Goal: Contribute content: Add original content to the website for others to see

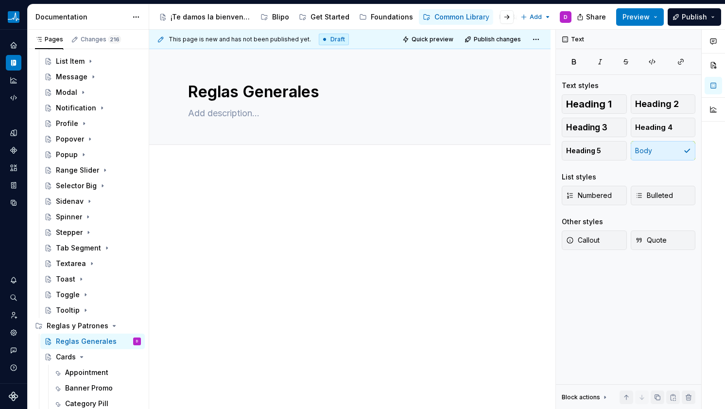
scroll to position [390, 0]
click at [200, 187] on div at bounding box center [349, 263] width 401 height 194
drag, startPoint x: 238, startPoint y: 157, endPoint x: 235, endPoint y: 166, distance: 8.9
click at [238, 158] on div "Add tab" at bounding box center [350, 156] width 324 height 14
type textarea "*"
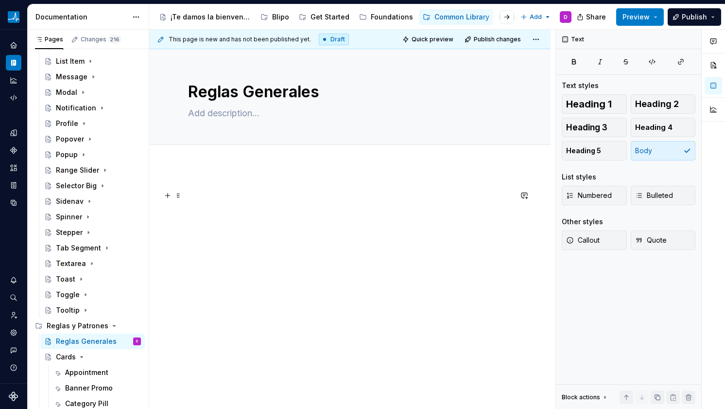
click at [215, 196] on p at bounding box center [350, 196] width 324 height 12
click at [172, 198] on button "button" at bounding box center [168, 196] width 14 height 14
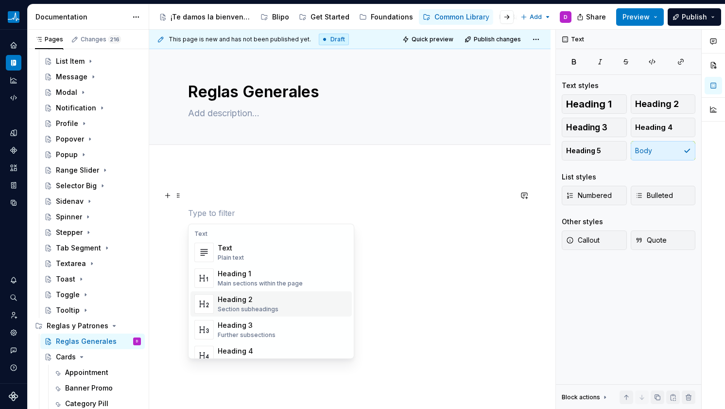
click at [236, 303] on div "Heading 2" at bounding box center [248, 300] width 61 height 10
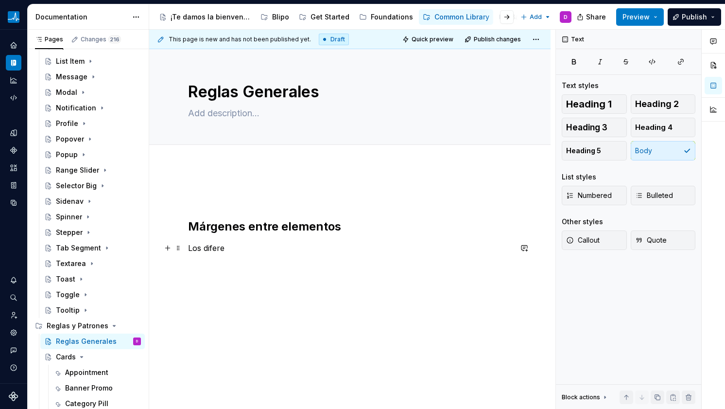
click at [213, 249] on p "Los difere" at bounding box center [350, 248] width 324 height 12
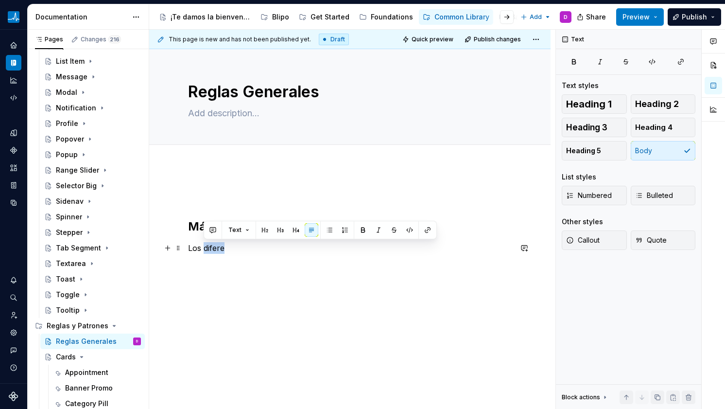
click at [213, 249] on p "Los difere" at bounding box center [350, 248] width 324 height 12
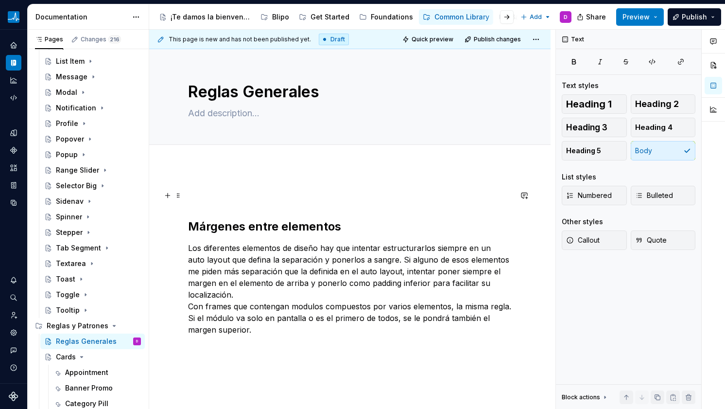
click at [201, 193] on p at bounding box center [350, 196] width 324 height 12
click at [188, 225] on h2 "Márgenes entre elementos" at bounding box center [350, 227] width 324 height 16
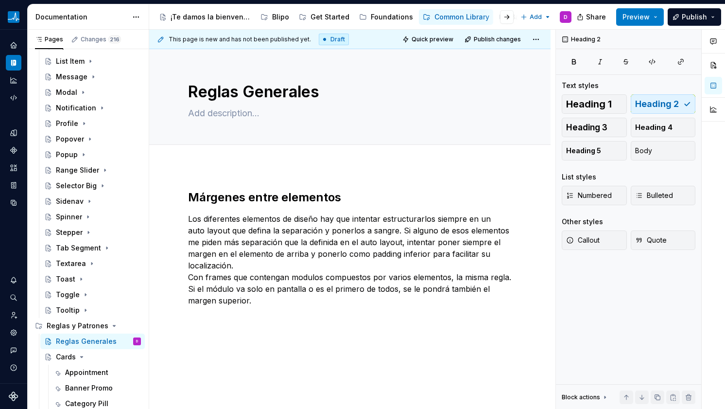
click at [298, 234] on p "Los diferentes elementos de diseño hay que intentar estructurarlos siempre en u…" at bounding box center [350, 259] width 324 height 93
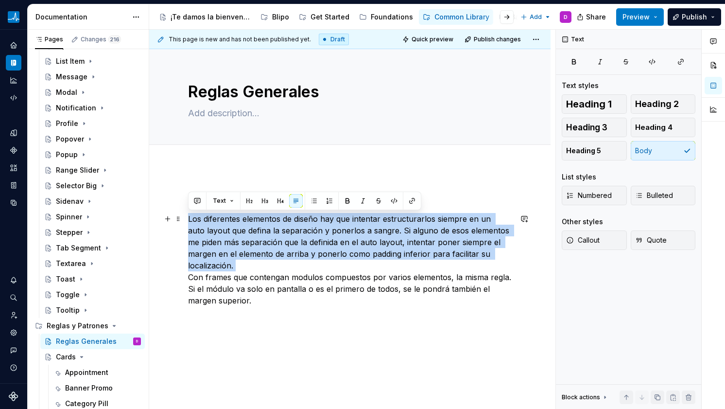
click at [298, 234] on p "Los diferentes elementos de diseño hay que intentar estructurarlos siempre en u…" at bounding box center [350, 259] width 324 height 93
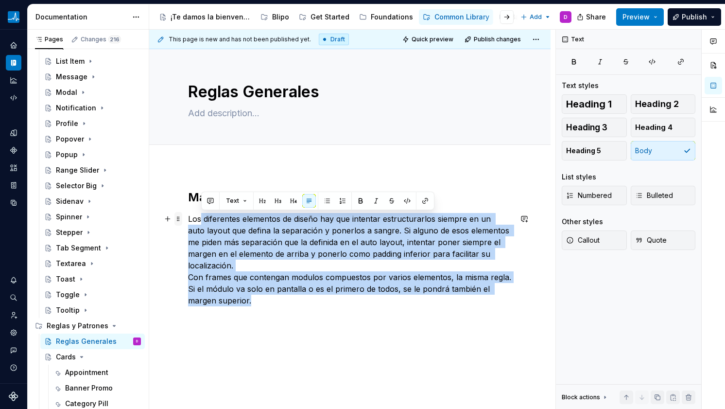
drag, startPoint x: 272, startPoint y: 305, endPoint x: 180, endPoint y: 222, distance: 123.9
click at [188, 222] on div "Márgenes entre elementos Los diferentes elementos de diseño hay que intentar es…" at bounding box center [350, 254] width 324 height 128
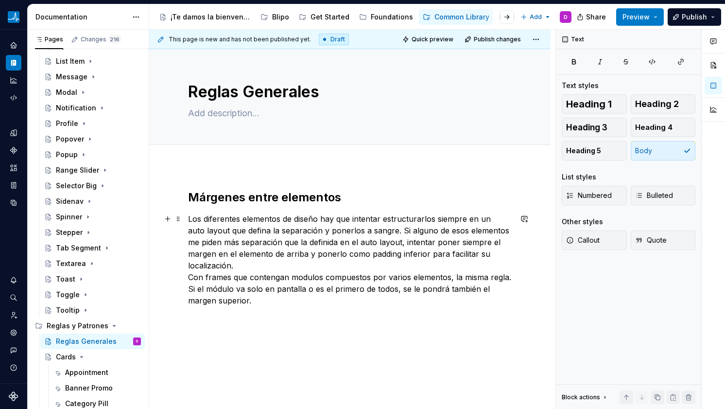
click at [259, 301] on p "Los diferentes elementos de diseño hay que intentar estructurarlos siempre en u…" at bounding box center [350, 259] width 324 height 93
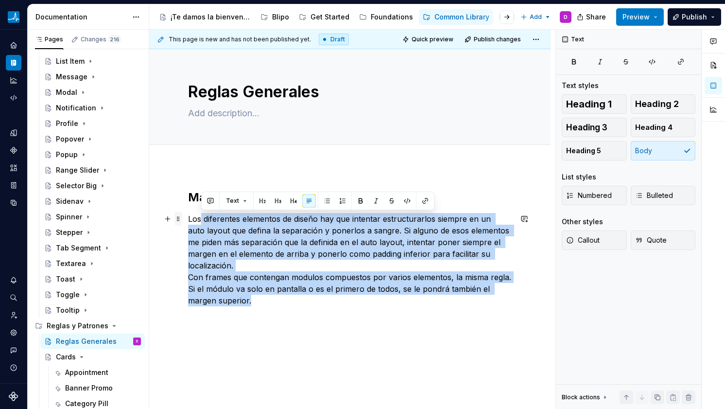
drag, startPoint x: 253, startPoint y: 296, endPoint x: 180, endPoint y: 222, distance: 104.5
click at [188, 222] on div "Márgenes entre elementos Los diferentes elementos de diseño hay que intentar es…" at bounding box center [350, 254] width 324 height 128
click at [181, 221] on span at bounding box center [178, 219] width 8 height 14
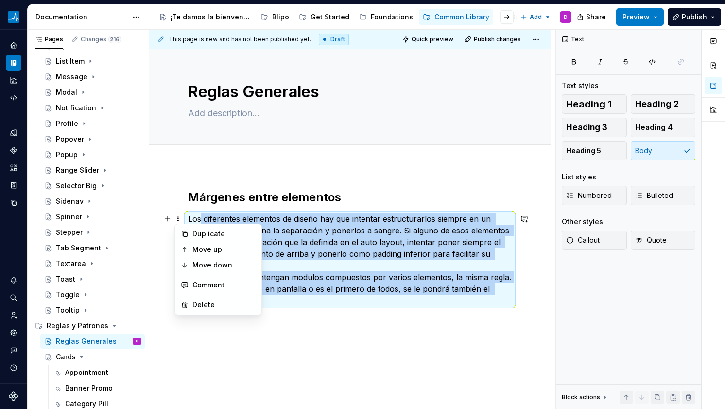
click at [283, 301] on p "Los diferentes elementos de diseño hay que intentar estructurarlos siempre en u…" at bounding box center [350, 259] width 324 height 93
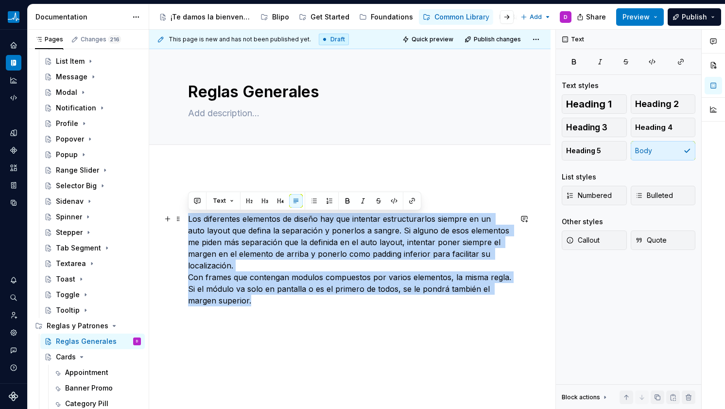
drag, startPoint x: 266, startPoint y: 302, endPoint x: 183, endPoint y: 217, distance: 118.6
click at [183, 217] on div "Márgenes entre elementos Los diferentes elementos de diseño hay que intentar es…" at bounding box center [349, 303] width 401 height 274
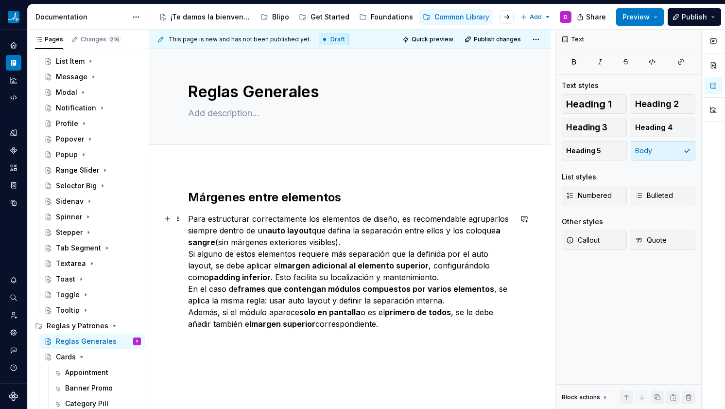
click at [305, 259] on p "Para estructurar correctamente los elementos de diseño, es recomendable agrupar…" at bounding box center [350, 271] width 324 height 117
click at [417, 341] on div "Márgenes entre elementos Para estructurar correctamente los elementos de diseño…" at bounding box center [350, 266] width 324 height 152
click at [384, 332] on div "Márgenes entre elementos Para estructurar correctamente los elementos de diseño…" at bounding box center [350, 266] width 324 height 152
click at [305, 196] on h2 "Márgenes entre elementos" at bounding box center [350, 198] width 324 height 16
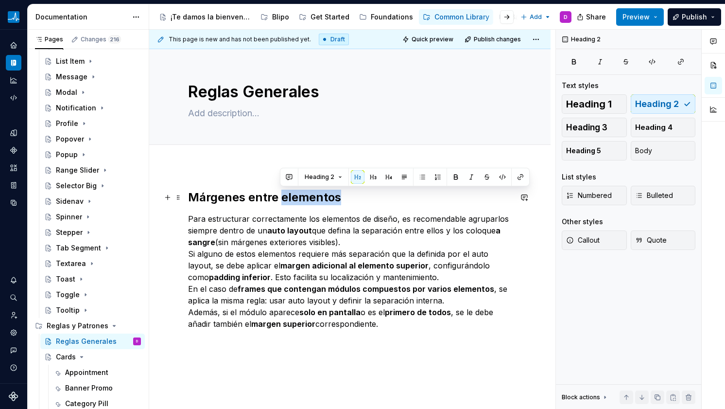
click at [305, 196] on h2 "Márgenes entre elementos" at bounding box center [350, 198] width 324 height 16
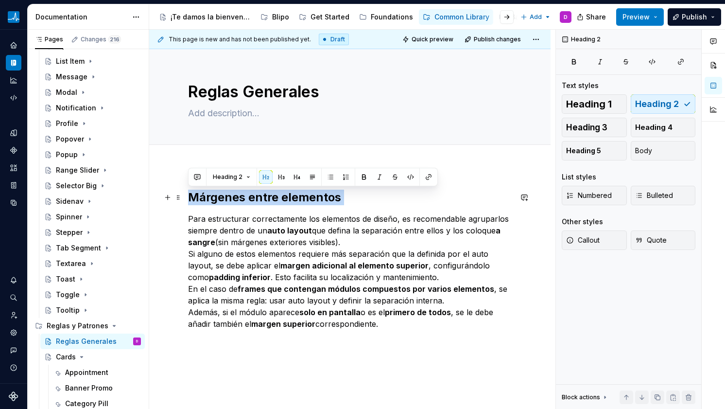
click at [305, 196] on h2 "Márgenes entre elementos" at bounding box center [350, 198] width 324 height 16
copy h2 "Márgenes entre elementos"
click at [269, 348] on div "Márgenes entre elementos Para estructurar correctamente los elementos de diseño…" at bounding box center [349, 314] width 401 height 297
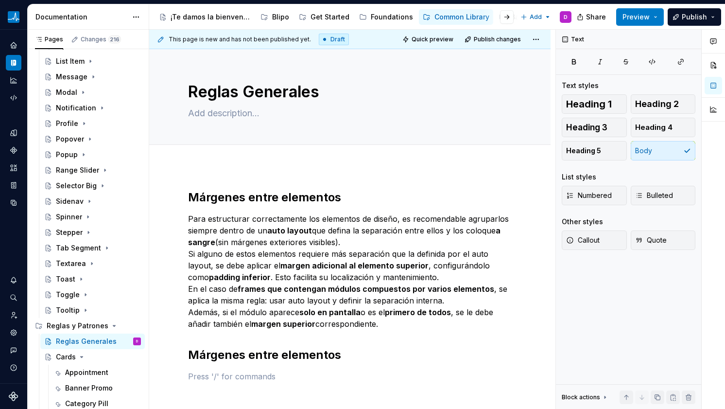
click at [366, 272] on p "Para estructurar correctamente los elementos de diseño, es recomendable agrupar…" at bounding box center [350, 271] width 324 height 117
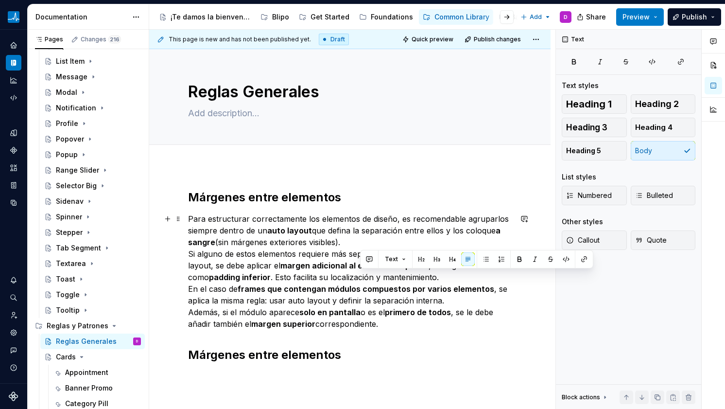
click at [366, 272] on p "Para estructurar correctamente los elementos de diseño, es recomendable agrupar…" at bounding box center [350, 271] width 324 height 117
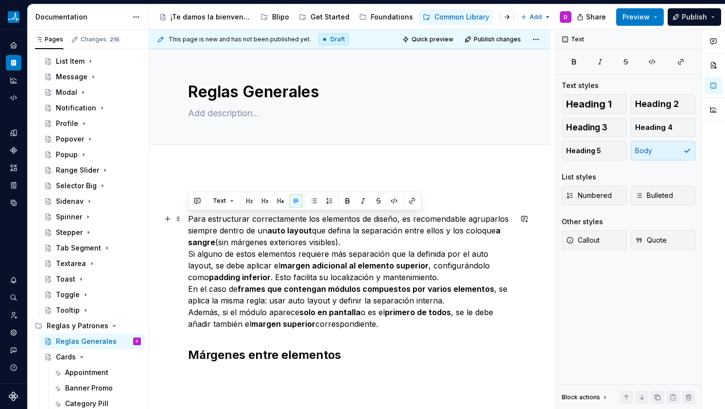
click at [281, 266] on strong "margen adicional al elemento superior" at bounding box center [354, 266] width 148 height 10
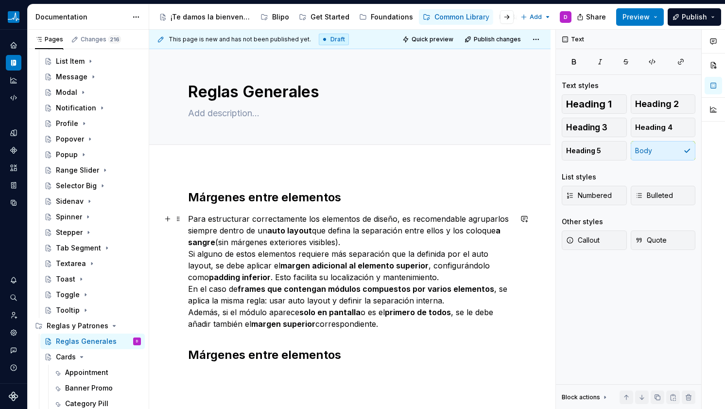
click at [270, 244] on p "Para estructurar correctamente los elementos de diseño, es recomendable agrupar…" at bounding box center [350, 271] width 324 height 117
click at [251, 370] on p at bounding box center [350, 376] width 324 height 12
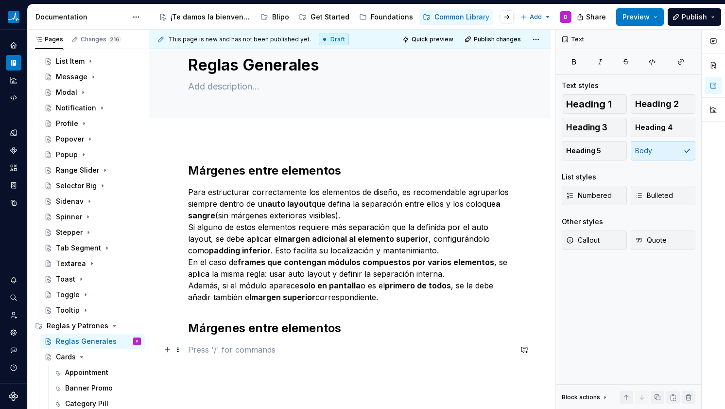
click at [219, 350] on p at bounding box center [350, 350] width 324 height 12
click at [265, 353] on p at bounding box center [350, 350] width 324 height 12
click at [211, 220] on strong "a sangre" at bounding box center [345, 209] width 314 height 21
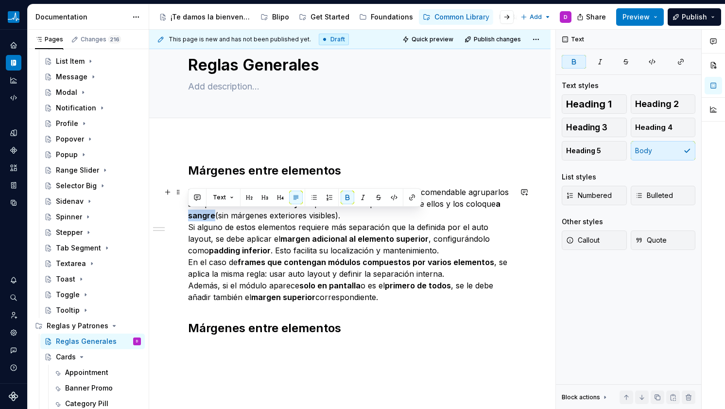
click at [211, 220] on strong "a sangre" at bounding box center [345, 209] width 314 height 21
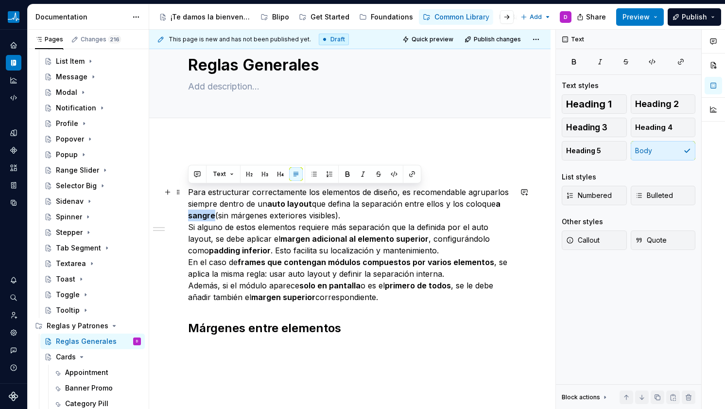
click at [212, 220] on p "Para estructurar correctamente los elementos de diseño, es recomendable agrupar…" at bounding box center [350, 244] width 324 height 117
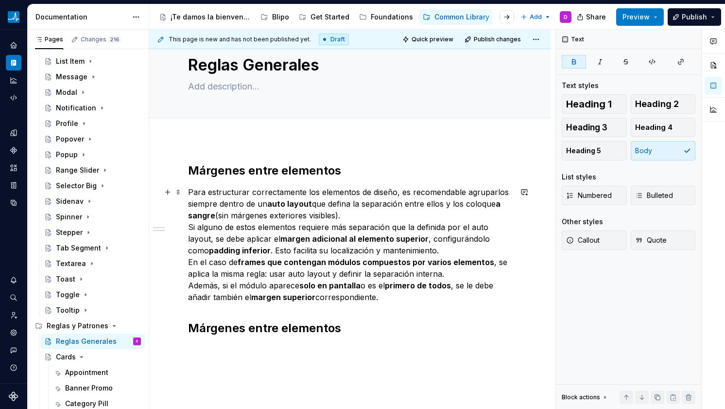
click at [210, 219] on strong "a sangre" at bounding box center [345, 209] width 314 height 21
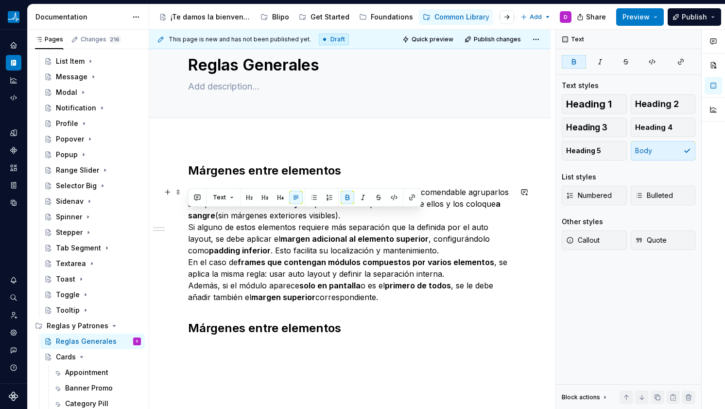
click at [221, 221] on p "Para estructurar correctamente los elementos de diseño, es recomendable agrupar…" at bounding box center [350, 244] width 324 height 117
drag, startPoint x: 217, startPoint y: 218, endPoint x: 346, endPoint y: 220, distance: 129.3
click at [346, 220] on p "Para estructurar correctamente los elementos de diseño, es recomendable agrupar…" at bounding box center [350, 244] width 324 height 117
click at [349, 220] on p "Para estructurar correctamente los elementos de diseño, es recomendable agrupar…" at bounding box center [350, 244] width 324 height 117
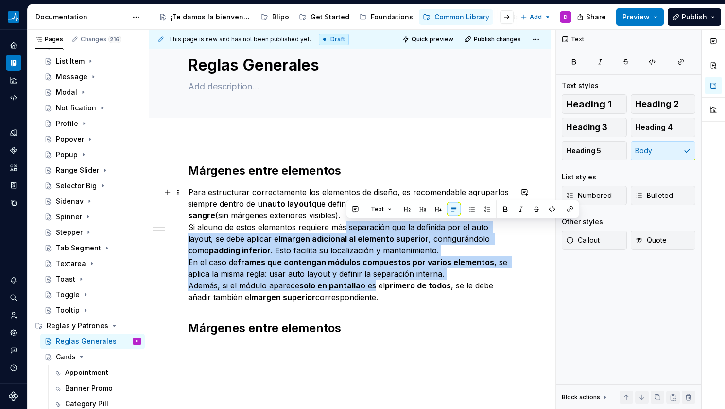
drag, startPoint x: 347, startPoint y: 231, endPoint x: 375, endPoint y: 284, distance: 60.2
click at [375, 284] on p "Para estructurar correctamente los elementos de diseño, es recomendable agrupar…" at bounding box center [350, 244] width 324 height 117
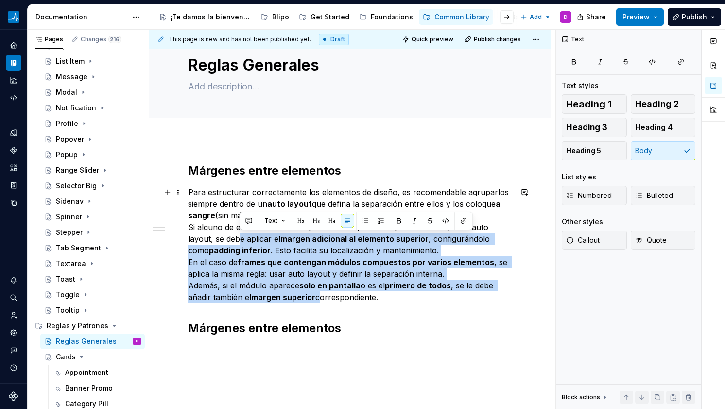
drag, startPoint x: 239, startPoint y: 236, endPoint x: 318, endPoint y: 300, distance: 101.6
click at [318, 300] on p "Para estructurar correctamente los elementos de diseño, es recomendable agrupar…" at bounding box center [350, 244] width 324 height 117
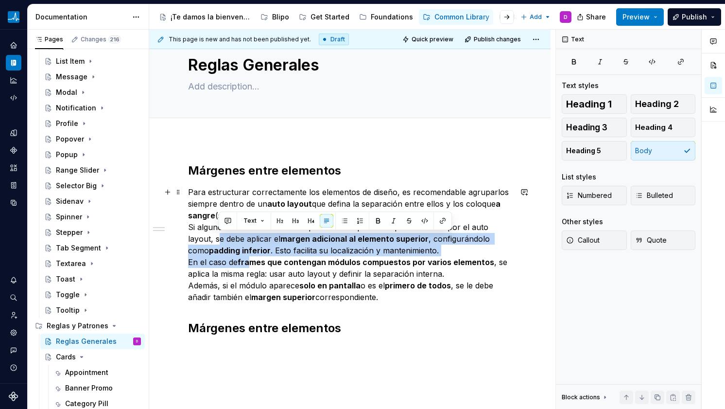
drag, startPoint x: 217, startPoint y: 240, endPoint x: 251, endPoint y: 265, distance: 41.7
click at [251, 265] on p "Para estructurar correctamente los elementos de diseño, es recomendable agrupar…" at bounding box center [350, 244] width 324 height 117
click at [251, 265] on strong "frames que contengan módulos compuestos por varios elementos" at bounding box center [366, 262] width 257 height 10
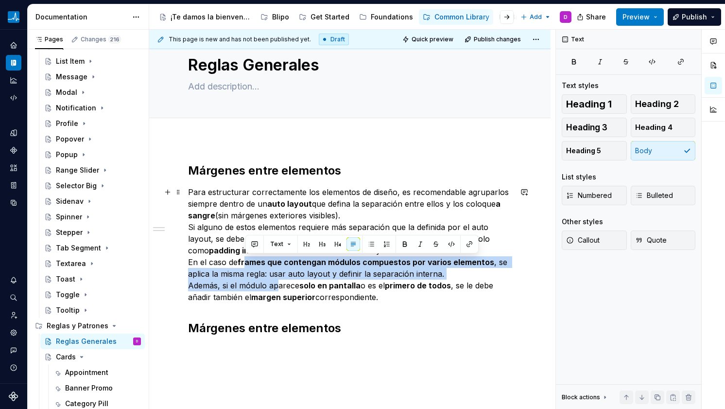
drag, startPoint x: 246, startPoint y: 265, endPoint x: 280, endPoint y: 290, distance: 42.1
click at [280, 290] on p "Para estructurar correctamente los elementos de diseño, es recomendable agrupar…" at bounding box center [350, 244] width 324 height 117
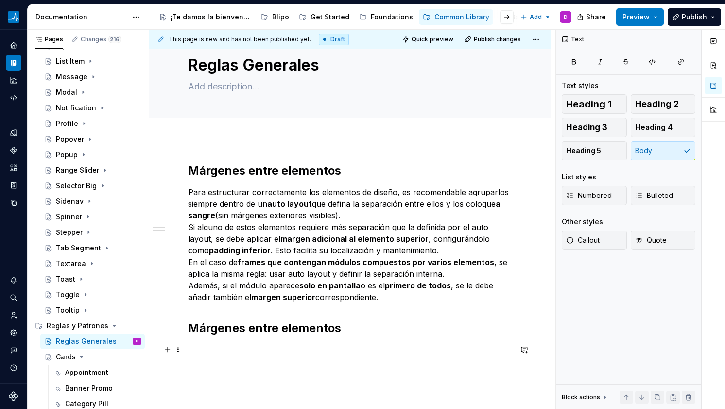
click at [227, 351] on p at bounding box center [350, 350] width 324 height 12
click at [212, 329] on h2 "Márgenes entre elementos" at bounding box center [350, 328] width 324 height 16
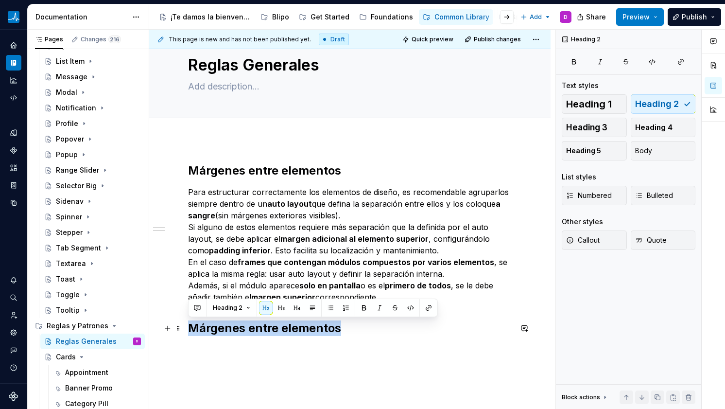
click at [212, 329] on h2 "Márgenes entre elementos" at bounding box center [350, 328] width 324 height 16
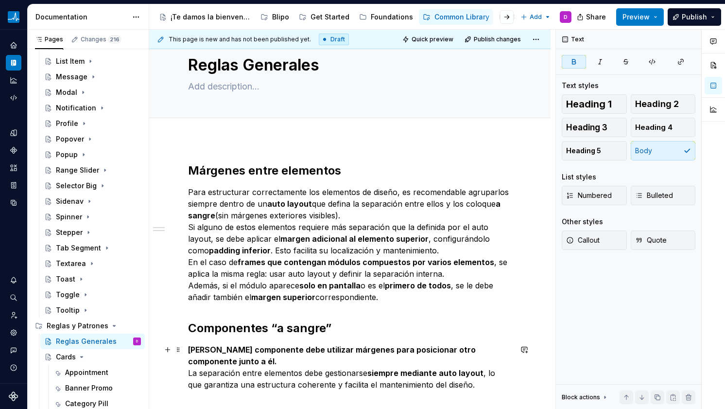
click at [242, 356] on p "[PERSON_NAME] componente debe utilizar márgenes para posicionar otro componente…" at bounding box center [350, 367] width 324 height 47
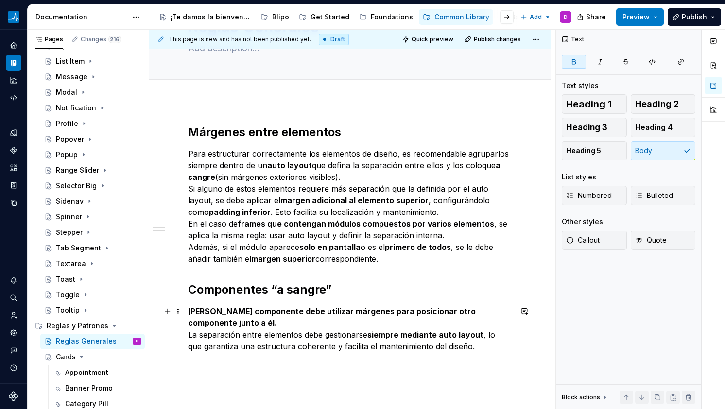
scroll to position [68, 0]
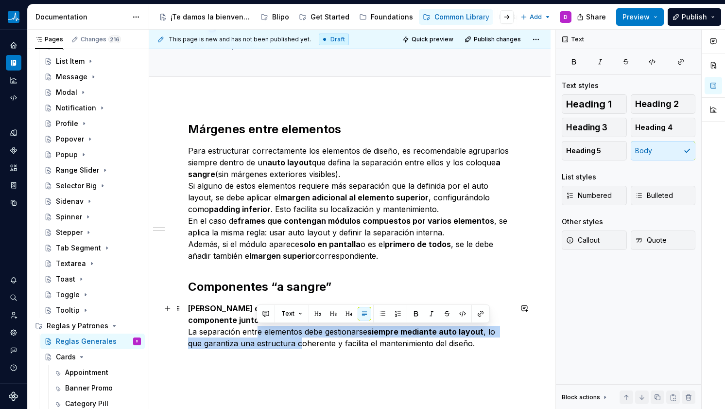
drag, startPoint x: 256, startPoint y: 334, endPoint x: 296, endPoint y: 347, distance: 41.2
click at [295, 347] on p "[PERSON_NAME] componente debe utilizar márgenes para posicionar otro componente…" at bounding box center [350, 325] width 324 height 47
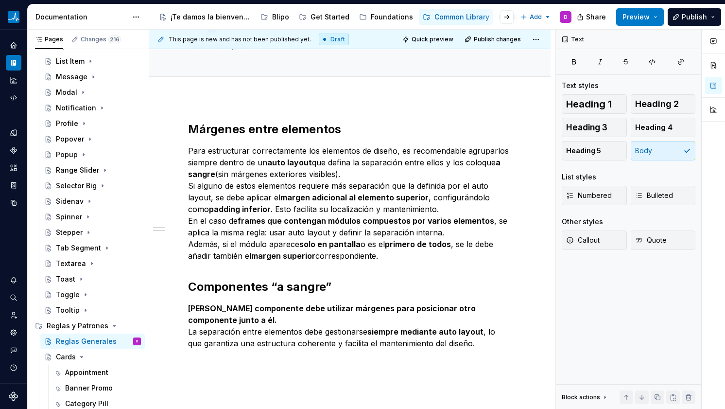
click at [302, 313] on strong "[PERSON_NAME] componente debe utilizar márgenes para posicionar otro componente…" at bounding box center [333, 313] width 290 height 21
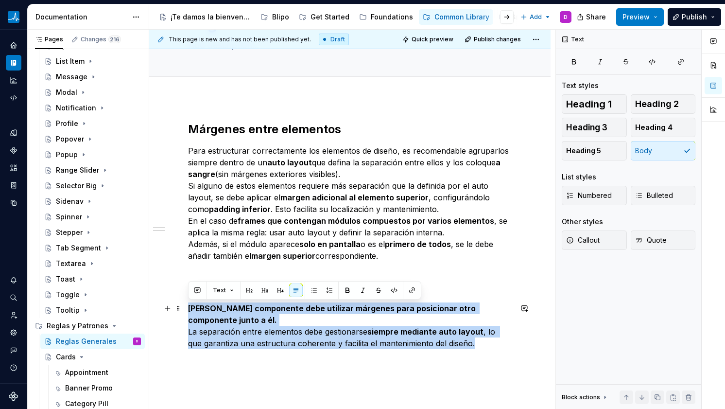
click at [302, 313] on strong "[PERSON_NAME] componente debe utilizar márgenes para posicionar otro componente…" at bounding box center [333, 313] width 290 height 21
click at [304, 314] on p "[PERSON_NAME] componente debe utilizar márgenes para posicionar otro componente…" at bounding box center [350, 325] width 324 height 47
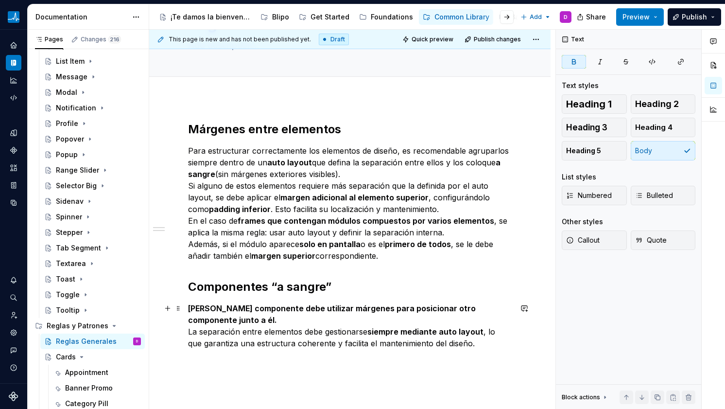
click at [276, 336] on p "[PERSON_NAME] componente debe utilizar márgenes para posicionar otro componente…" at bounding box center [350, 325] width 324 height 47
click at [317, 361] on p at bounding box center [350, 361] width 324 height 12
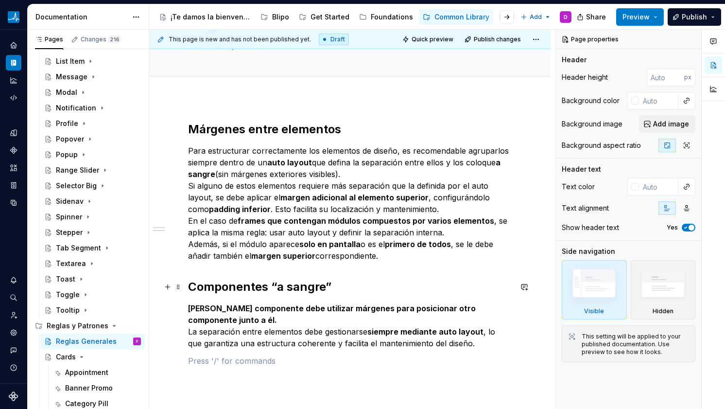
click at [218, 283] on h2 "Componentes “a sangre”" at bounding box center [350, 287] width 324 height 16
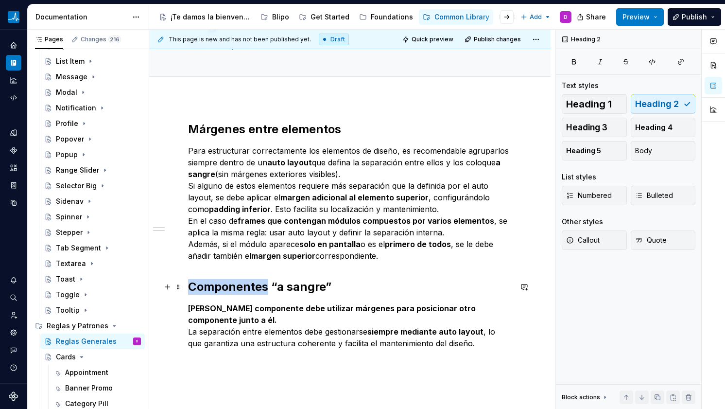
click at [218, 283] on h2 "Componentes “a sangre”" at bounding box center [350, 287] width 324 height 16
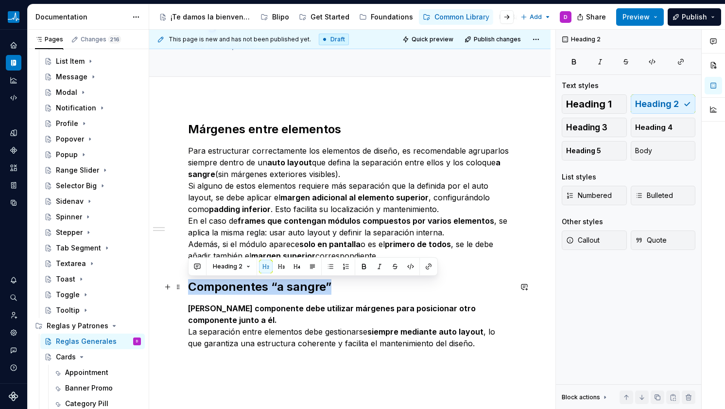
click at [218, 283] on h2 "Componentes “a sangre”" at bounding box center [350, 287] width 324 height 16
copy h2 "Componentes “a sangre”"
click at [192, 369] on div "Márgenes entre elementos Para estructurar correctamente los elementos de diseño…" at bounding box center [350, 250] width 324 height 257
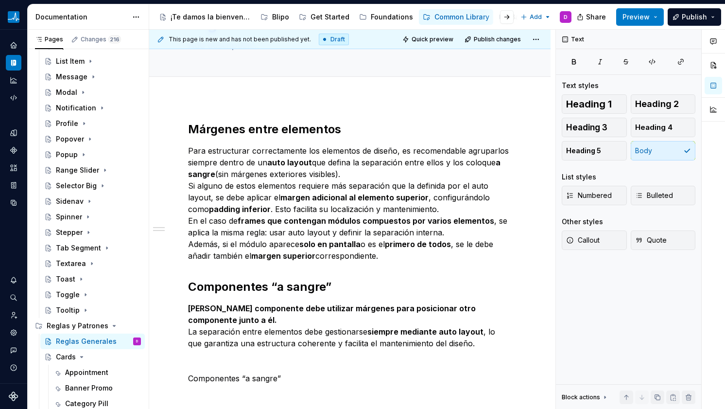
click at [238, 292] on h2 "Componentes “a sangre”" at bounding box center [350, 287] width 324 height 16
click at [237, 282] on h2 "Componentes “a sangre”" at bounding box center [350, 287] width 324 height 16
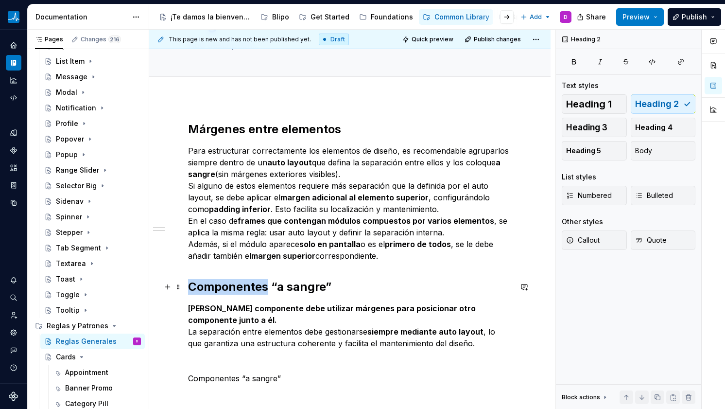
click at [237, 282] on h2 "Componentes “a sangre”" at bounding box center [350, 287] width 324 height 16
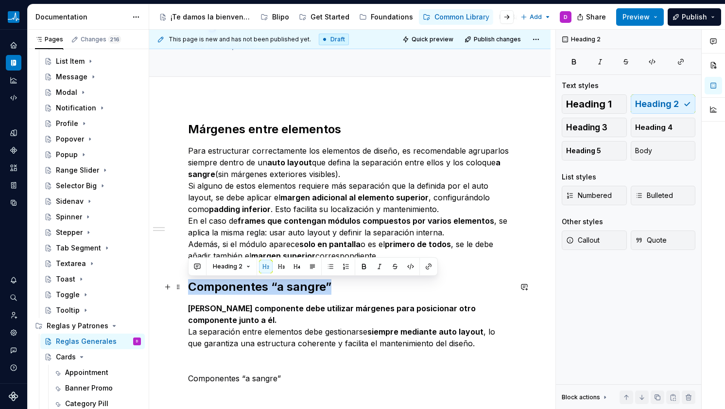
click at [237, 282] on h2 "Componentes “a sangre”" at bounding box center [350, 287] width 324 height 16
copy h2 "Componentes “a sangre”"
click at [185, 377] on div "Márgenes entre elementos Para estructurar correctamente los elementos de diseño…" at bounding box center [349, 308] width 401 height 420
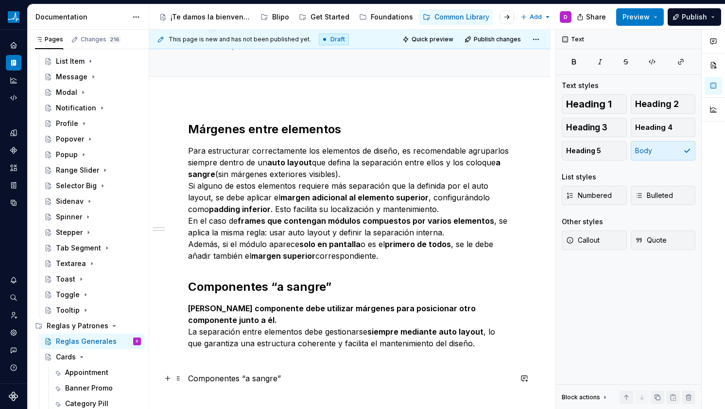
click at [195, 378] on p "Componentes “a sangre”" at bounding box center [350, 378] width 324 height 12
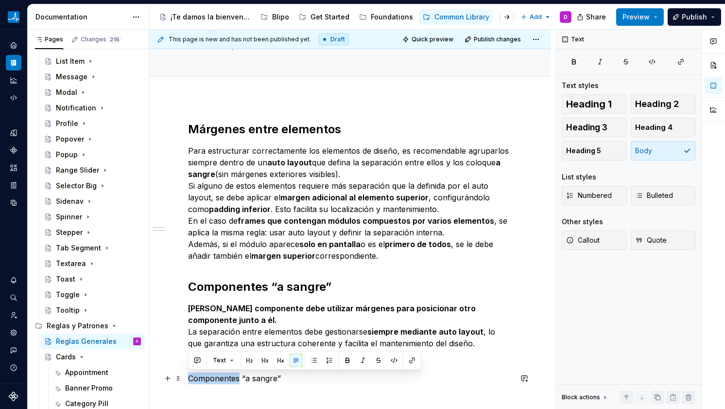
click at [195, 378] on p "Componentes “a sangre”" at bounding box center [350, 378] width 324 height 12
click at [254, 359] on button "button" at bounding box center [250, 360] width 14 height 14
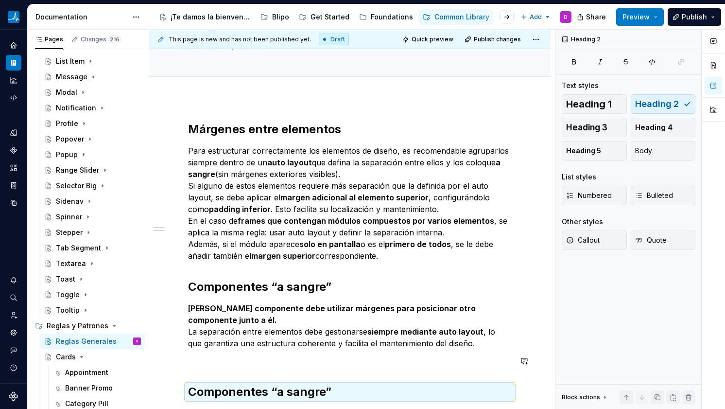
click at [253, 368] on div "Márgenes entre elementos Para estructurar correctamente los elementos de diseño…" at bounding box center [350, 261] width 324 height 278
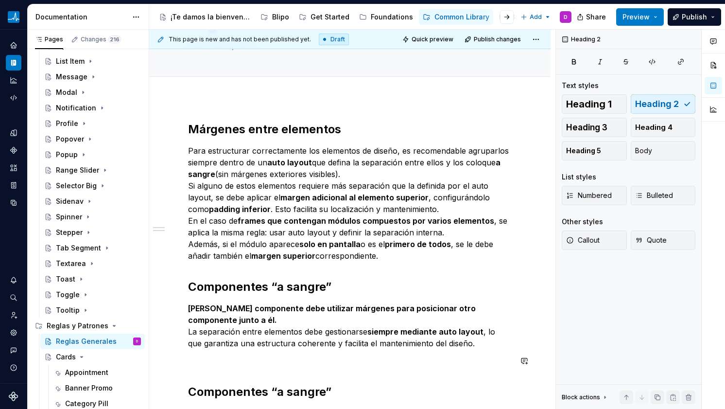
click at [246, 368] on div "Márgenes entre elementos Para estructurar correctamente los elementos de diseño…" at bounding box center [350, 261] width 324 height 278
click at [227, 372] on div "Márgenes entre elementos Para estructurar correctamente los elementos de diseño…" at bounding box center [350, 261] width 324 height 278
click at [217, 366] on p at bounding box center [350, 361] width 324 height 12
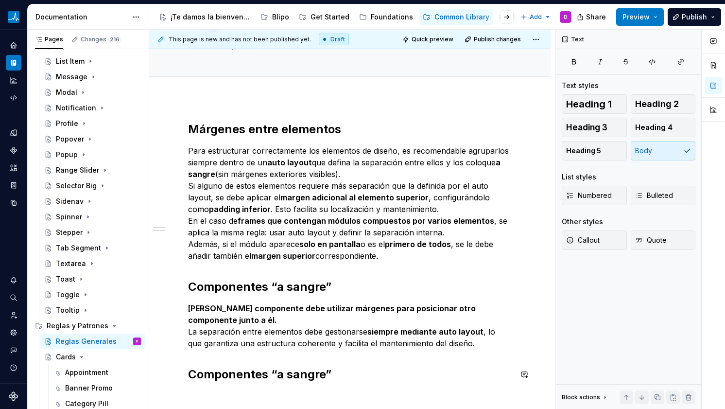
click at [219, 395] on div "Márgenes entre elementos Para estructurar correctamente los elementos de diseño…" at bounding box center [349, 307] width 401 height 418
click at [208, 384] on div "Márgenes entre elementos Para estructurar correctamente los elementos de diseño…" at bounding box center [350, 262] width 324 height 280
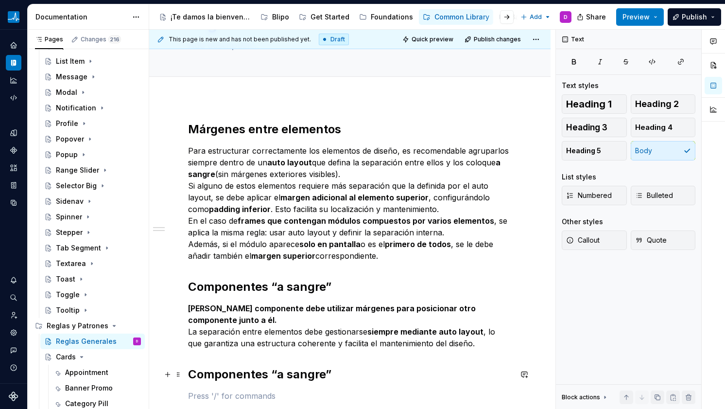
click at [207, 375] on h2 "Componentes “a sangre”" at bounding box center [350, 374] width 324 height 16
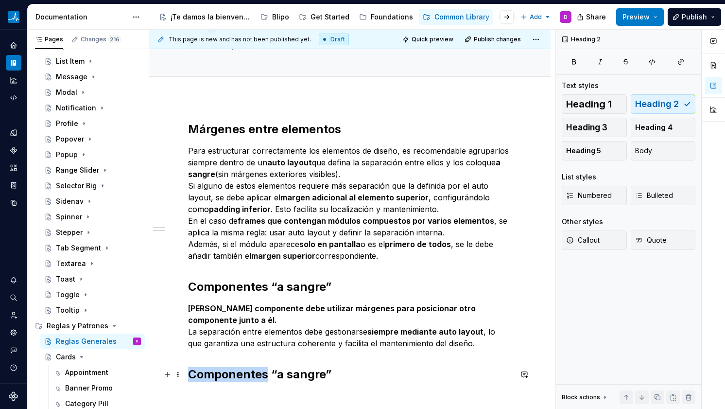
click at [207, 375] on h2 "Componentes “a sangre”" at bounding box center [350, 374] width 324 height 16
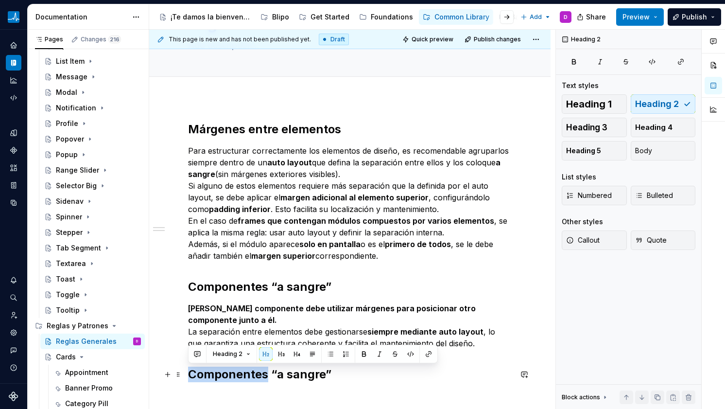
click at [207, 375] on h2 "Componentes “a sangre”" at bounding box center [350, 374] width 324 height 16
click at [209, 376] on h2 "Componentes “a sangre”" at bounding box center [350, 374] width 324 height 16
click at [217, 377] on h2 "Componentes “a sangre”" at bounding box center [350, 374] width 324 height 16
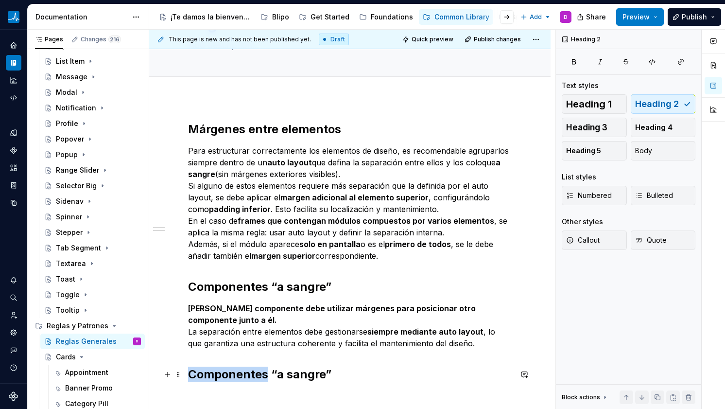
click at [217, 377] on h2 "Componentes “a sangre”" at bounding box center [350, 374] width 324 height 16
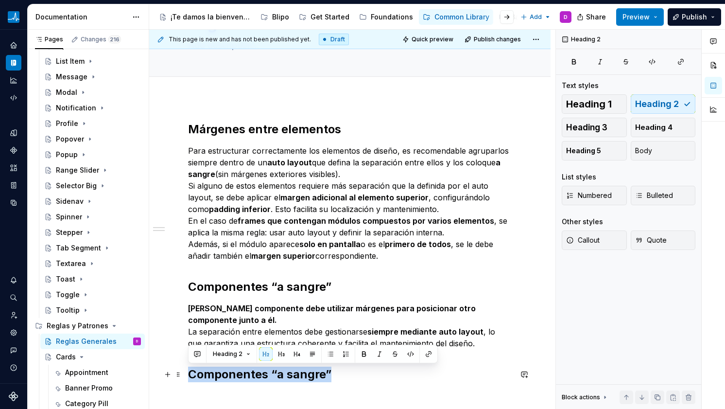
click at [219, 374] on h2 "Componentes “a sangre”" at bounding box center [350, 374] width 324 height 16
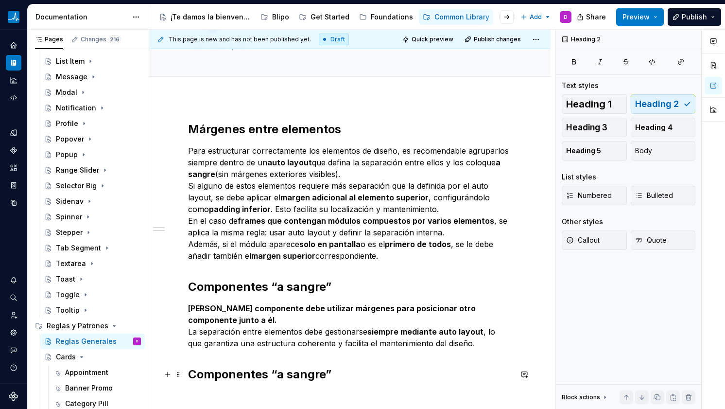
click at [219, 374] on h2 "Componentes “a sangre”" at bounding box center [350, 374] width 324 height 16
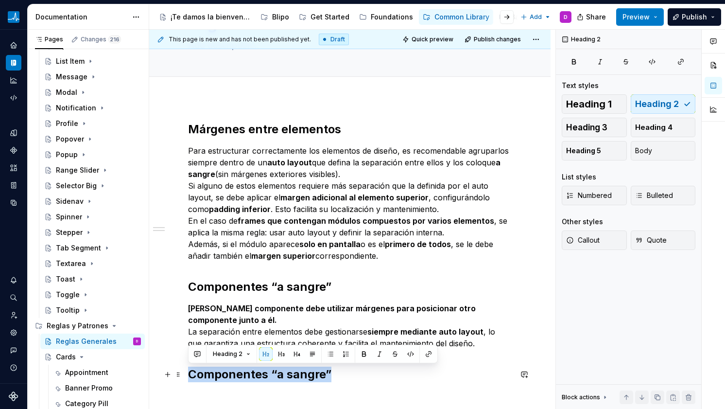
click at [219, 374] on h2 "Componentes “a sangre”" at bounding box center [350, 374] width 324 height 16
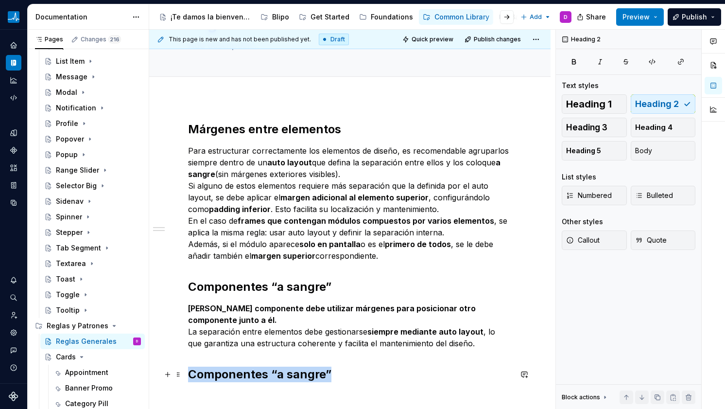
click at [275, 372] on h2 "Componentes “a sangre”" at bounding box center [350, 374] width 324 height 16
click at [216, 374] on h2 "Componentes “a sangre”" at bounding box center [350, 374] width 324 height 16
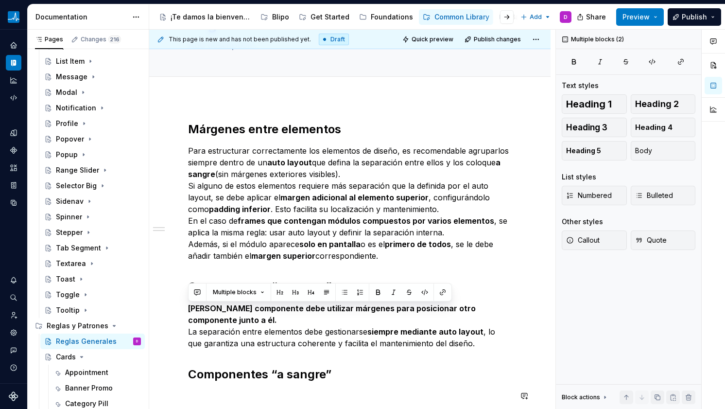
scroll to position [194, 0]
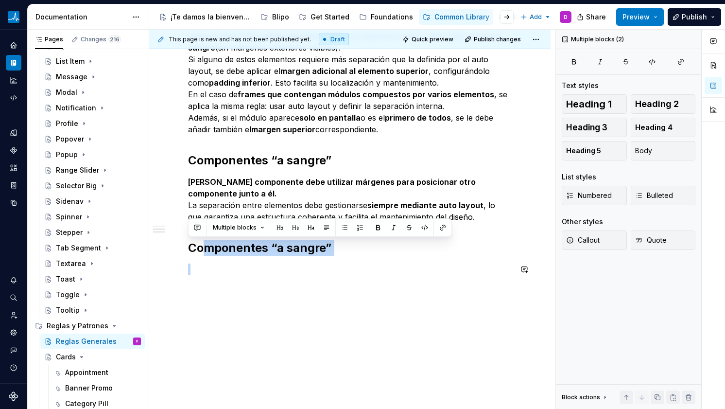
drag, startPoint x: 204, startPoint y: 374, endPoint x: 346, endPoint y: 277, distance: 172.0
click at [345, 277] on div "Márgenes entre elementos Para estructurar correctamente los elementos de diseño…" at bounding box center [350, 141] width 324 height 292
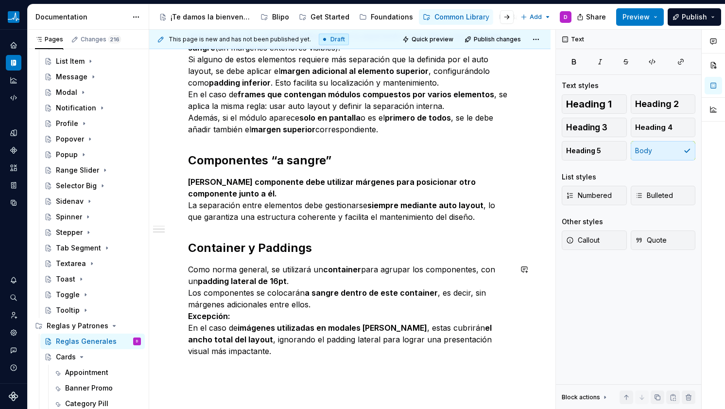
click at [191, 255] on h2 "Container y Paddings" at bounding box center [350, 248] width 324 height 16
click at [192, 257] on div "Márgenes entre elementos Para estructurar correctamente los elementos de diseño…" at bounding box center [350, 176] width 324 height 362
drag, startPoint x: 191, startPoint y: 268, endPoint x: 317, endPoint y: 290, distance: 128.3
click at [317, 290] on p "Como norma general, se utilizará un container para agrupar los componentes, con…" at bounding box center [350, 309] width 324 height 93
click at [317, 290] on strong "a sangre dentro de este container" at bounding box center [371, 293] width 133 height 10
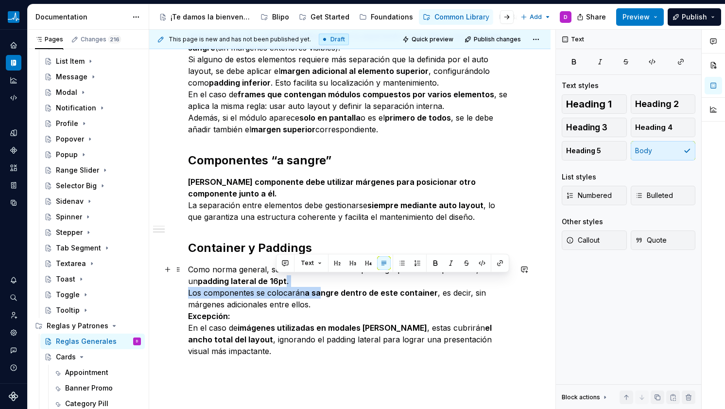
drag, startPoint x: 306, startPoint y: 279, endPoint x: 319, endPoint y: 292, distance: 18.9
click at [319, 292] on p "Como norma general, se utilizará un container para agrupar los componentes, con…" at bounding box center [350, 309] width 324 height 93
click at [319, 292] on strong "a sangre dentro de este container" at bounding box center [371, 293] width 133 height 10
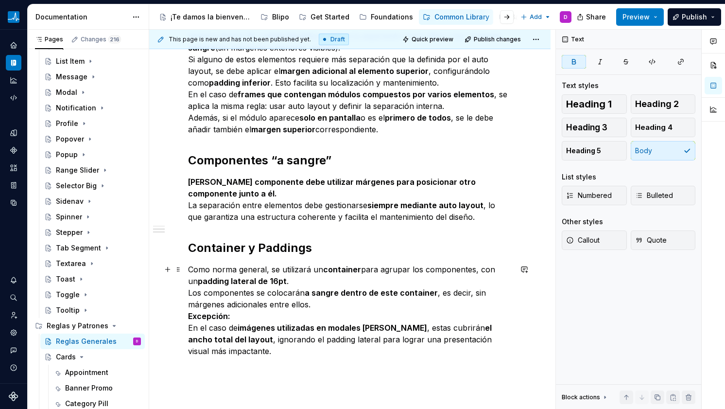
click at [318, 302] on p "Como norma general, se utilizará un container para agrupar los componentes, con…" at bounding box center [350, 309] width 324 height 93
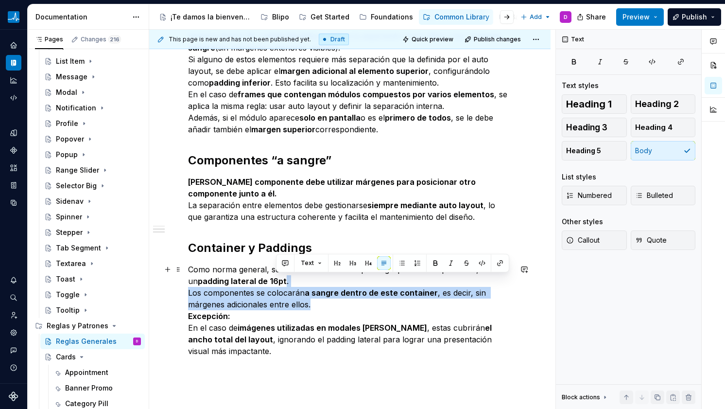
drag, startPoint x: 366, startPoint y: 275, endPoint x: 375, endPoint y: 308, distance: 34.2
click at [375, 308] on p "Como norma general, se utilizará un container para agrupar los componentes, con…" at bounding box center [350, 309] width 324 height 93
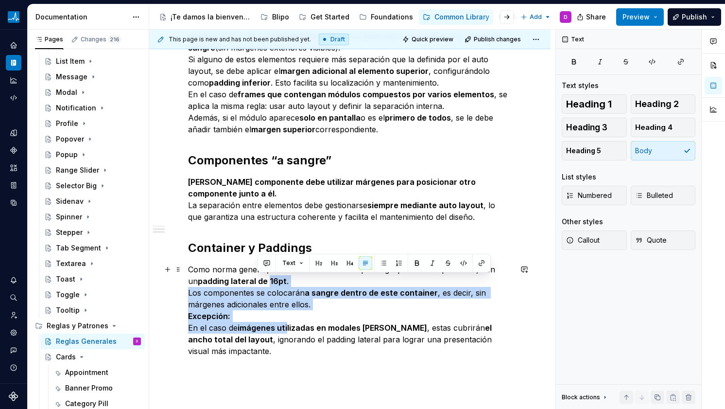
drag, startPoint x: 257, startPoint y: 284, endPoint x: 289, endPoint y: 325, distance: 51.2
click at [289, 324] on p "Como norma general, se utilizará un container para agrupar los componentes, con…" at bounding box center [350, 309] width 324 height 93
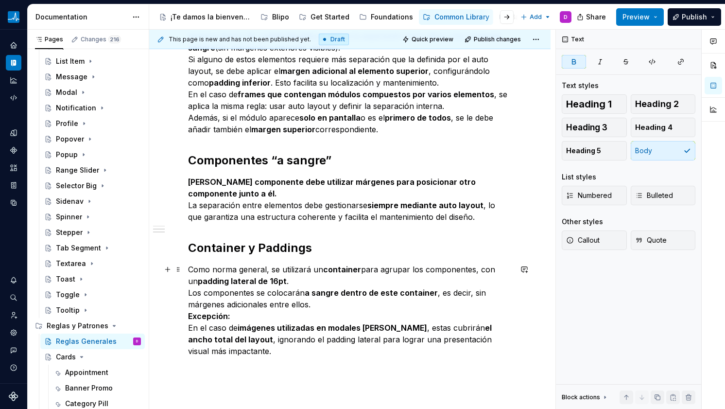
click at [289, 325] on strong "imágenes utilizadas en modales [PERSON_NAME]" at bounding box center [333, 328] width 190 height 10
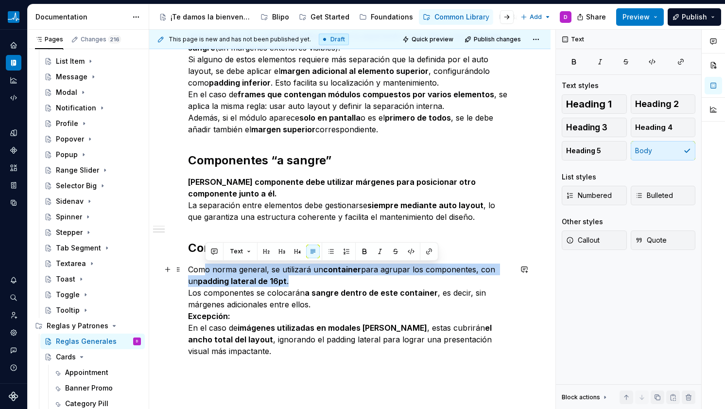
drag, startPoint x: 206, startPoint y: 266, endPoint x: 276, endPoint y: 279, distance: 71.2
click at [276, 279] on p "Como norma general, se utilizará un container para agrupar los componentes, con…" at bounding box center [350, 309] width 324 height 93
drag, startPoint x: 248, startPoint y: 270, endPoint x: 308, endPoint y: 284, distance: 61.8
click at [308, 284] on p "Como norma general, se utilizará un container para agrupar los componentes, con…" at bounding box center [350, 309] width 324 height 93
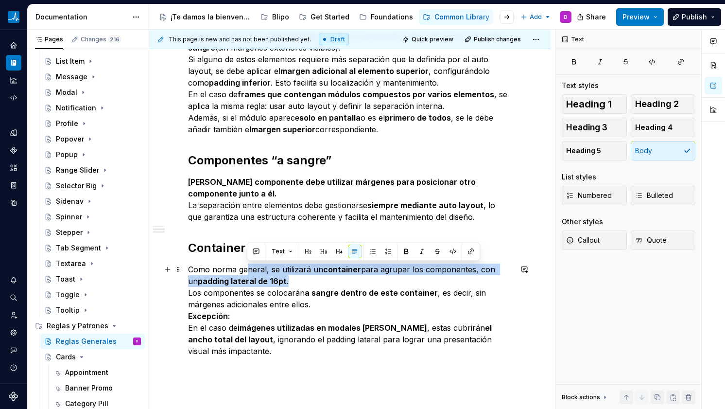
click at [308, 284] on p "Como norma general, se utilizará un container para agrupar los componentes, con…" at bounding box center [350, 309] width 324 height 93
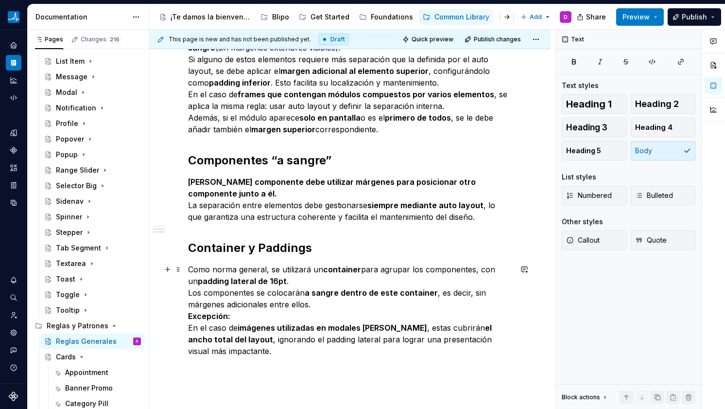
click at [305, 282] on p "Como norma general, se utilizará un container para agrupar los componentes, con…" at bounding box center [350, 309] width 324 height 93
click at [308, 282] on p "Como norma general, se utilizará un container para agrupar los componentes, con…" at bounding box center [350, 309] width 324 height 93
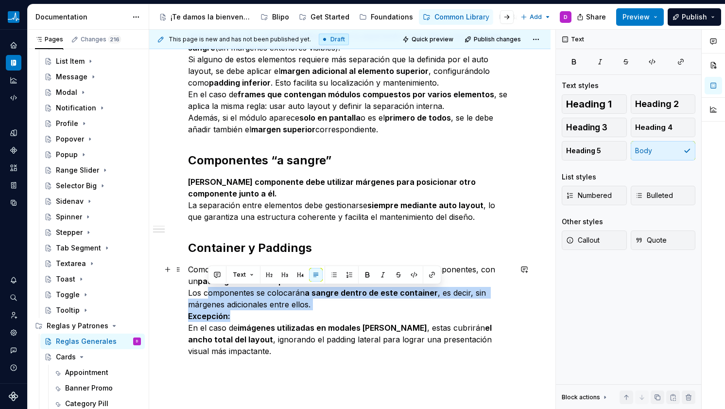
drag, startPoint x: 209, startPoint y: 290, endPoint x: 348, endPoint y: 319, distance: 142.1
click at [349, 319] on p "Como norma general, se utilizará un container para agrupar los componentes, con…" at bounding box center [350, 309] width 324 height 93
click at [348, 319] on p "Como norma general, se utilizará un container para agrupar los componentes, con…" at bounding box center [350, 309] width 324 height 93
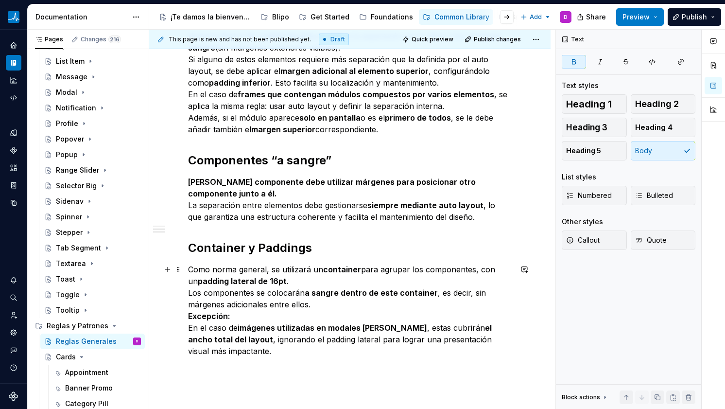
click at [343, 312] on p "Como norma general, se utilizará un container para agrupar los componentes, con…" at bounding box center [350, 309] width 324 height 93
click at [272, 311] on p "Como norma general, se utilizará un container para agrupar los componentes, con…" at bounding box center [350, 309] width 324 height 93
click at [270, 314] on p "Como norma general, se utilizará un container para agrupar los componentes, con…" at bounding box center [350, 309] width 324 height 93
click at [253, 316] on p "Como norma general, se utilizará un container para agrupar los componentes, con…" at bounding box center [350, 309] width 324 height 93
click at [253, 327] on strong "imágenes utilizadas en modales [PERSON_NAME]" at bounding box center [333, 328] width 190 height 10
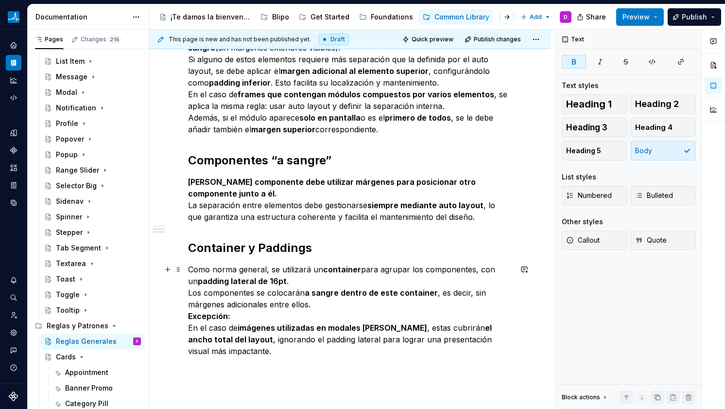
click at [206, 325] on p "Como norma general, se utilizará un container para agrupar los componentes, con…" at bounding box center [350, 309] width 324 height 93
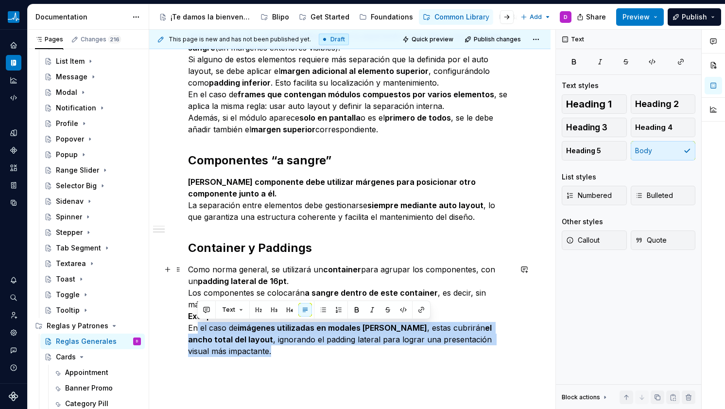
drag, startPoint x: 196, startPoint y: 328, endPoint x: 249, endPoint y: 346, distance: 56.0
click at [249, 346] on p "Como norma general, se utilizará un container para agrupar los componentes, con…" at bounding box center [350, 309] width 324 height 93
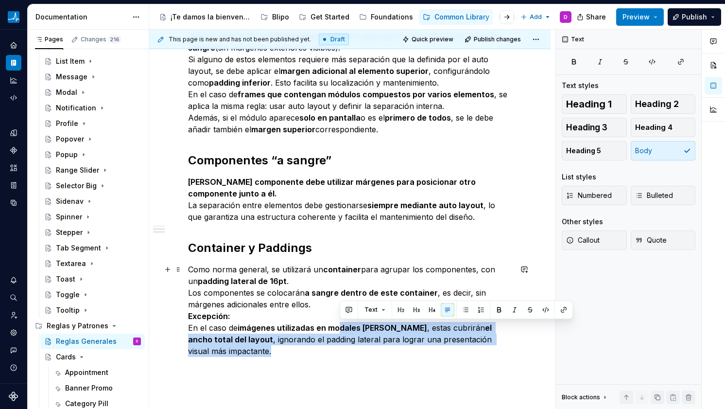
drag, startPoint x: 339, startPoint y: 331, endPoint x: 348, endPoint y: 351, distance: 22.4
click at [348, 351] on p "Como norma general, se utilizará un container para agrupar los componentes, con…" at bounding box center [350, 309] width 324 height 93
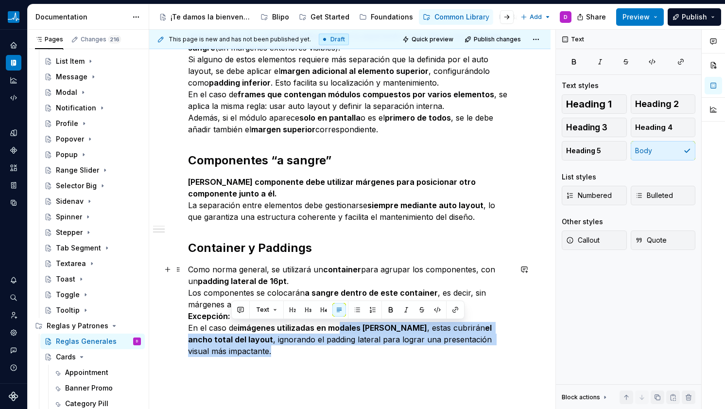
click at [348, 351] on p "Como norma general, se utilizará un container para agrupar los componentes, con…" at bounding box center [350, 309] width 324 height 93
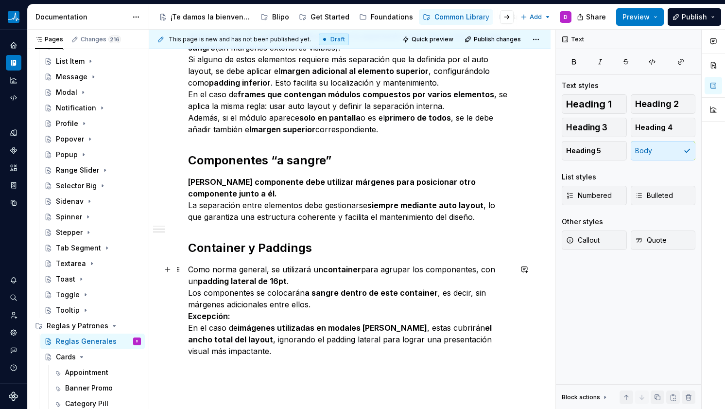
drag, startPoint x: 265, startPoint y: 346, endPoint x: 219, endPoint y: 349, distance: 46.2
click at [265, 346] on p "Como norma general, se utilizará un container para agrupar los componentes, con…" at bounding box center [350, 309] width 324 height 93
click at [240, 355] on p "Como norma general, se utilizará un container para agrupar los componentes, con…" at bounding box center [350, 309] width 324 height 93
click at [229, 317] on strong "Excepción:" at bounding box center [209, 316] width 42 height 10
click at [234, 317] on p "Como norma general, se utilizará un container para agrupar los componentes, con…" at bounding box center [350, 309] width 324 height 93
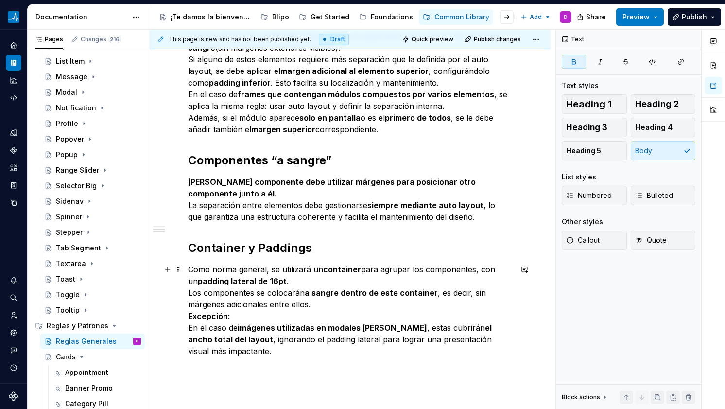
click at [234, 317] on p "Como norma general, se utilizará un container para agrupar los componentes, con…" at bounding box center [350, 309] width 324 height 93
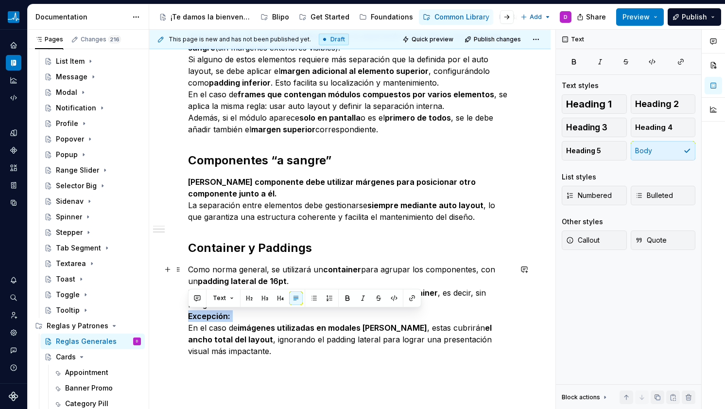
click at [229, 314] on strong "Excepción:" at bounding box center [209, 316] width 42 height 10
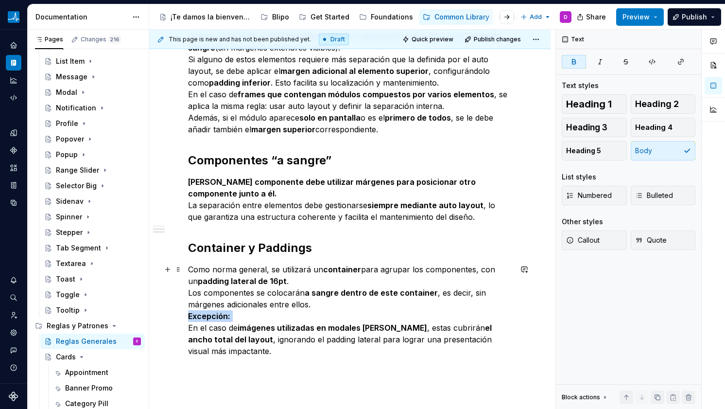
click at [229, 314] on strong "Excepción:" at bounding box center [209, 316] width 42 height 10
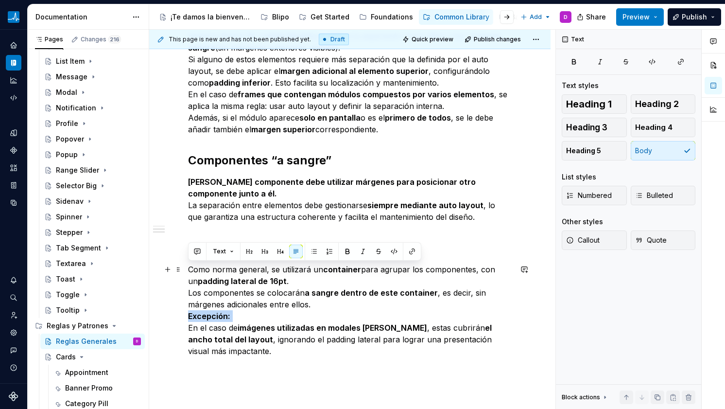
click at [229, 314] on strong "Excepción:" at bounding box center [209, 316] width 42 height 10
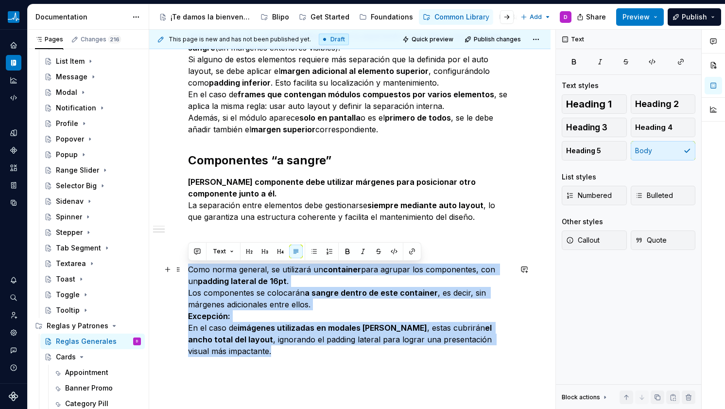
click at [220, 314] on strong "Excepción:" at bounding box center [209, 316] width 42 height 10
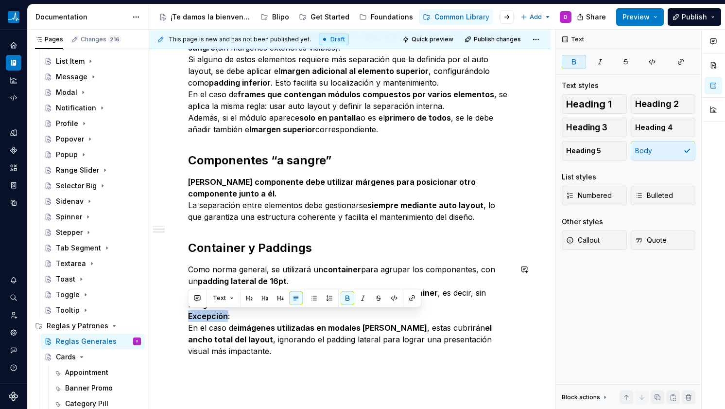
click at [247, 359] on div "Márgenes entre elementos Para estructurar correctamente los elementos de diseño…" at bounding box center [350, 181] width 324 height 373
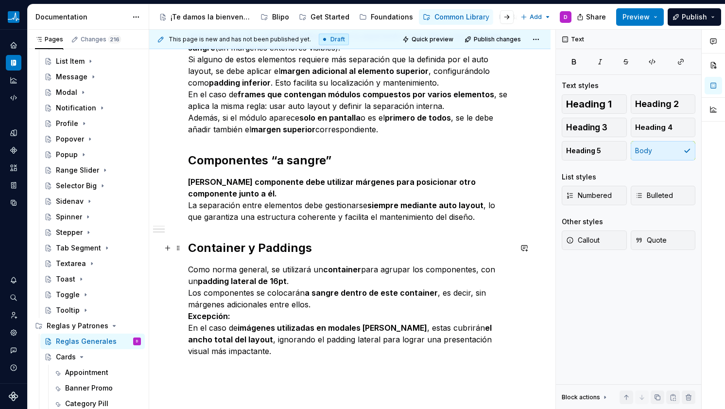
click at [243, 246] on h2 "Container y Paddings" at bounding box center [350, 248] width 324 height 16
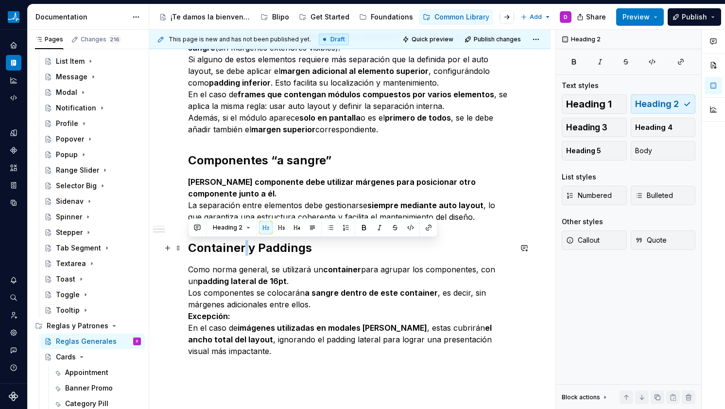
click at [243, 246] on h2 "Container y Paddings" at bounding box center [350, 248] width 324 height 16
copy h2 "Container y Paddings"
click at [178, 367] on div "Márgenes entre elementos Para estructurar correctamente los elementos de diseño…" at bounding box center [349, 231] width 401 height 519
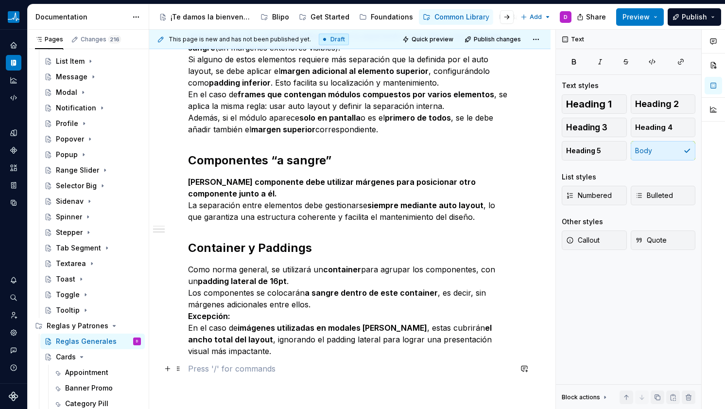
click at [198, 368] on p at bounding box center [350, 369] width 324 height 12
click at [209, 367] on p "Container y Paddings" at bounding box center [350, 369] width 324 height 12
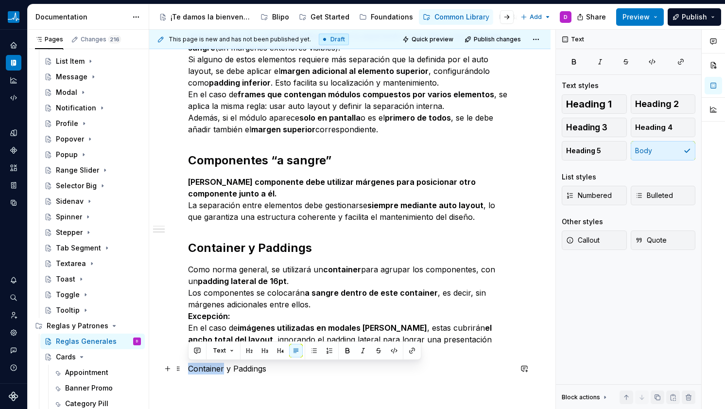
click at [209, 367] on p "Container y Paddings" at bounding box center [350, 369] width 324 height 12
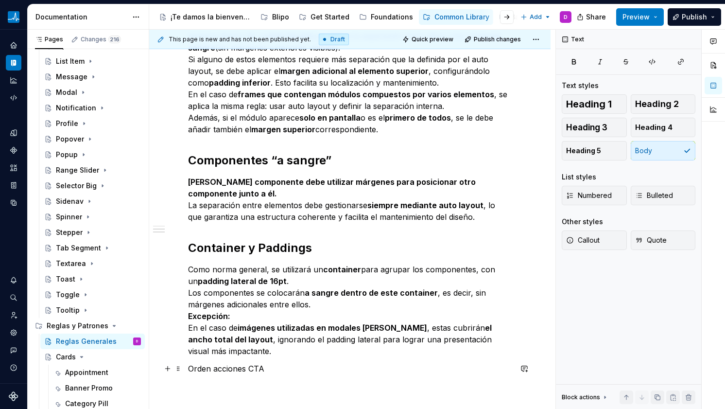
click at [208, 367] on p "Orden acciones CTA" at bounding box center [350, 369] width 324 height 12
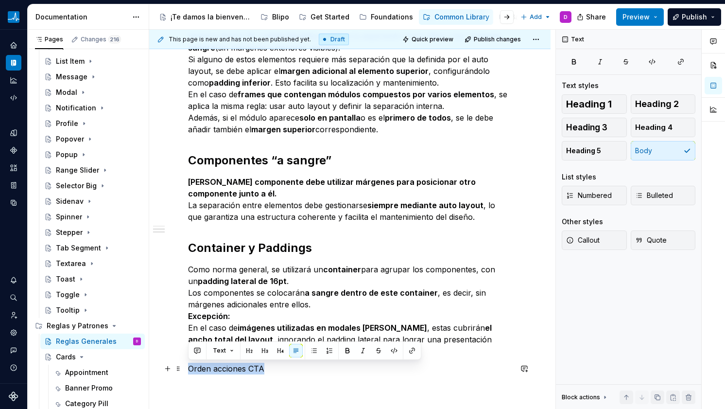
click at [208, 367] on p "Orden acciones CTA" at bounding box center [350, 369] width 324 height 12
click at [245, 352] on button "button" at bounding box center [250, 351] width 14 height 14
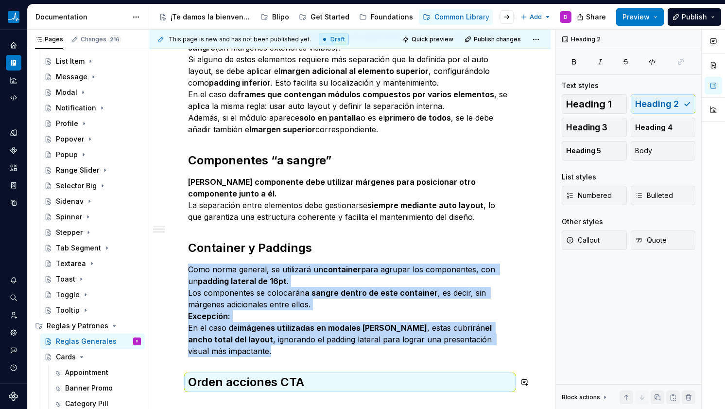
click at [231, 363] on div "Márgenes entre elementos Para estructurar correctamente los elementos de diseño…" at bounding box center [350, 192] width 324 height 395
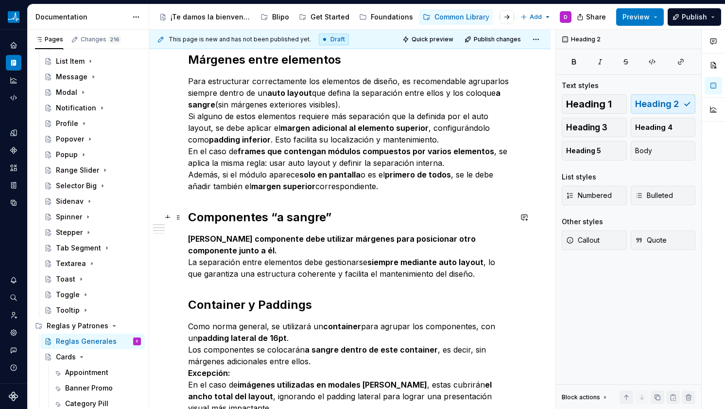
scroll to position [140, 0]
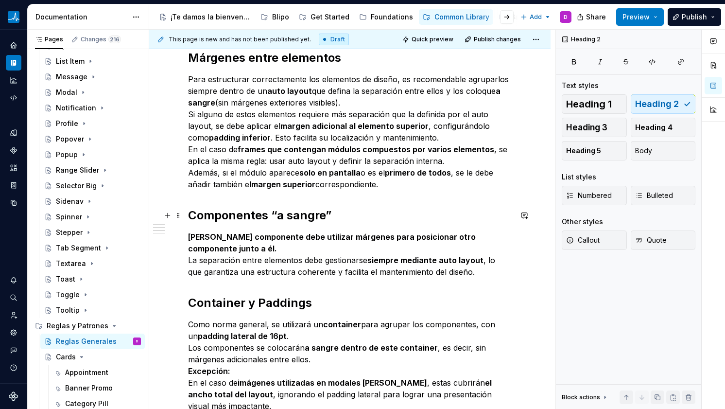
click at [207, 209] on h2 "Componentes “a sangre”" at bounding box center [350, 216] width 324 height 16
click at [204, 201] on div "Márgenes entre elementos Para estructurar correctamente los elementos de diseño…" at bounding box center [350, 247] width 324 height 395
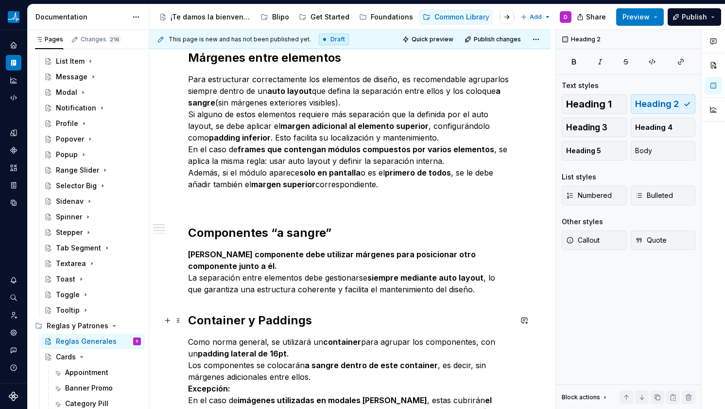
click at [187, 319] on div "Márgenes entre elementos Para estructurar correctamente los elementos de diseño…" at bounding box center [349, 312] width 401 height 570
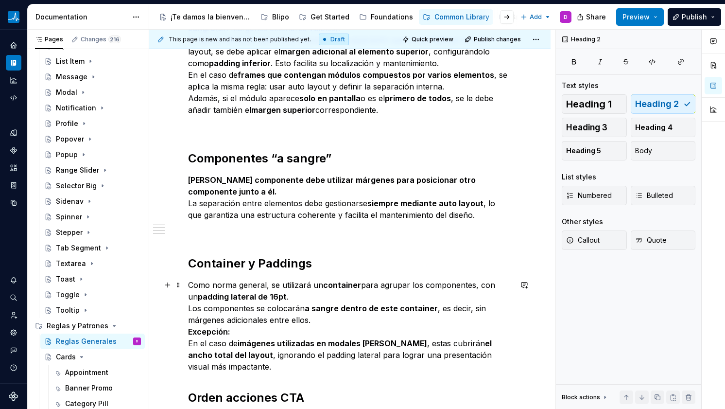
scroll to position [305, 0]
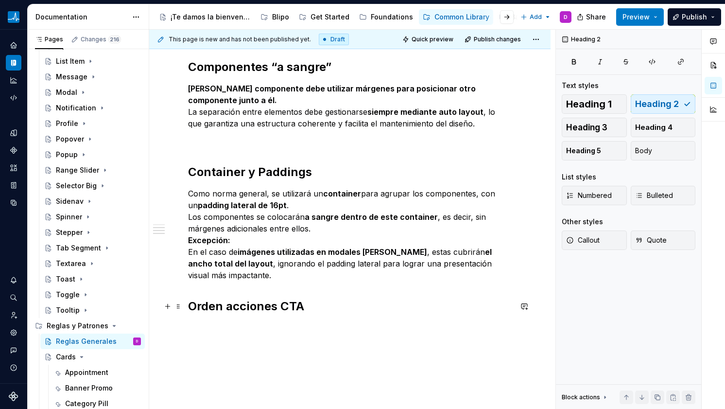
click at [187, 308] on div "Márgenes entre elementos Para estructurar correctamente los elementos de diseño…" at bounding box center [349, 154] width 401 height 587
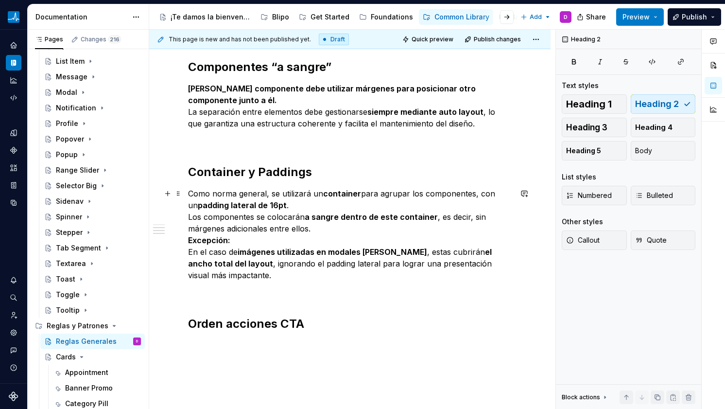
scroll to position [48, 0]
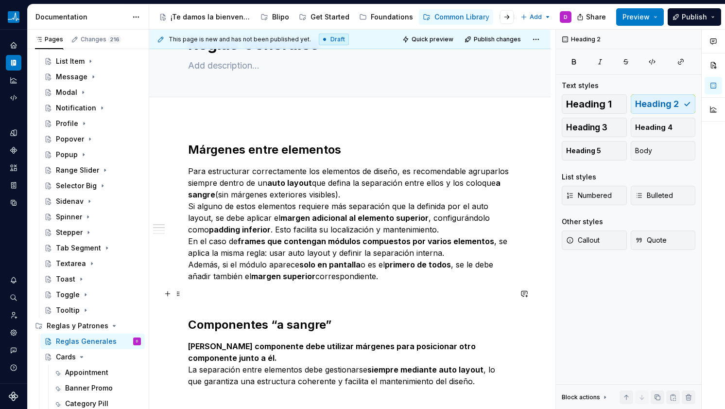
click at [227, 297] on p at bounding box center [350, 294] width 324 height 12
click at [163, 294] on button "button" at bounding box center [168, 294] width 14 height 14
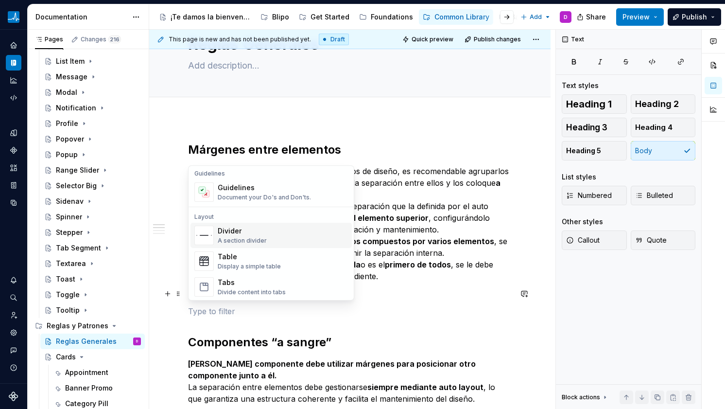
scroll to position [279, 0]
click at [244, 237] on div "A section divider" at bounding box center [242, 239] width 49 height 8
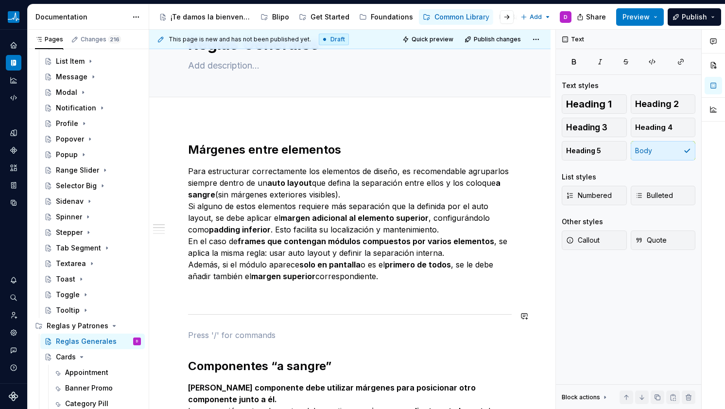
scroll to position [147, 0]
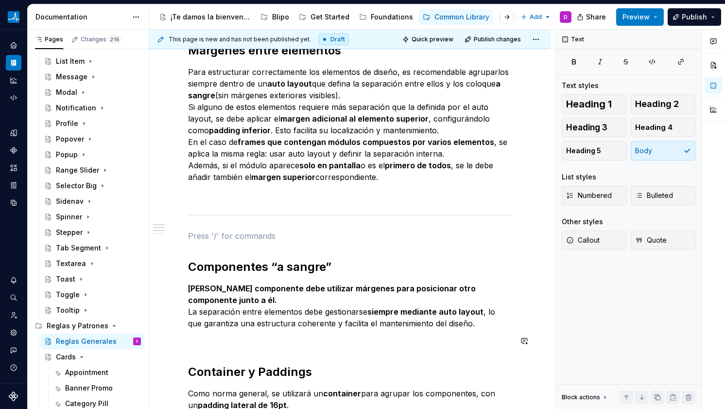
click at [230, 348] on div "Márgenes entre elementos Para estructurar correctamente los elementos de diseño…" at bounding box center [350, 287] width 324 height 488
drag, startPoint x: 256, startPoint y: 224, endPoint x: 256, endPoint y: 218, distance: 6.3
click at [256, 224] on div "Márgenes entre elementos Para estructurar correctamente los elementos de diseño…" at bounding box center [350, 287] width 324 height 488
click at [256, 213] on div at bounding box center [350, 215] width 324 height 6
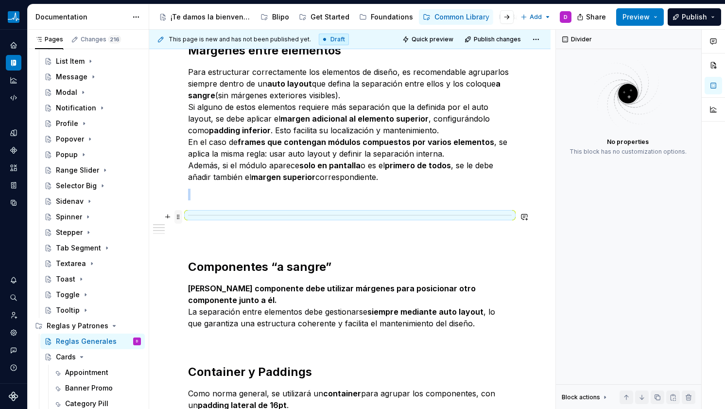
click at [177, 214] on span at bounding box center [178, 217] width 8 height 14
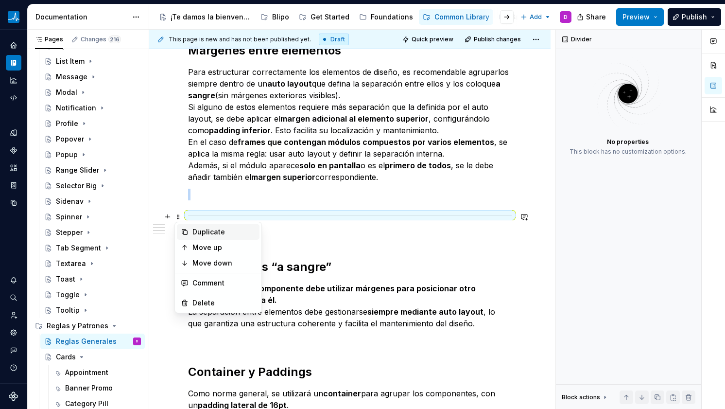
click at [195, 237] on div "Duplicate" at bounding box center [218, 232] width 83 height 16
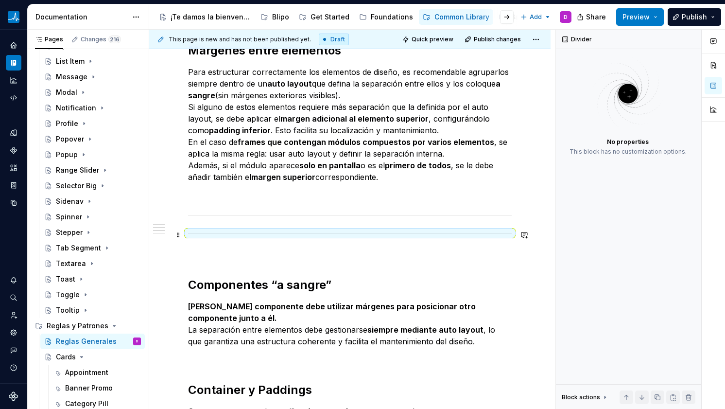
click at [178, 234] on span at bounding box center [178, 235] width 8 height 14
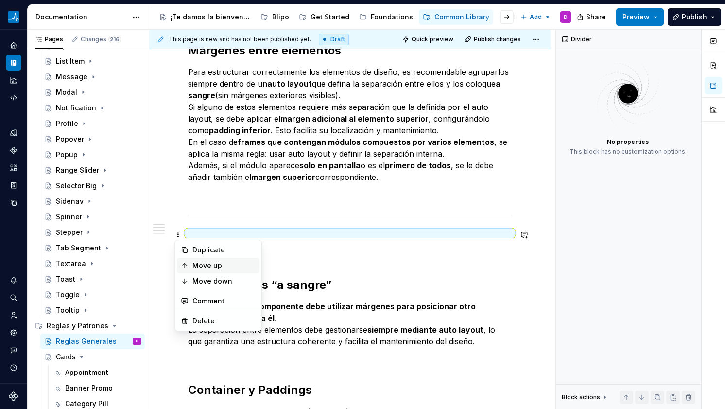
click at [187, 272] on div "Move up" at bounding box center [218, 266] width 83 height 16
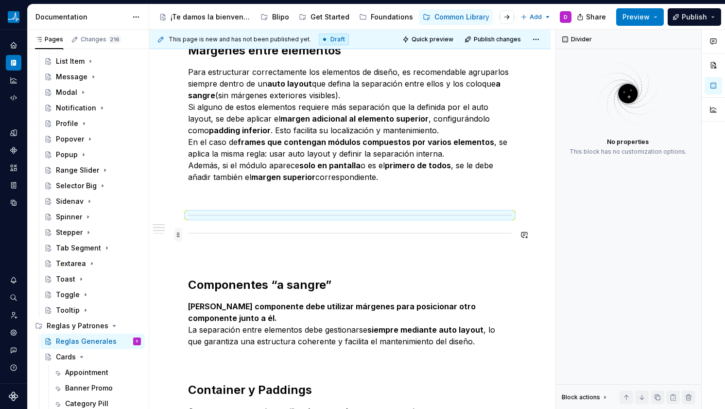
click at [178, 234] on span at bounding box center [178, 235] width 8 height 14
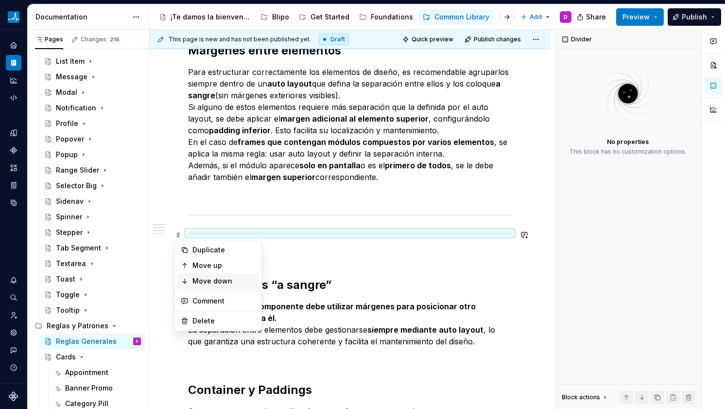
click at [189, 276] on div "Move down" at bounding box center [218, 281] width 83 height 16
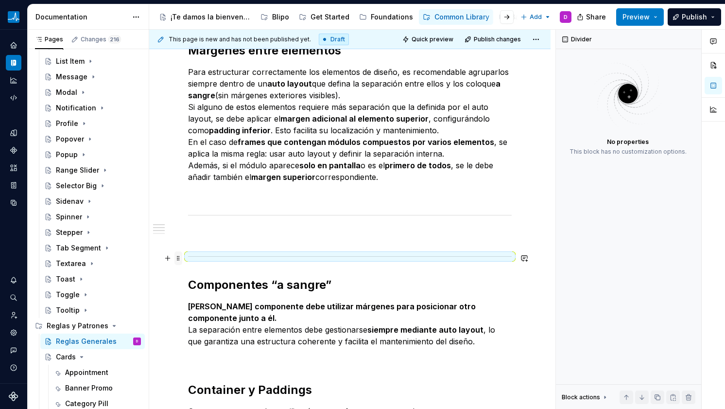
click at [180, 259] on span at bounding box center [178, 258] width 8 height 14
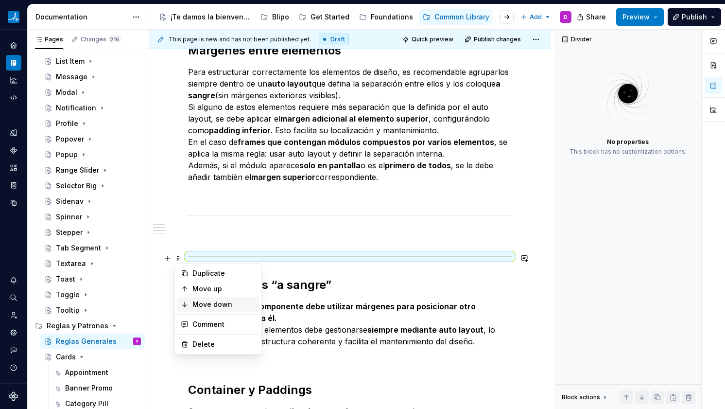
click at [185, 304] on icon at bounding box center [185, 304] width 4 height 4
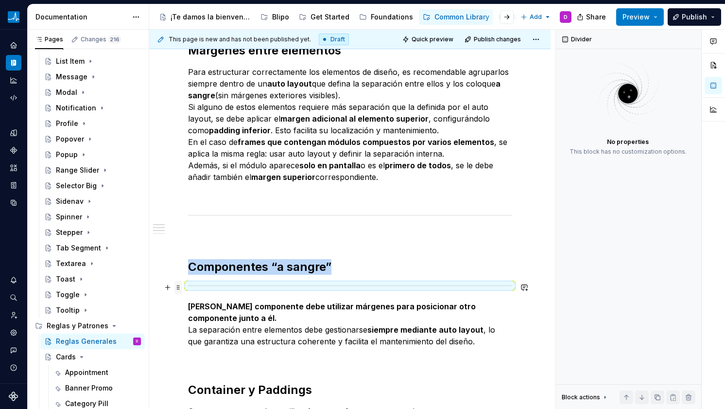
click at [181, 289] on span at bounding box center [178, 287] width 8 height 14
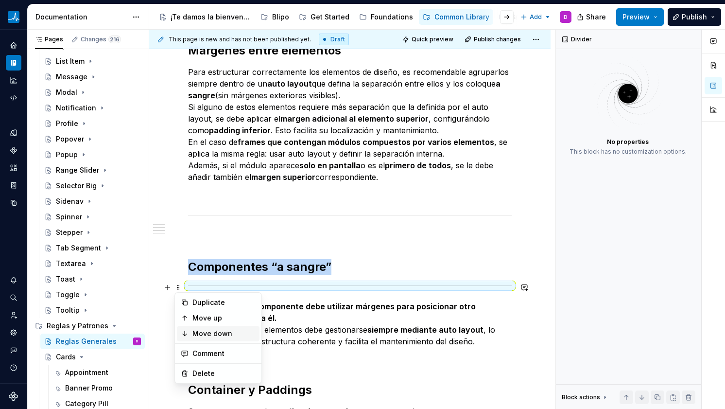
click at [193, 334] on div "Move down" at bounding box center [223, 334] width 63 height 10
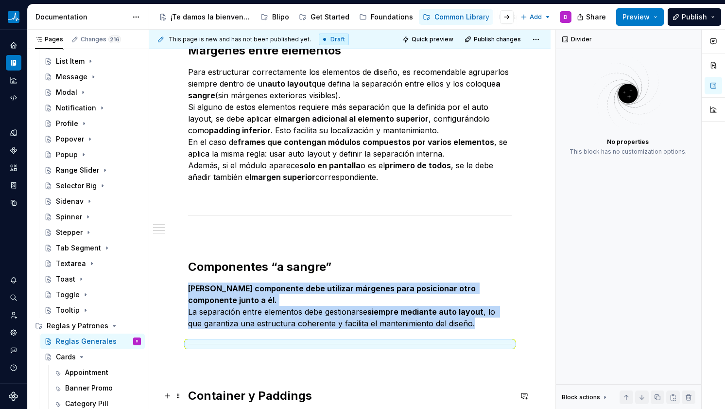
click at [212, 393] on h2 "Container y Paddings" at bounding box center [350, 396] width 324 height 16
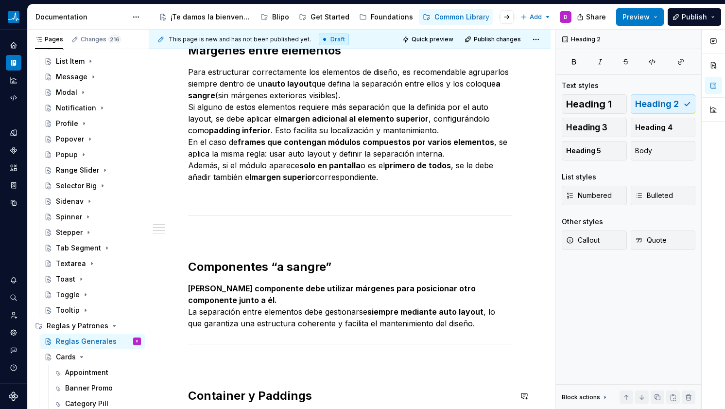
click at [210, 379] on div "Márgenes entre elementos Para estructurar correctamente los elementos de diseño…" at bounding box center [350, 299] width 324 height 512
click at [241, 257] on div "Márgenes entre elementos Para estructurar correctamente los elementos de diseño…" at bounding box center [350, 299] width 324 height 512
click at [242, 249] on div "Márgenes entre elementos Para estructurar correctamente los elementos de diseño…" at bounding box center [350, 299] width 324 height 512
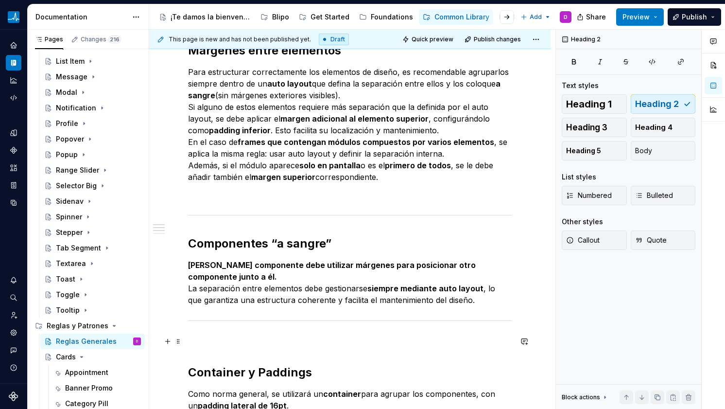
click at [196, 341] on p at bounding box center [350, 341] width 324 height 12
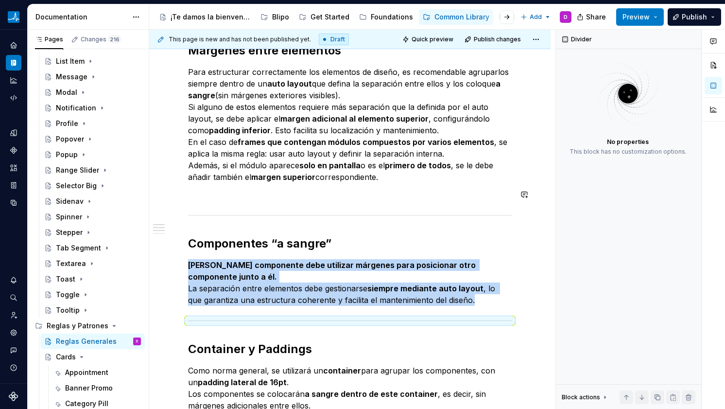
click at [322, 187] on div "Márgenes entre elementos Para estructurar correctamente los elementos de diseño…" at bounding box center [350, 276] width 324 height 466
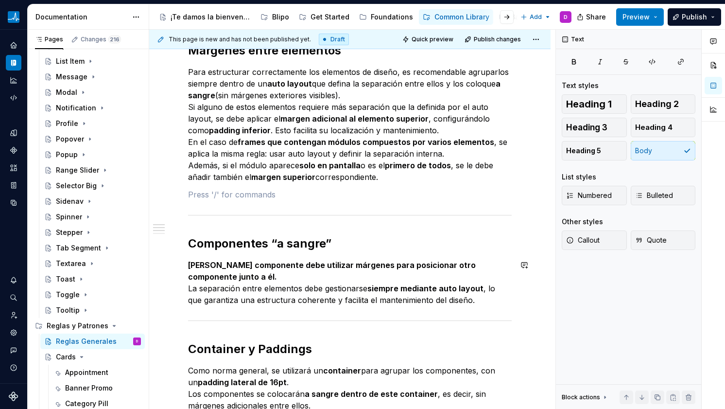
click at [463, 304] on p "[PERSON_NAME] componente debe utilizar márgenes para posicionar otro componente…" at bounding box center [350, 282] width 324 height 47
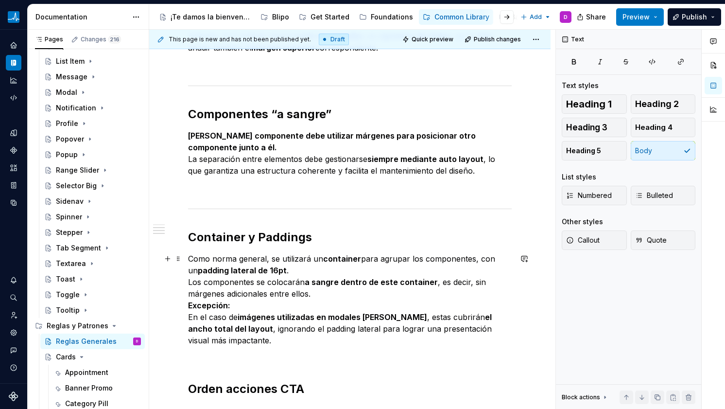
scroll to position [292, 0]
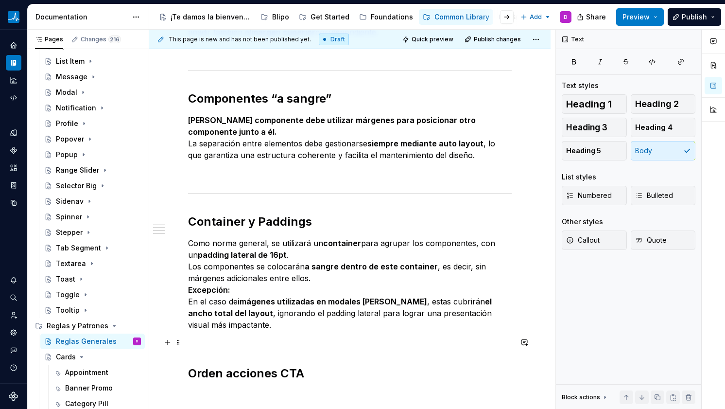
click at [259, 341] on p at bounding box center [350, 342] width 324 height 12
click at [178, 194] on span at bounding box center [178, 195] width 8 height 14
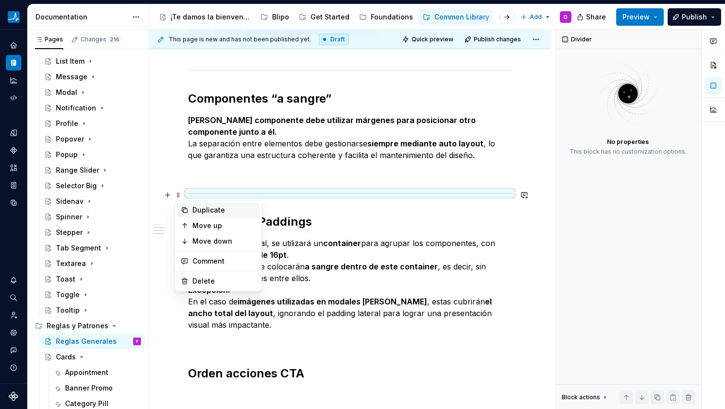
click at [195, 207] on div "Duplicate" at bounding box center [223, 210] width 63 height 10
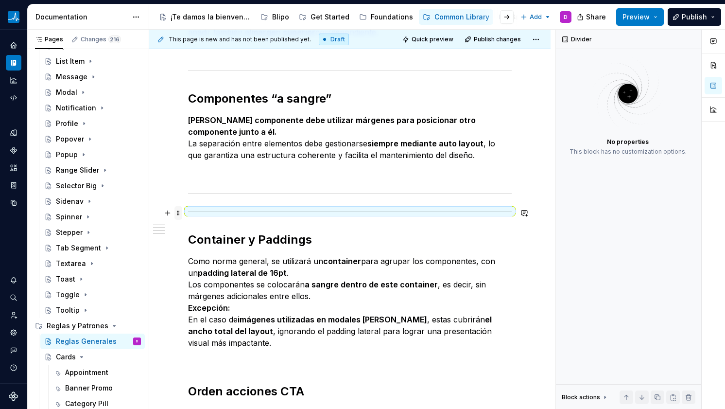
click at [180, 210] on span at bounding box center [178, 213] width 8 height 14
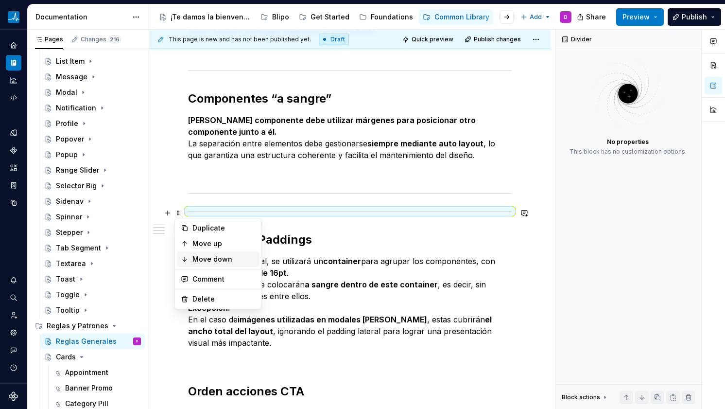
click at [196, 255] on div "Move down" at bounding box center [223, 259] width 63 height 10
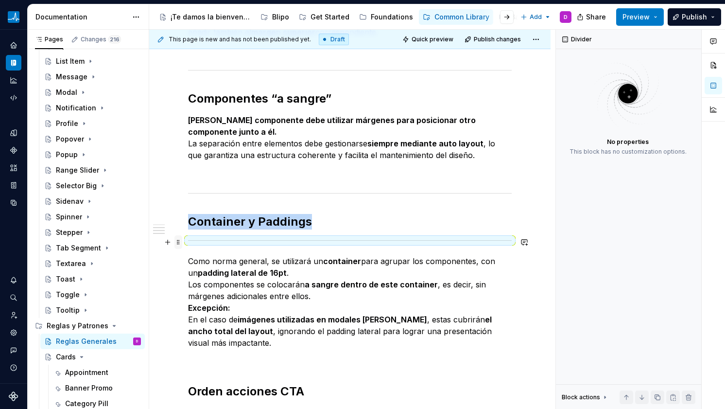
click at [179, 241] on span at bounding box center [178, 242] width 8 height 14
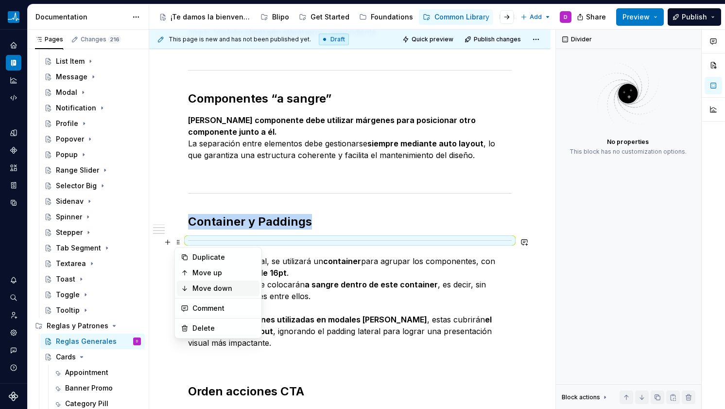
click at [192, 291] on div "Move down" at bounding box center [223, 288] width 63 height 10
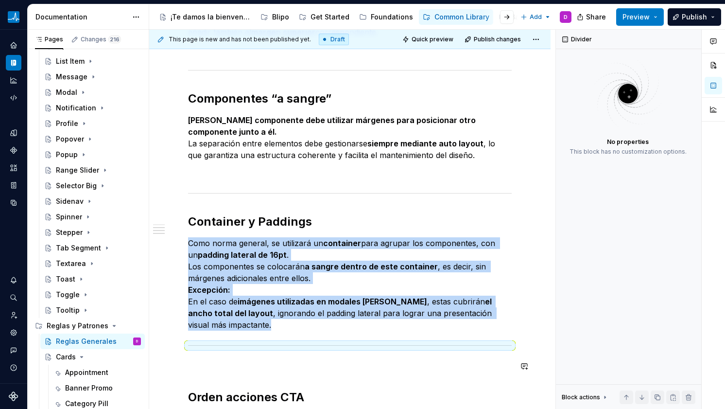
click at [191, 379] on div "Márgenes entre elementos Para estructurar correctamente los elementos de diseño…" at bounding box center [350, 151] width 324 height 507
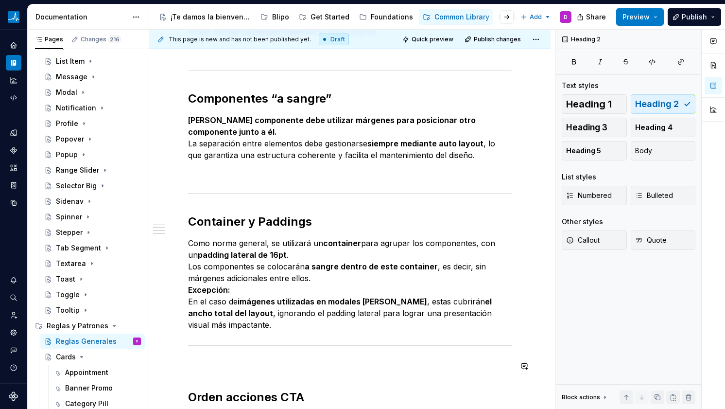
click at [194, 373] on div "Márgenes entre elementos Para estructurar correctamente los elementos de diseño…" at bounding box center [350, 151] width 324 height 507
click at [192, 362] on p at bounding box center [350, 366] width 324 height 12
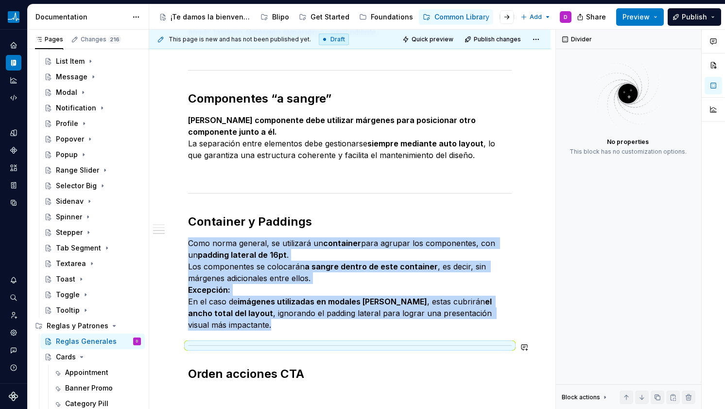
scroll to position [398, 0]
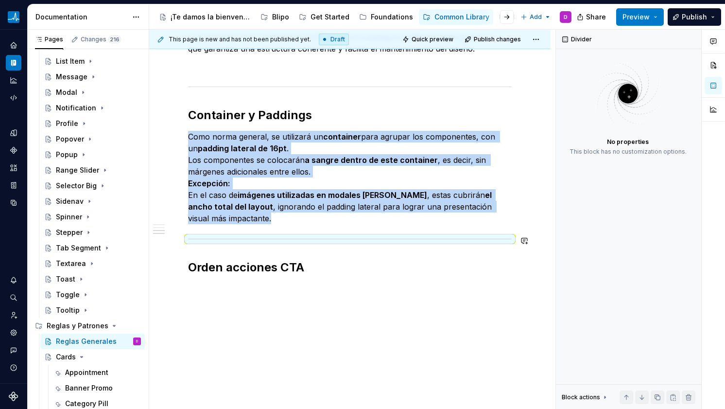
click at [225, 294] on div "Márgenes entre elementos Para estructurar correctamente los elementos de diseño…" at bounding box center [349, 88] width 401 height 641
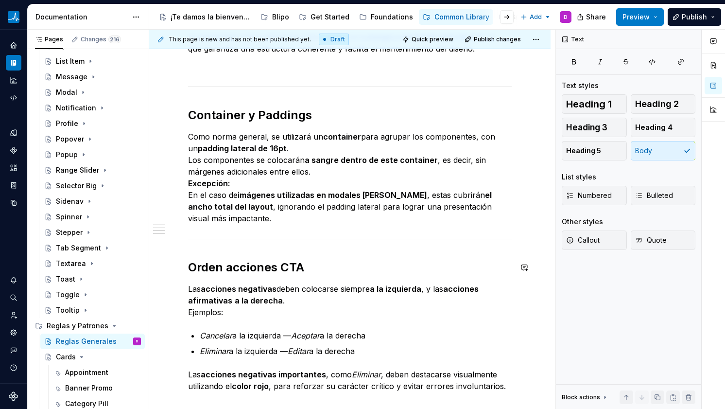
click at [374, 281] on div "Márgenes entre elementos Para estructurar correctamente los elementos de diseño…" at bounding box center [350, 91] width 324 height 600
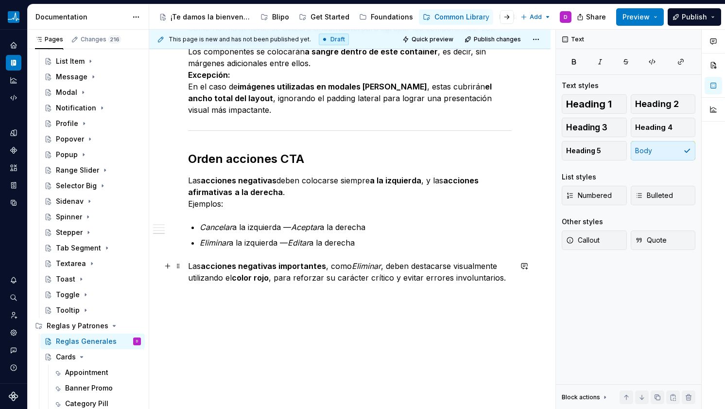
scroll to position [515, 0]
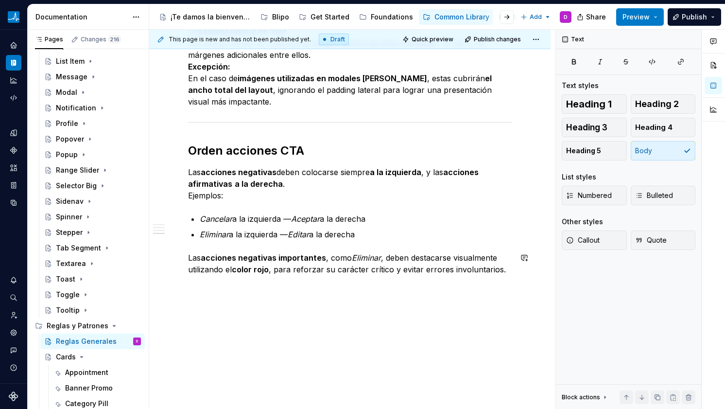
drag, startPoint x: 327, startPoint y: 302, endPoint x: 286, endPoint y: 299, distance: 41.4
click at [327, 302] on div "Márgenes entre elementos Para estructurar correctamente los elementos de diseño…" at bounding box center [349, 30] width 401 height 758
click at [218, 292] on p at bounding box center [350, 287] width 324 height 12
click at [183, 156] on div "Márgenes entre elementos Para estructurar correctamente los elementos de diseño…" at bounding box center [349, 38] width 401 height 775
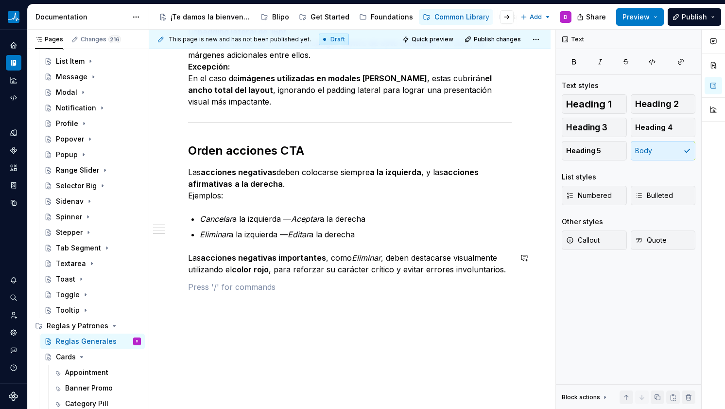
click at [233, 153] on h2 "Orden acciones CTA" at bounding box center [350, 151] width 324 height 16
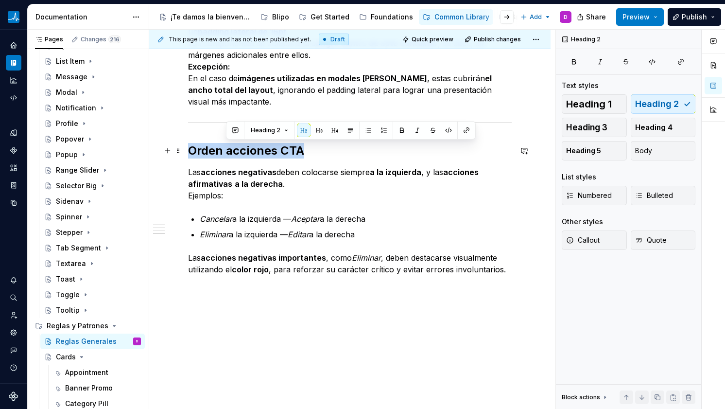
click at [233, 153] on h2 "Orden acciones CTA" at bounding box center [350, 151] width 324 height 16
copy h2 "Orden acciones CTA"
click at [208, 328] on div "Márgenes entre elementos Para estructurar correctamente los elementos de diseño…" at bounding box center [349, 38] width 401 height 775
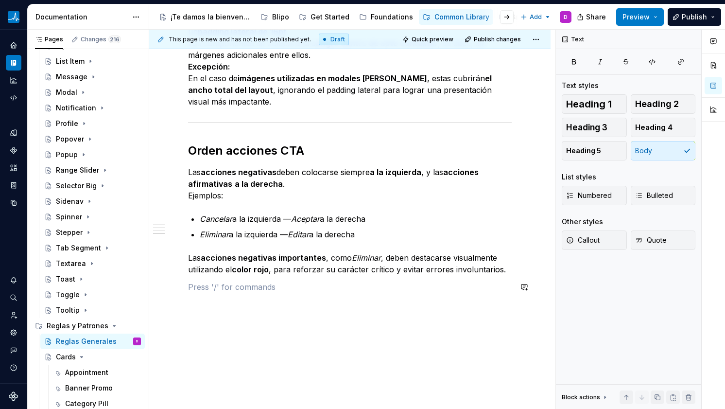
click at [196, 292] on p at bounding box center [350, 287] width 324 height 12
click at [207, 282] on p at bounding box center [350, 287] width 324 height 12
click at [214, 123] on div at bounding box center [350, 122] width 324 height 6
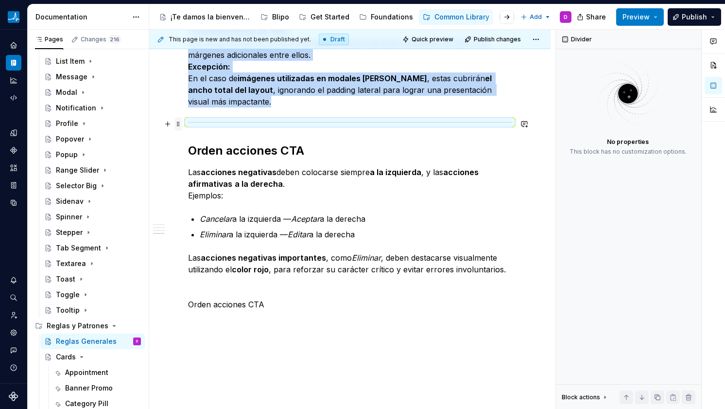
click at [176, 122] on span at bounding box center [178, 124] width 8 height 14
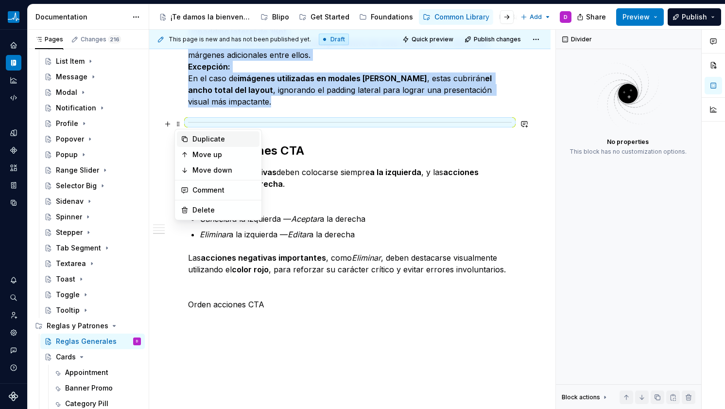
click at [192, 140] on div "Duplicate" at bounding box center [218, 139] width 83 height 16
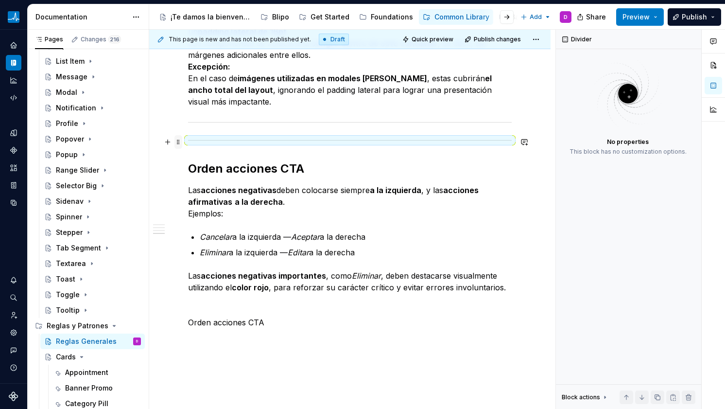
click at [178, 144] on span at bounding box center [178, 142] width 8 height 14
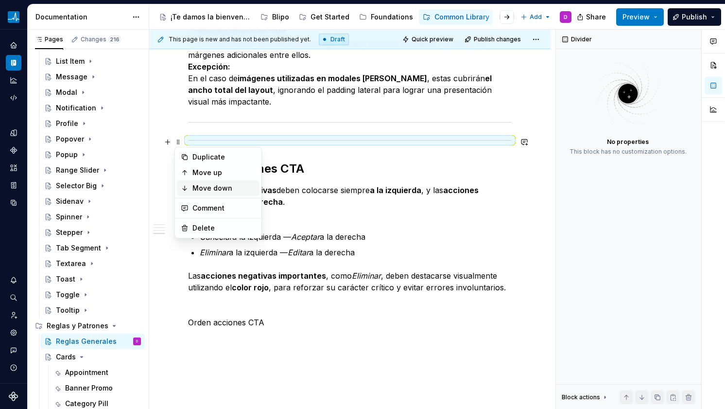
click at [189, 189] on div "Move down" at bounding box center [218, 188] width 83 height 16
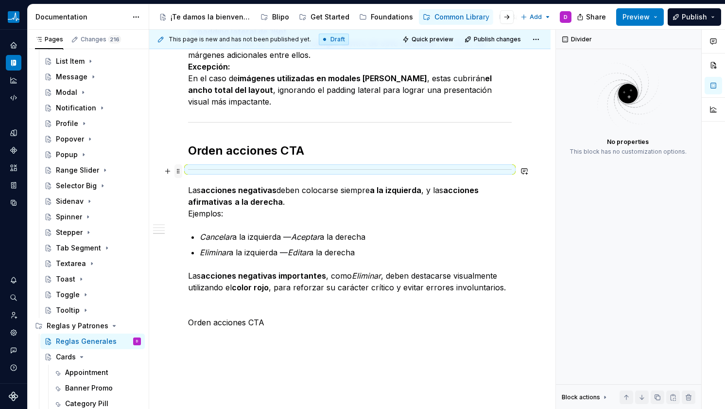
click at [180, 171] on span at bounding box center [178, 171] width 8 height 14
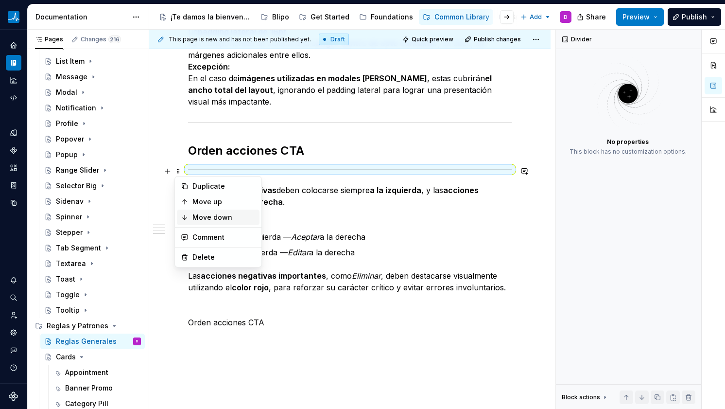
click at [189, 215] on div "Move down" at bounding box center [218, 217] width 83 height 16
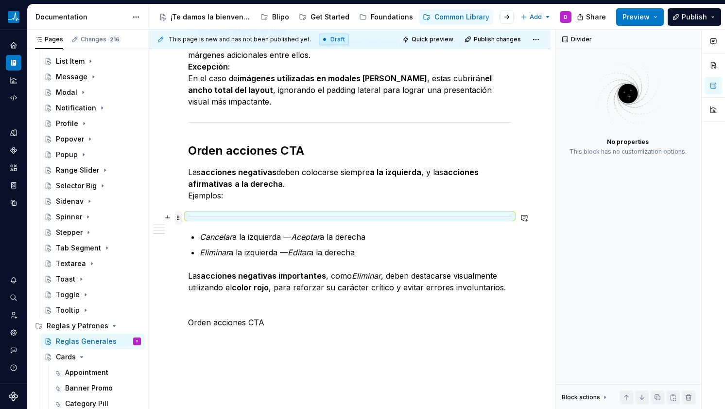
click at [179, 219] on span at bounding box center [178, 218] width 8 height 14
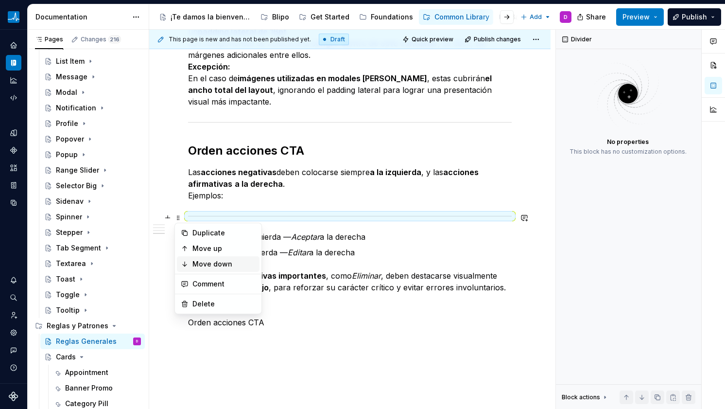
click at [196, 261] on div "Move down" at bounding box center [223, 264] width 63 height 10
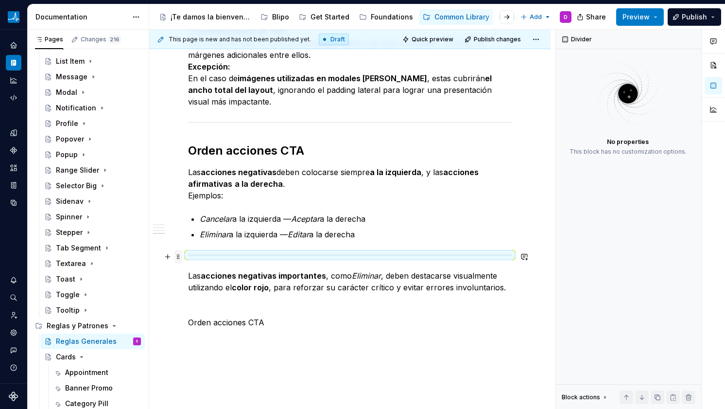
click at [180, 256] on span at bounding box center [178, 257] width 8 height 14
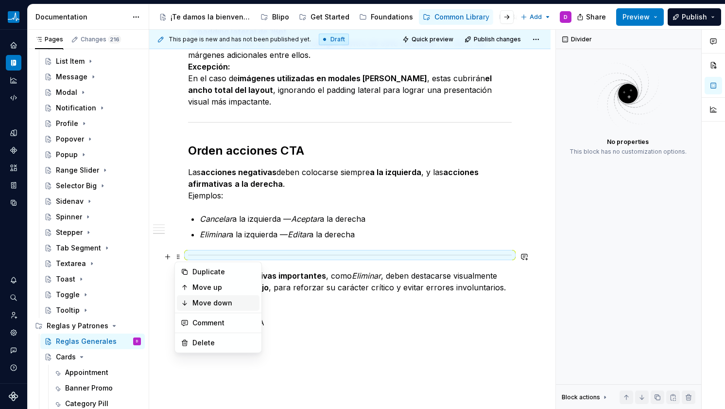
drag, startPoint x: 193, startPoint y: 297, endPoint x: 197, endPoint y: 301, distance: 5.9
click at [193, 297] on div "Move down" at bounding box center [218, 303] width 83 height 16
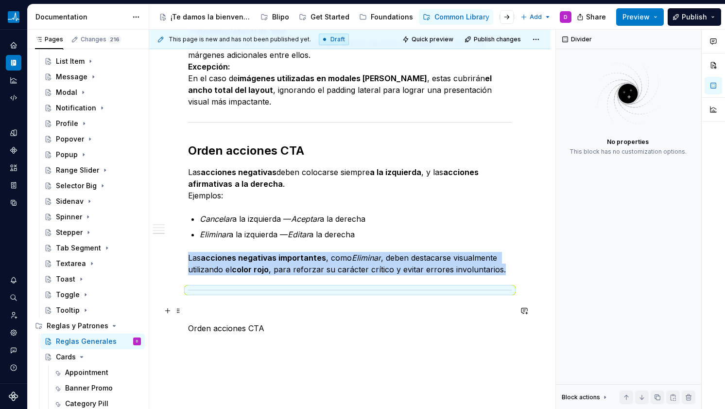
click at [206, 313] on p at bounding box center [350, 311] width 324 height 12
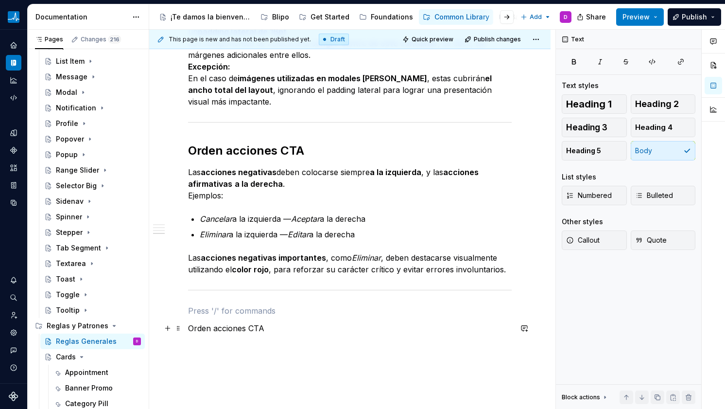
click at [197, 326] on p "Orden acciones CTA" at bounding box center [350, 328] width 324 height 12
click at [207, 307] on p at bounding box center [350, 311] width 324 height 12
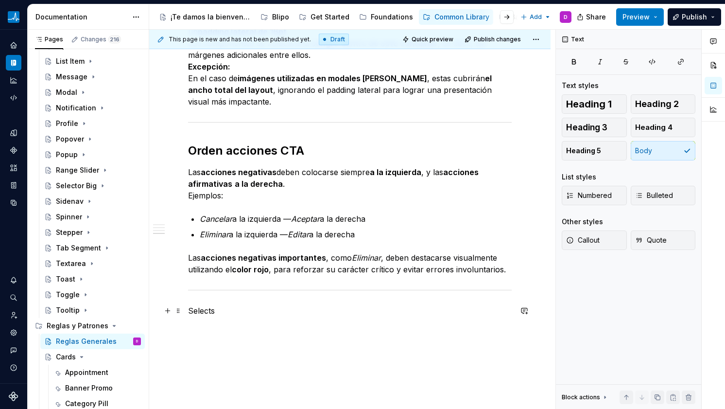
click at [186, 314] on div "Márgenes entre elementos Para estructurar correctamente los elementos de diseño…" at bounding box center [349, 50] width 401 height 799
click at [196, 329] on p "Selects" at bounding box center [350, 328] width 324 height 12
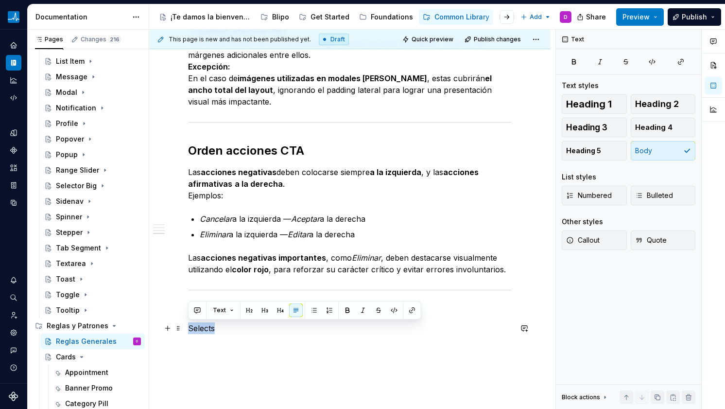
click at [196, 329] on p "Selects" at bounding box center [350, 328] width 324 height 12
click at [251, 309] on button "button" at bounding box center [250, 310] width 14 height 14
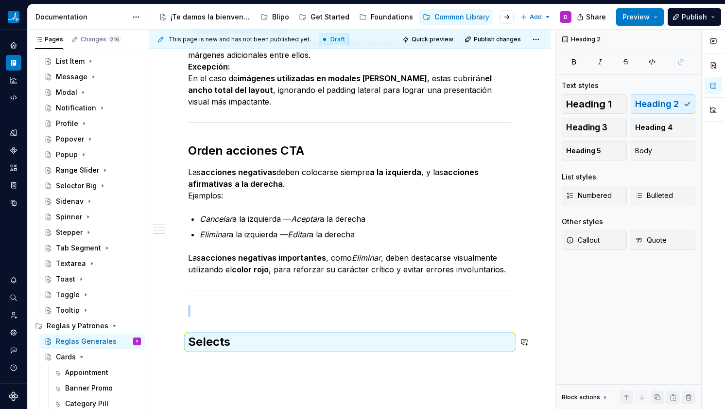
click at [224, 363] on div "Márgenes entre elementos Para estructurar correctamente los elementos de diseño…" at bounding box center [349, 67] width 401 height 832
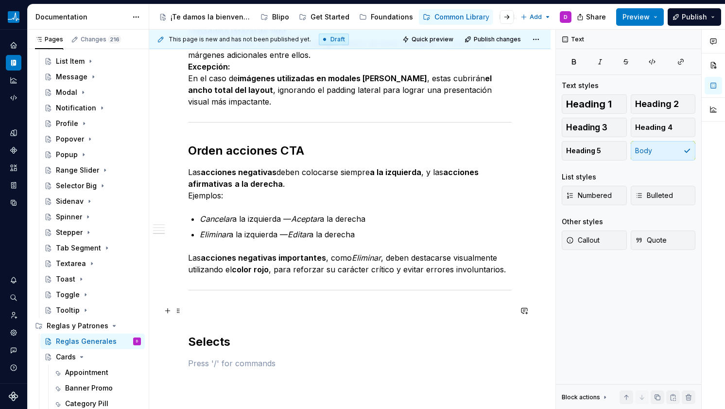
click at [214, 316] on p at bounding box center [350, 311] width 324 height 12
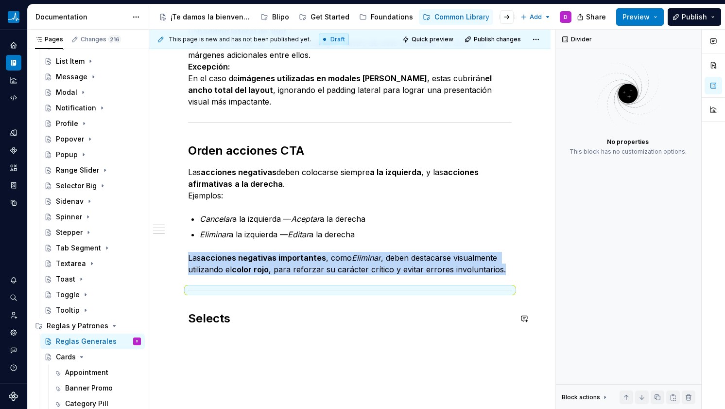
click at [217, 342] on p at bounding box center [350, 340] width 324 height 12
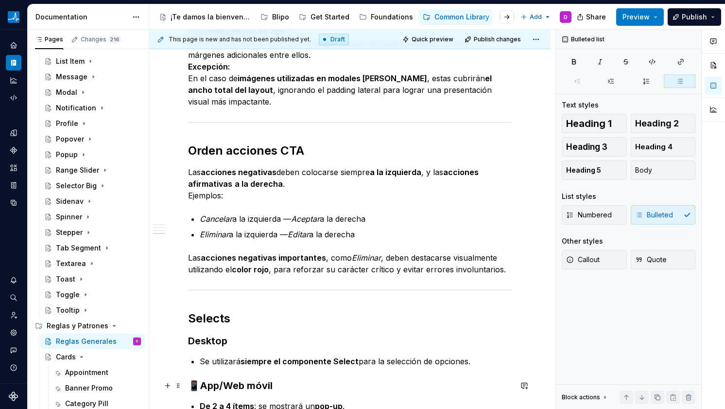
click at [204, 390] on strong "App/Web móvil" at bounding box center [236, 386] width 72 height 12
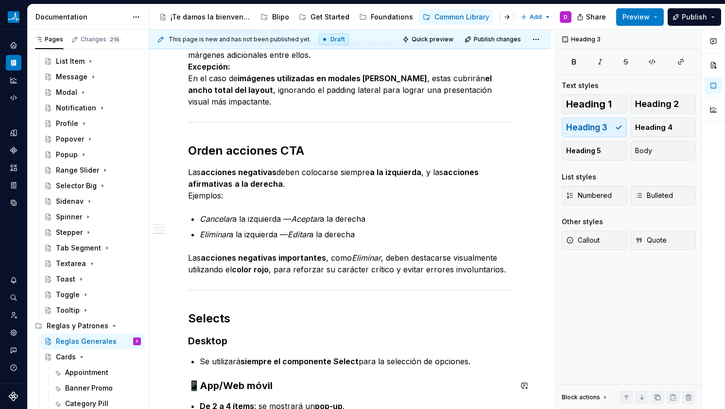
scroll to position [545, 0]
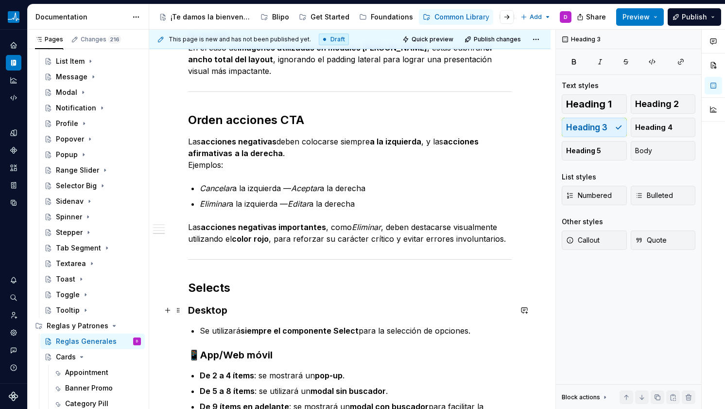
click at [189, 312] on strong "Desktop" at bounding box center [207, 310] width 39 height 12
click at [323, 309] on h3 "🖥️ Desktop" at bounding box center [350, 310] width 324 height 14
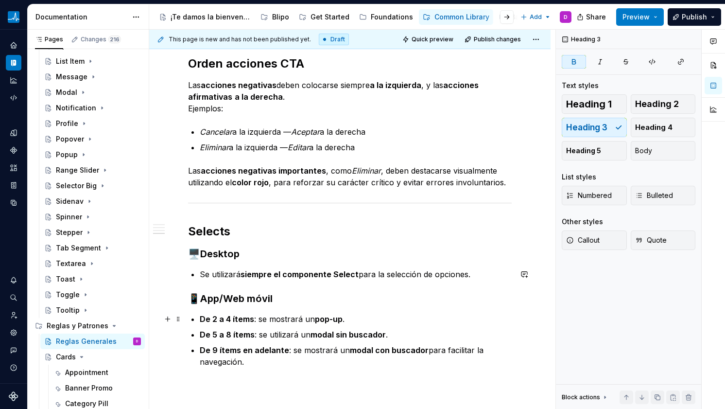
scroll to position [624, 0]
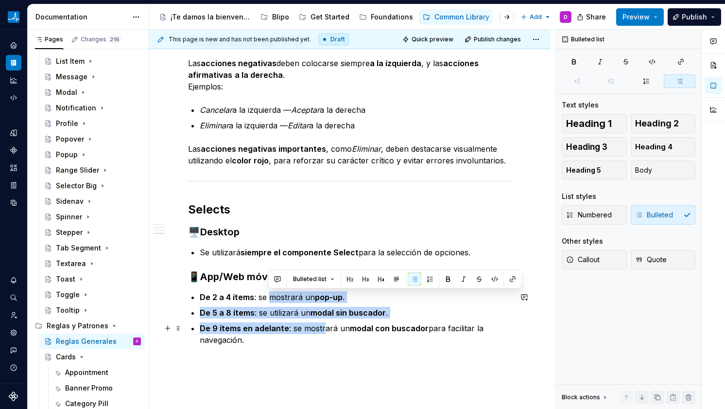
drag, startPoint x: 269, startPoint y: 299, endPoint x: 322, endPoint y: 330, distance: 61.2
click at [322, 329] on ul "De 2 a 4 ítems : se mostrará un pop-up . De 5 a 8 ítems : se utilizará un modal…" at bounding box center [356, 318] width 312 height 54
click at [322, 331] on p "De 9 ítems en adelante : se mostrará un modal con buscador para facilitar la na…" at bounding box center [356, 333] width 312 height 23
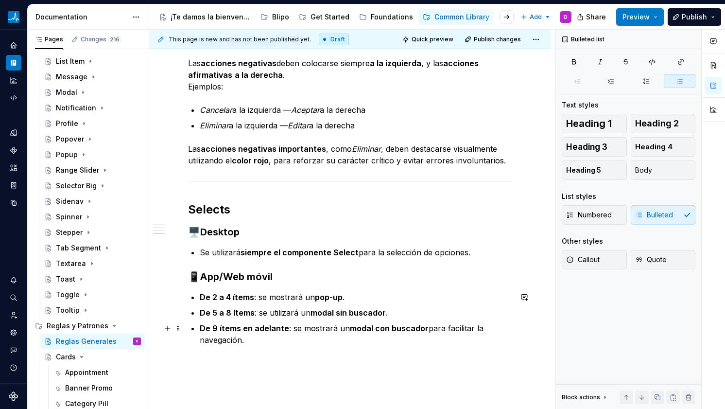
click at [299, 343] on p "De 9 ítems en adelante : se mostrará un modal con buscador para facilitar la na…" at bounding box center [356, 333] width 312 height 23
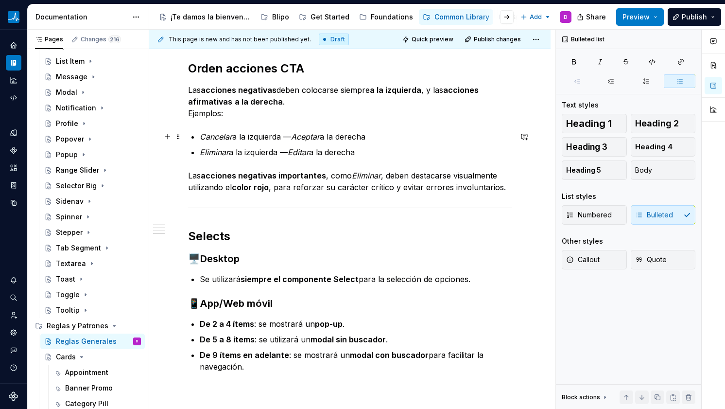
click at [203, 136] on em "Cancelar" at bounding box center [216, 137] width 33 height 10
drag, startPoint x: 309, startPoint y: 138, endPoint x: 274, endPoint y: 138, distance: 35.5
click at [309, 138] on em "Aceptar" at bounding box center [305, 137] width 29 height 10
click at [206, 136] on em "Cancelar" at bounding box center [216, 137] width 33 height 10
click at [201, 138] on em "Cancelar" at bounding box center [216, 137] width 33 height 10
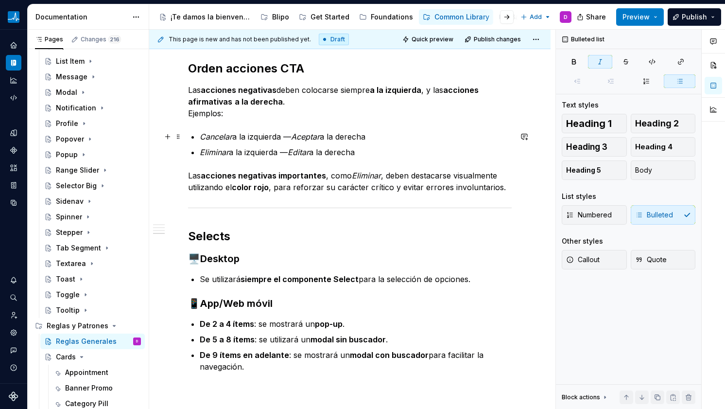
click at [297, 136] on em "Aceptar" at bounding box center [305, 137] width 29 height 10
click at [292, 135] on p "Cancelar a la izquierda — ✅ Aceptar a la derecha" at bounding box center [356, 137] width 312 height 12
click at [297, 135] on p "Cancelar a la izquierda — ✅ Aceptar a la derecha" at bounding box center [356, 137] width 312 height 12
click at [295, 135] on p "Cancelar a la izquierda — ✅ Aceptar a la derecha" at bounding box center [356, 137] width 312 height 12
click at [202, 136] on em "Cancelar" at bounding box center [216, 137] width 33 height 10
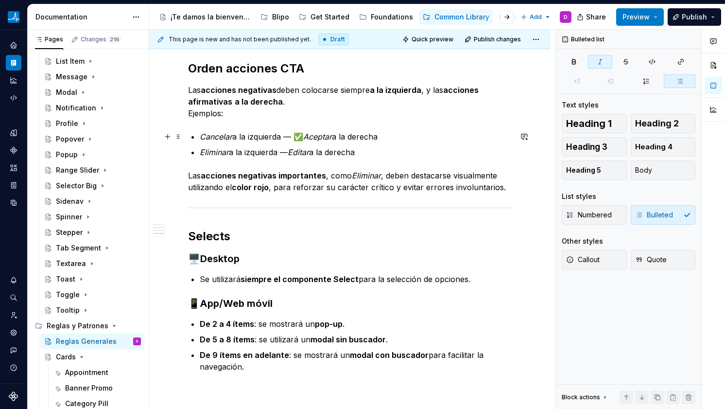
click at [202, 139] on em "Cancelar" at bounding box center [216, 137] width 33 height 10
click at [293, 152] on em "Editar" at bounding box center [298, 152] width 21 height 10
click at [201, 154] on em "Eliminar" at bounding box center [214, 152] width 29 height 10
drag, startPoint x: 311, startPoint y: 227, endPoint x: 305, endPoint y: 234, distance: 8.7
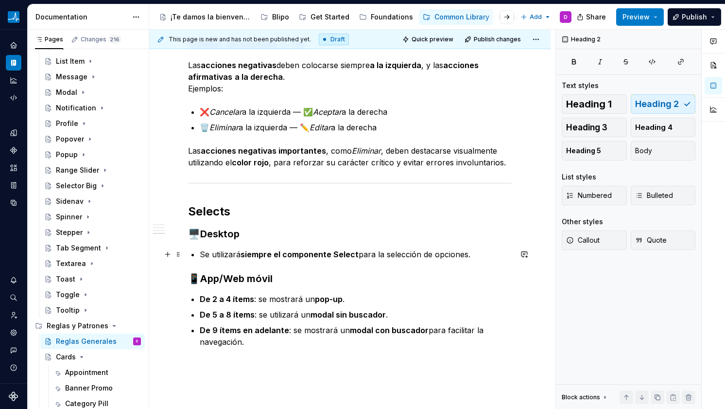
scroll to position [624, 0]
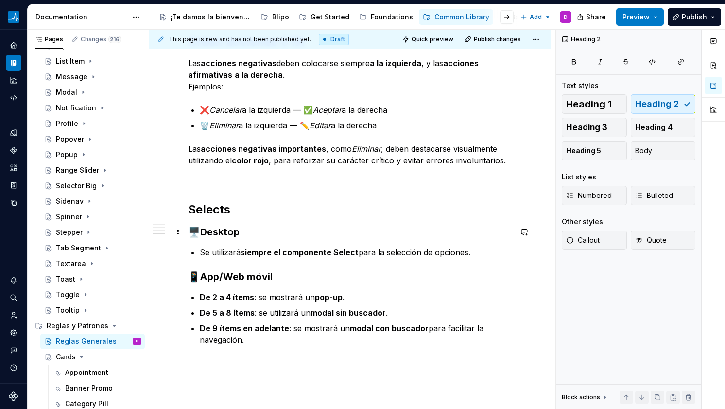
click at [223, 229] on strong "Desktop" at bounding box center [219, 232] width 39 height 12
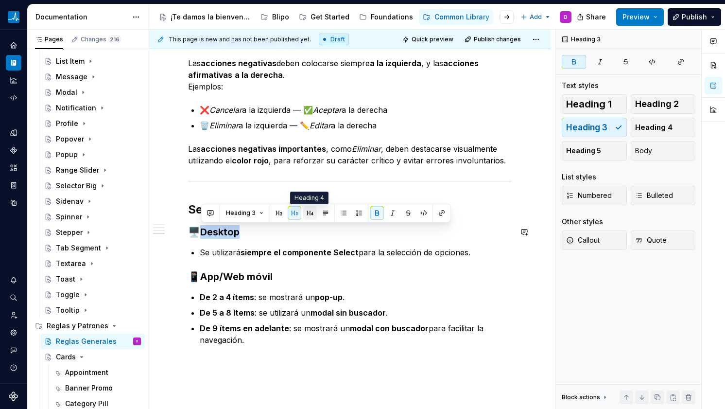
click at [310, 212] on button "button" at bounding box center [310, 213] width 14 height 14
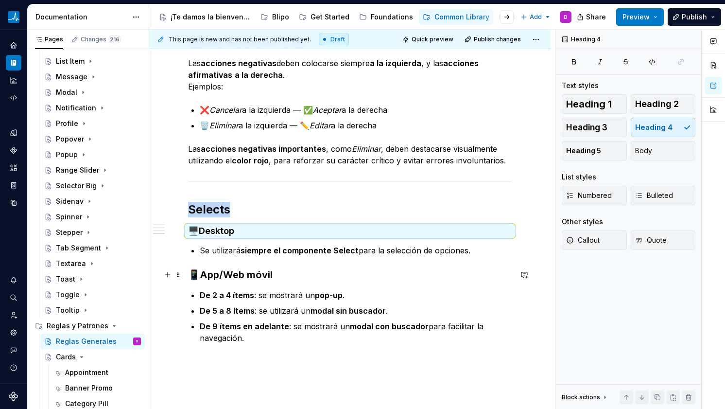
click at [234, 269] on strong "App/Web móvil" at bounding box center [236, 275] width 72 height 12
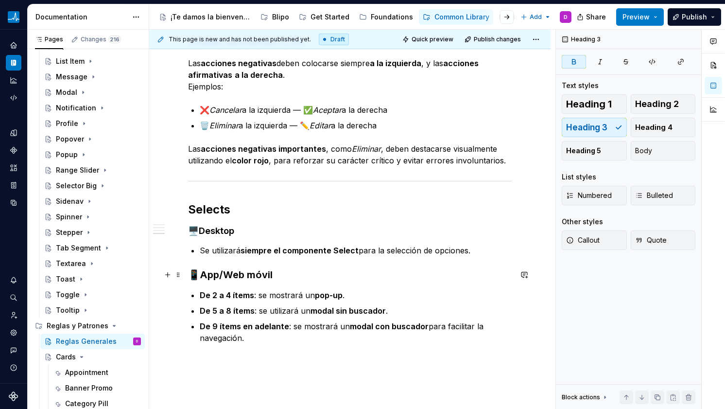
click at [234, 269] on strong "App/Web móvil" at bounding box center [236, 275] width 72 height 12
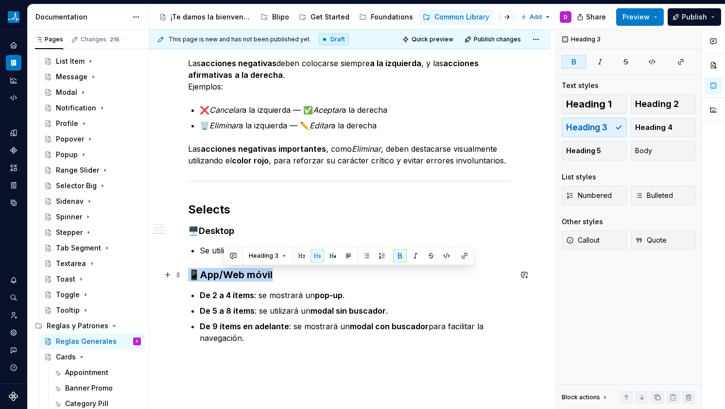
click at [234, 269] on strong "App/Web móvil" at bounding box center [236, 275] width 72 height 12
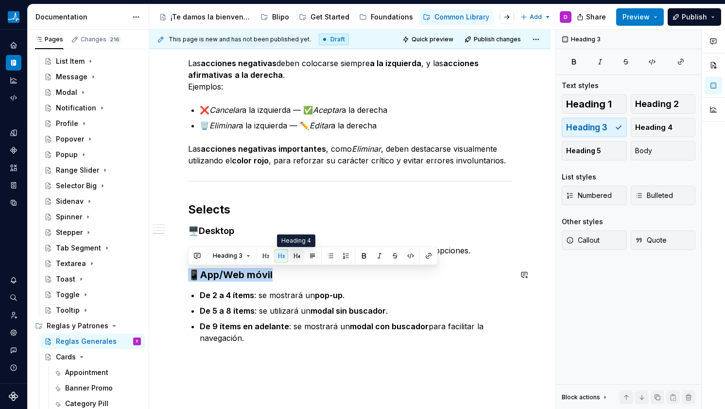
click at [291, 251] on button "button" at bounding box center [297, 256] width 14 height 14
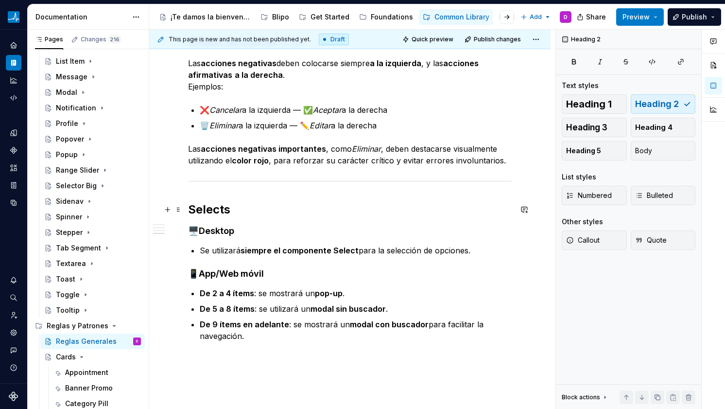
click at [288, 217] on h2 "Selects" at bounding box center [350, 210] width 324 height 16
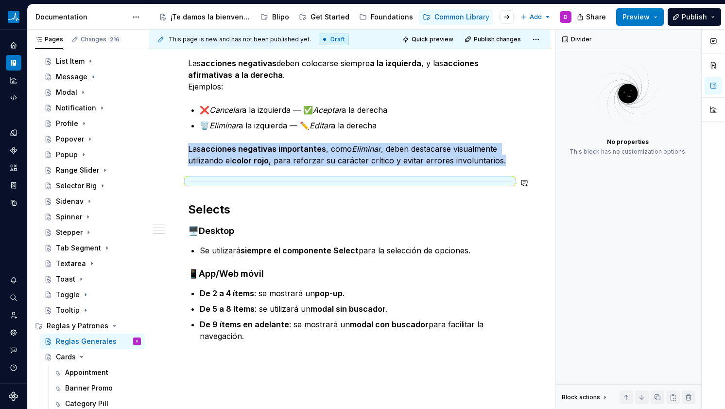
click at [226, 178] on div at bounding box center [350, 181] width 324 height 6
click at [179, 182] on span at bounding box center [178, 183] width 8 height 14
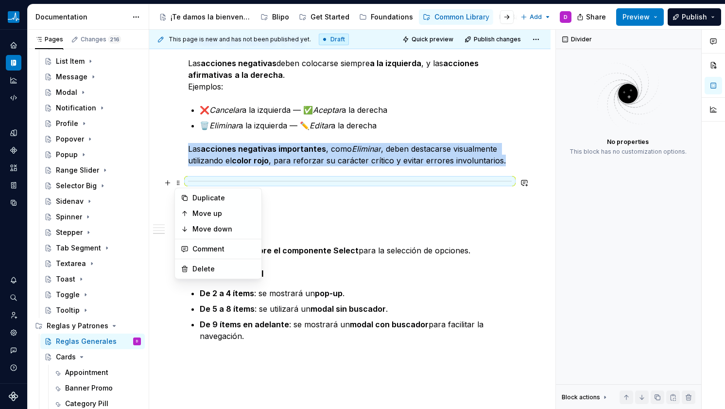
click at [187, 196] on icon at bounding box center [184, 197] width 5 height 5
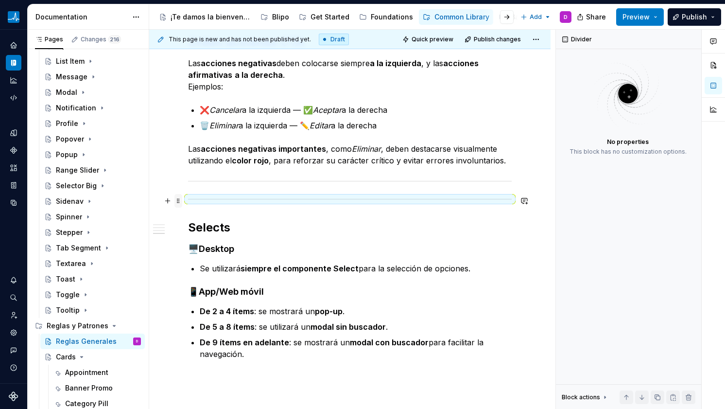
click at [177, 200] on span at bounding box center [178, 201] width 8 height 14
click at [194, 244] on div "Move down" at bounding box center [223, 247] width 63 height 10
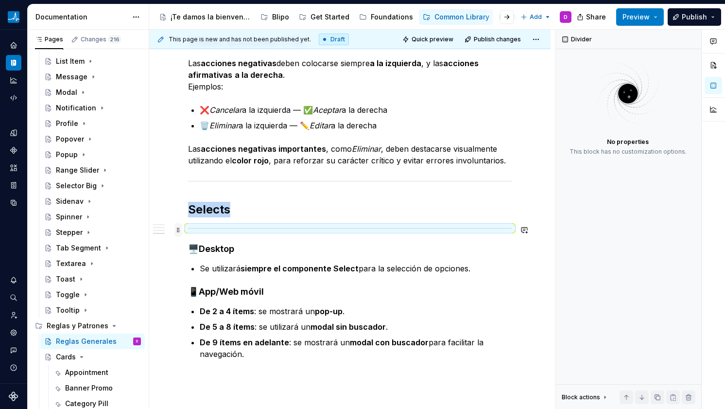
click at [177, 227] on span at bounding box center [178, 230] width 8 height 14
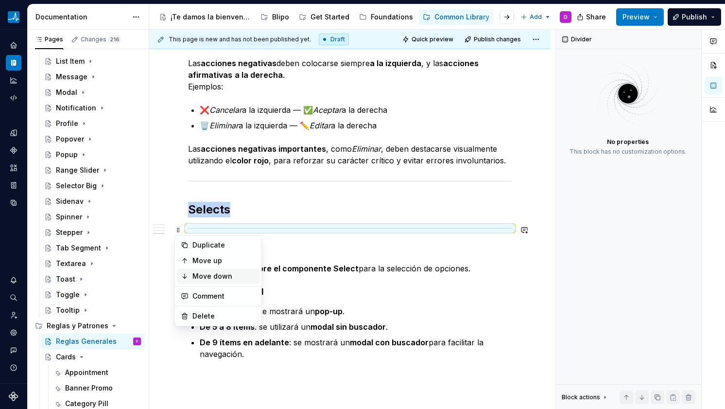
click at [192, 270] on div "Move down" at bounding box center [218, 276] width 83 height 16
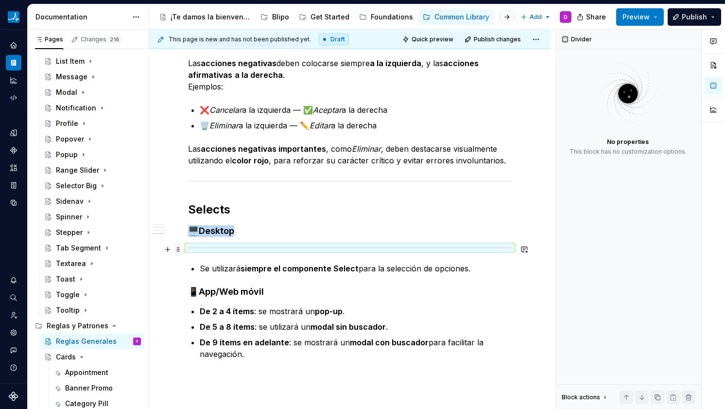
click at [178, 248] on span at bounding box center [178, 250] width 8 height 14
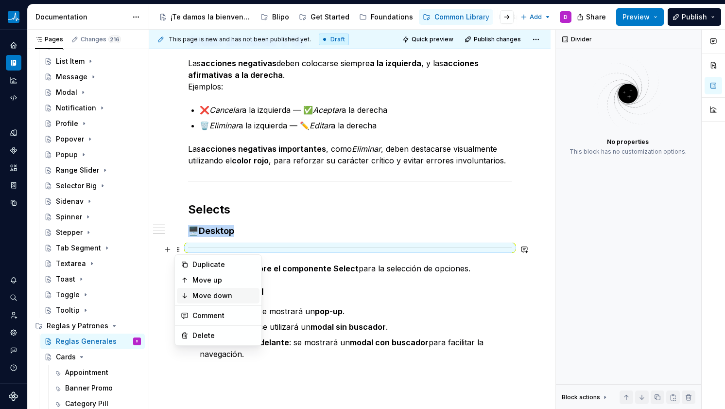
click at [196, 292] on div "Move down" at bounding box center [223, 296] width 63 height 10
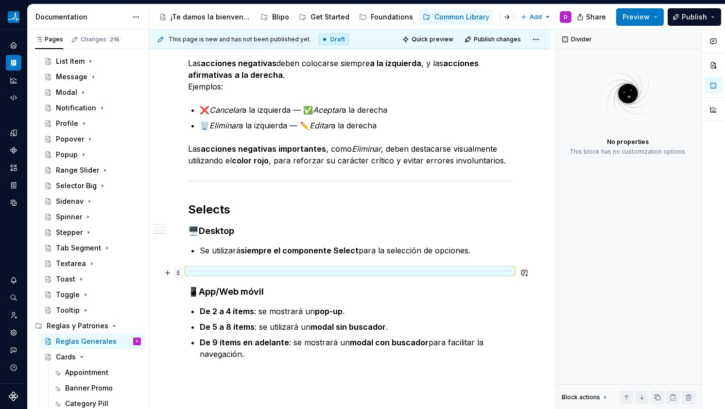
click at [179, 272] on span at bounding box center [178, 273] width 8 height 14
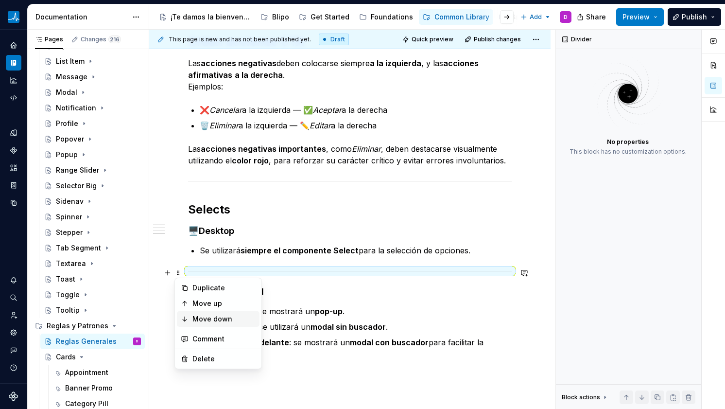
click at [196, 317] on div "Move down" at bounding box center [223, 319] width 63 height 10
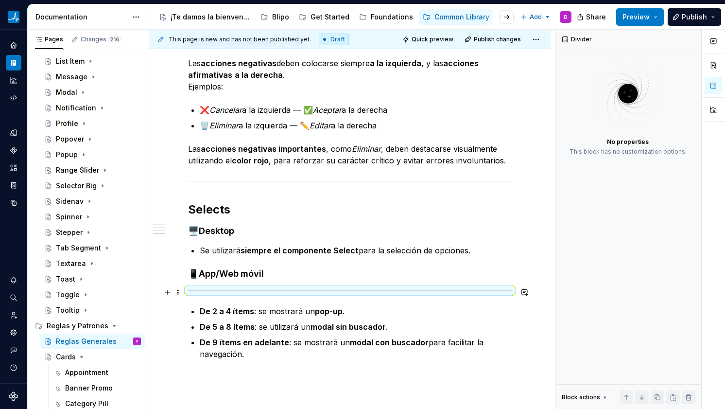
click at [180, 292] on span at bounding box center [178, 292] width 8 height 14
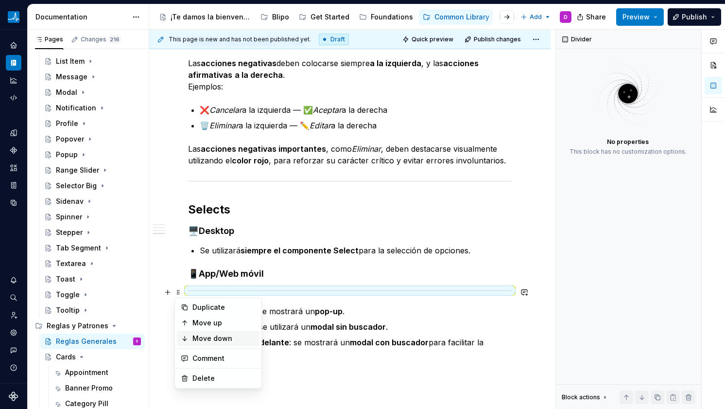
click at [191, 334] on div "Move down" at bounding box center [218, 339] width 83 height 16
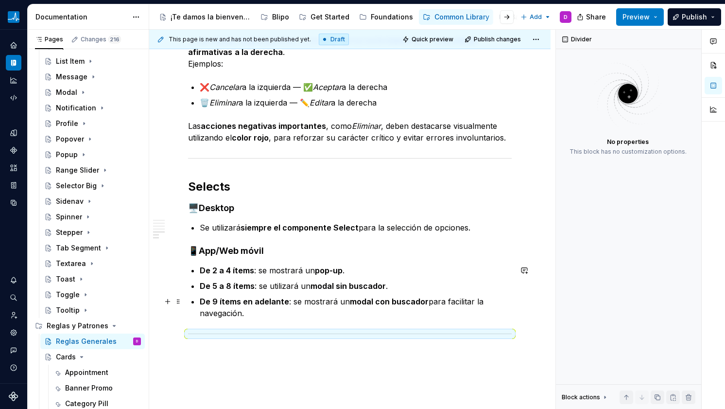
scroll to position [648, 0]
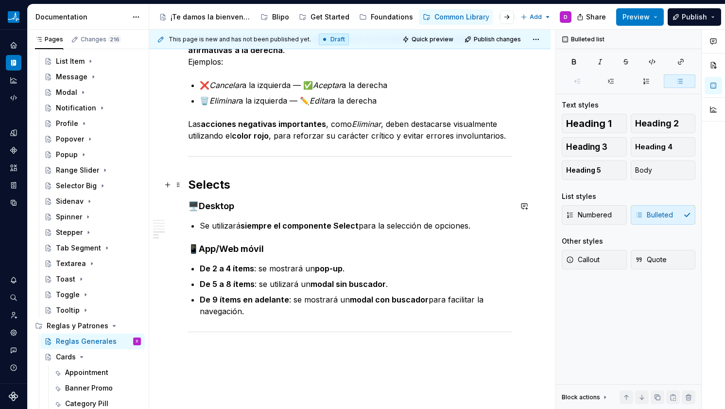
click at [216, 185] on h2 "Selects" at bounding box center [350, 185] width 324 height 16
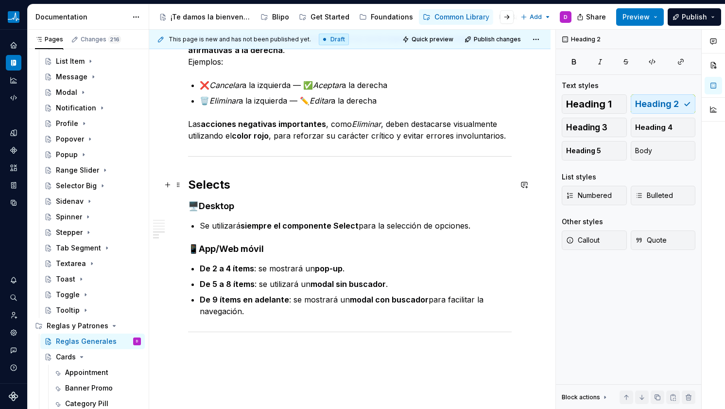
click at [216, 185] on h2 "Selects" at bounding box center [350, 185] width 324 height 16
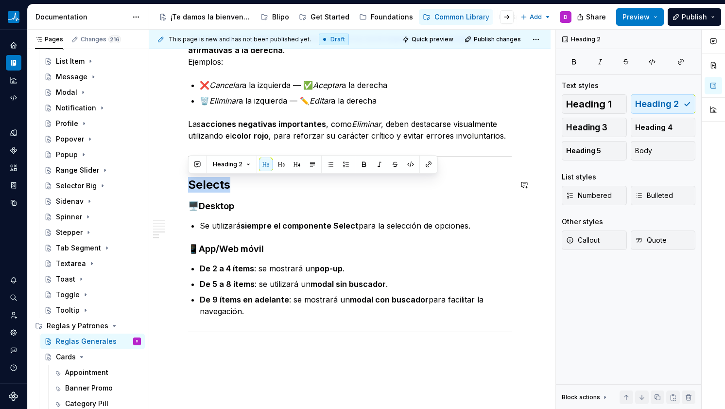
copy h2 "Selects"
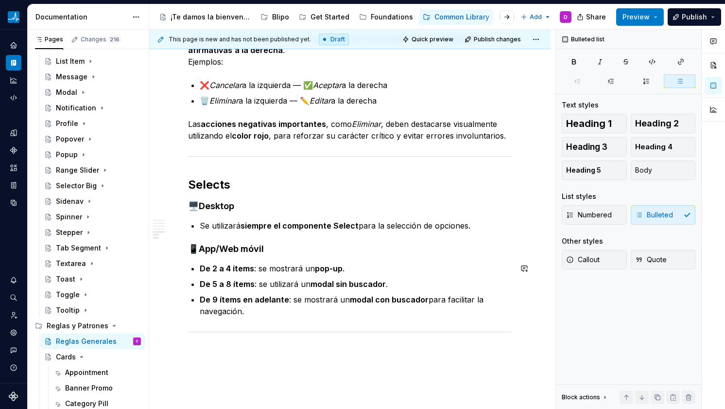
drag, startPoint x: 234, startPoint y: 348, endPoint x: 247, endPoint y: 345, distance: 13.8
click at [234, 348] on div "This page is new and has not been published yet. Draft Quick preview Publish ch…" at bounding box center [352, 220] width 406 height 380
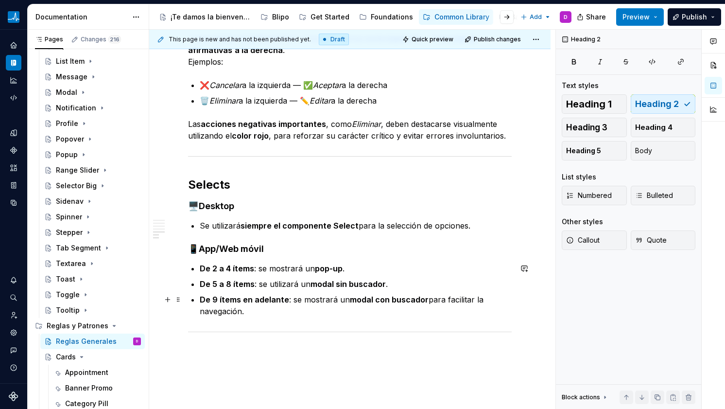
click at [249, 314] on p "De 9 ítems en adelante : se mostrará un modal con buscador para facilitar la na…" at bounding box center [356, 305] width 312 height 23
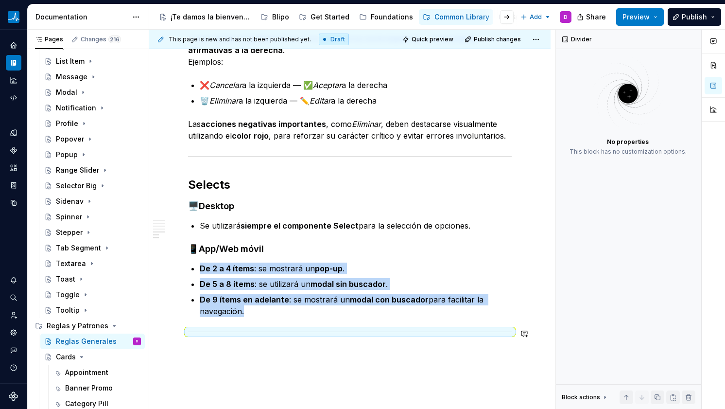
drag, startPoint x: 265, startPoint y: 393, endPoint x: 240, endPoint y: 366, distance: 36.4
click at [265, 392] on div "This page is new and has not been published yet. Draft Quick preview Publish ch…" at bounding box center [352, 220] width 406 height 380
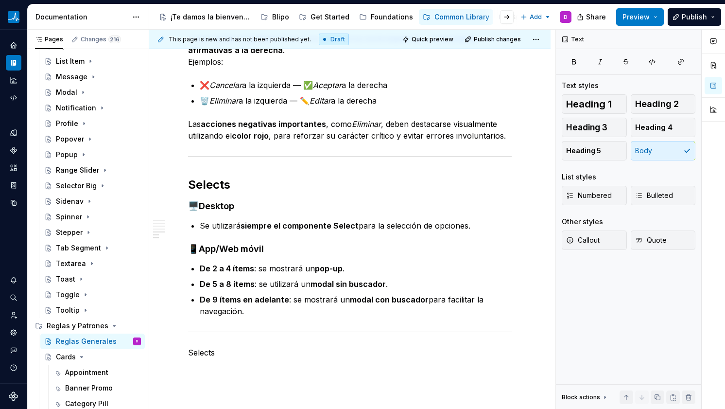
click at [210, 351] on p "Selects" at bounding box center [350, 353] width 324 height 12
click at [222, 349] on p "Selects de usuario" at bounding box center [350, 353] width 324 height 12
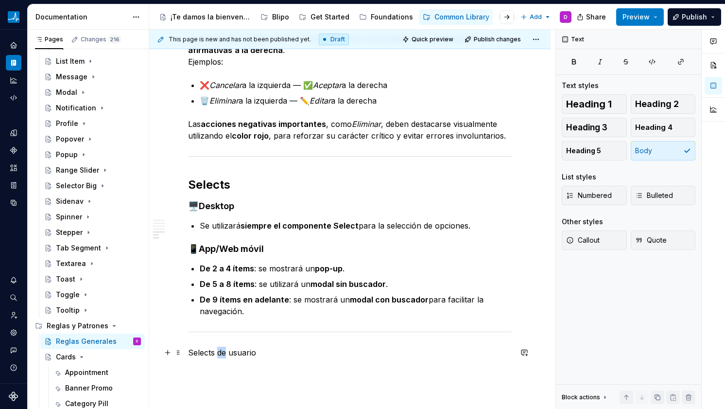
click at [222, 349] on p "Selects de usuario" at bounding box center [350, 353] width 324 height 12
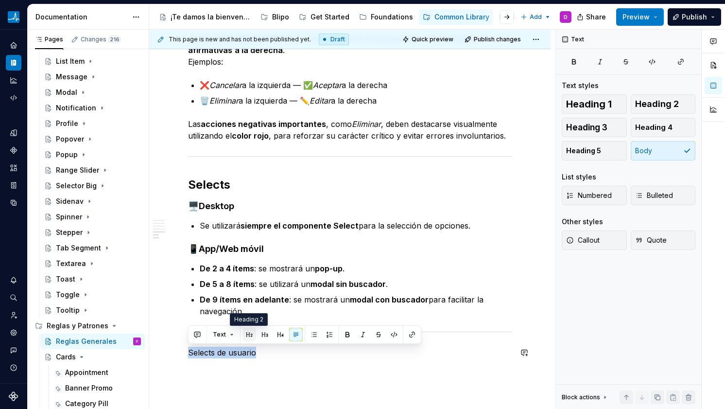
click at [252, 335] on button "button" at bounding box center [250, 335] width 14 height 14
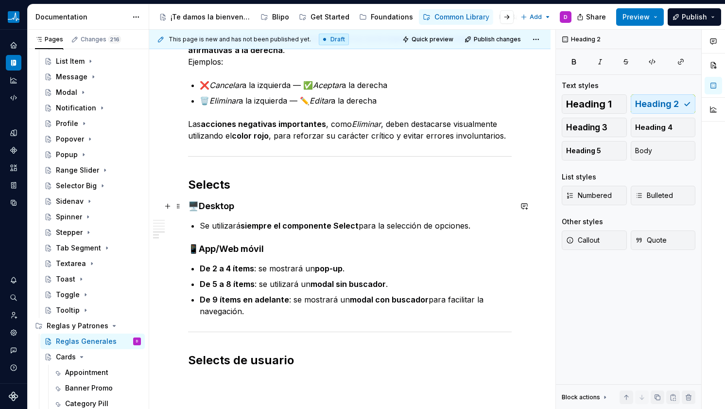
click at [213, 201] on strong "Desktop" at bounding box center [216, 206] width 35 height 10
click at [213, 187] on h2 "Selects" at bounding box center [350, 185] width 324 height 16
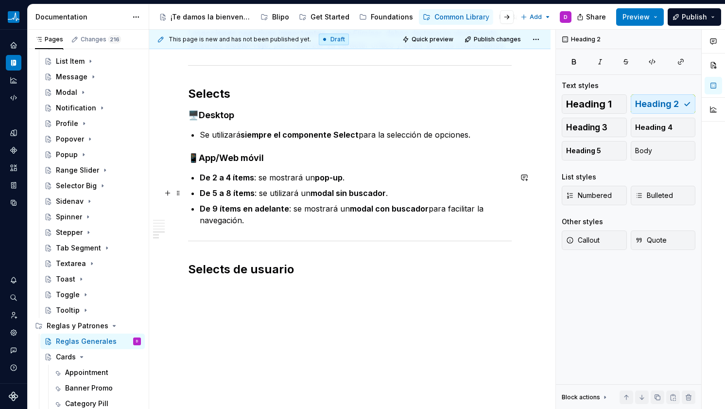
scroll to position [737, 0]
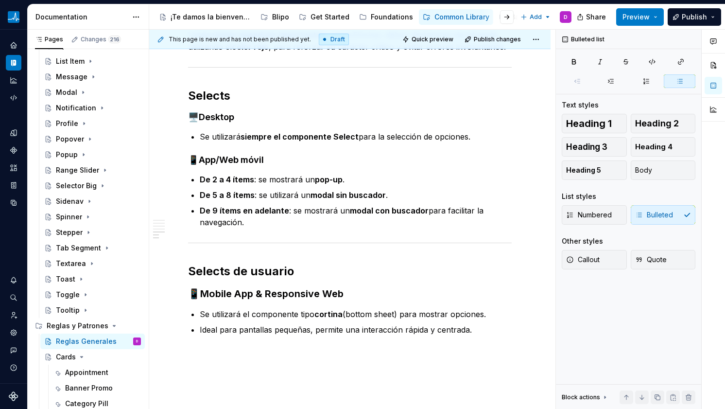
drag, startPoint x: 214, startPoint y: 306, endPoint x: 220, endPoint y: 308, distance: 5.7
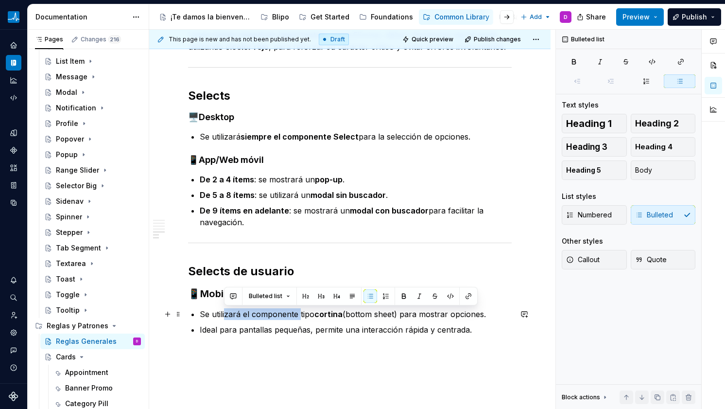
drag, startPoint x: 225, startPoint y: 310, endPoint x: 307, endPoint y: 319, distance: 82.2
click at [304, 319] on p "Se utilizará el componente tipo cortina (bottom sheet) para mostrar opciones." at bounding box center [356, 314] width 312 height 12
click at [307, 319] on p "Se utilizará el componente tipo cortina (bottom sheet) para mostrar opciones." at bounding box center [356, 314] width 312 height 12
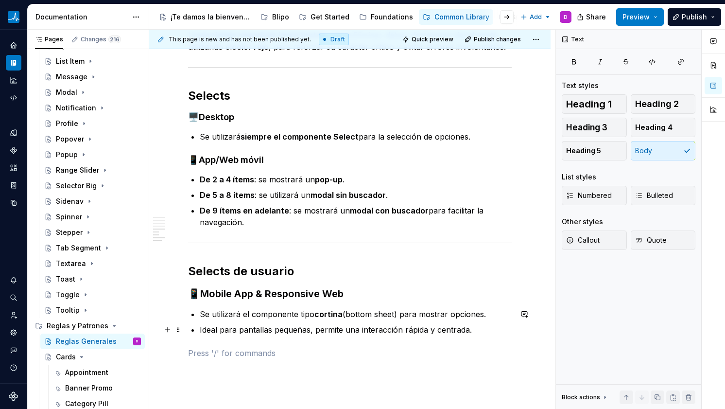
drag, startPoint x: 481, startPoint y: 335, endPoint x: 465, endPoint y: 334, distance: 16.1
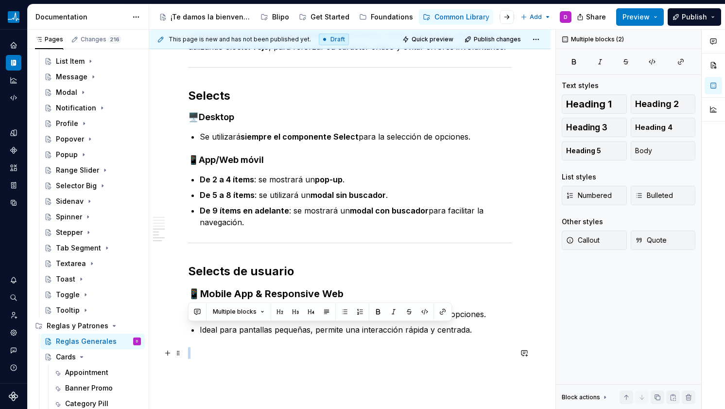
click at [258, 358] on p at bounding box center [350, 353] width 324 height 12
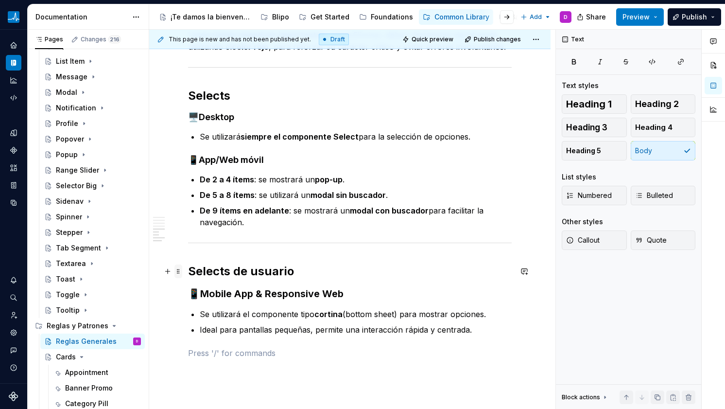
click at [176, 274] on span at bounding box center [178, 271] width 8 height 14
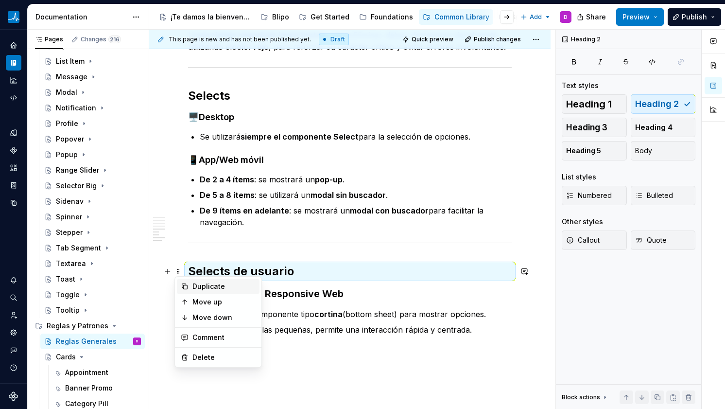
click at [194, 289] on div "Duplicate" at bounding box center [223, 286] width 63 height 10
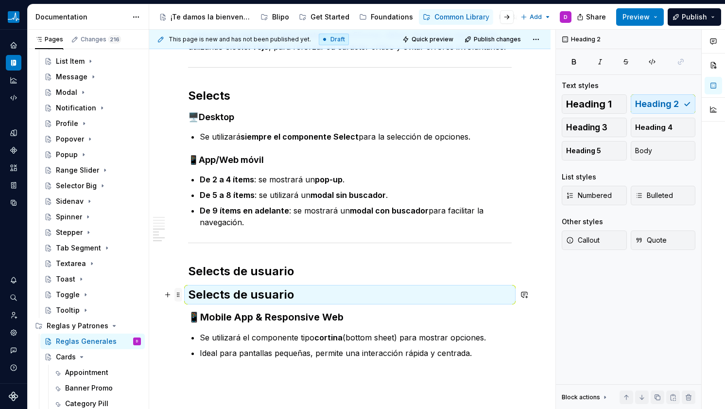
click at [176, 297] on span at bounding box center [178, 295] width 8 height 14
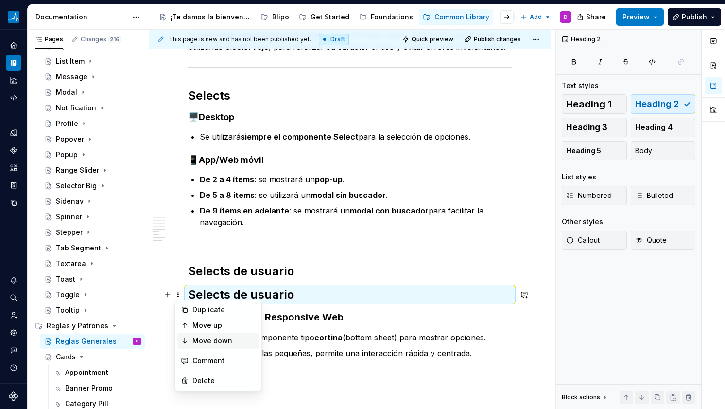
click at [190, 340] on div "Move down" at bounding box center [218, 341] width 83 height 16
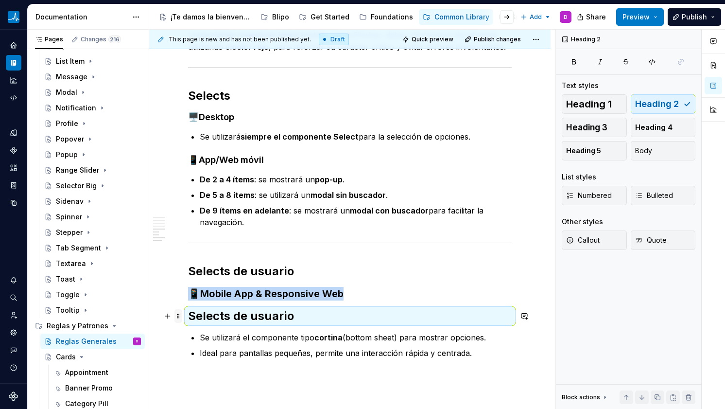
click at [179, 317] on span at bounding box center [178, 316] width 8 height 14
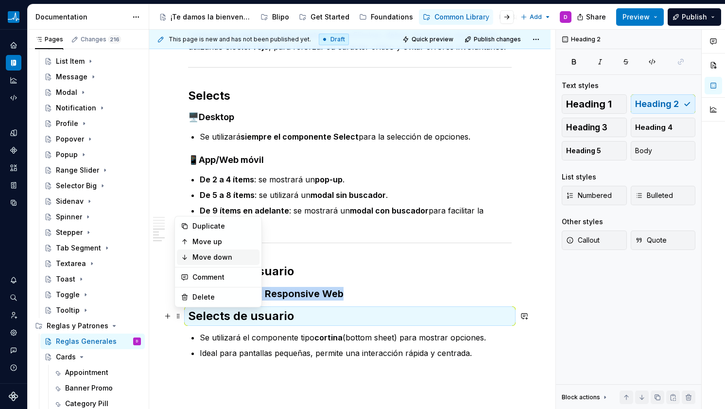
click at [197, 262] on div "Move down" at bounding box center [218, 257] width 83 height 16
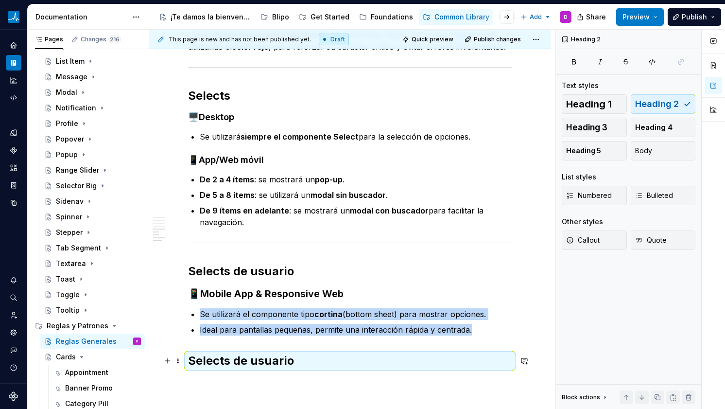
click at [217, 362] on h2 "Selects de usuario" at bounding box center [350, 361] width 324 height 16
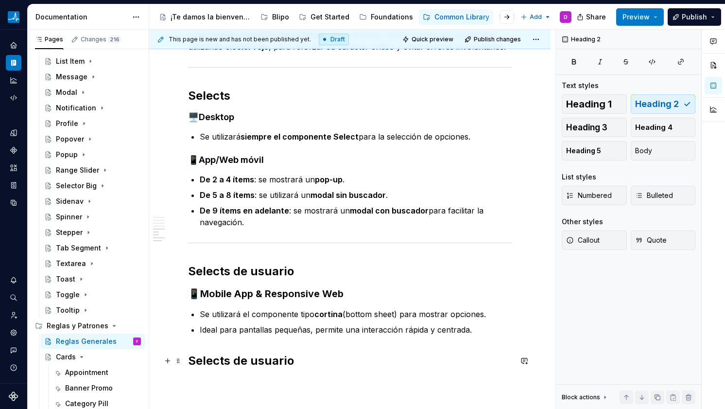
click at [217, 362] on h2 "Selects de usuario" at bounding box center [350, 361] width 324 height 16
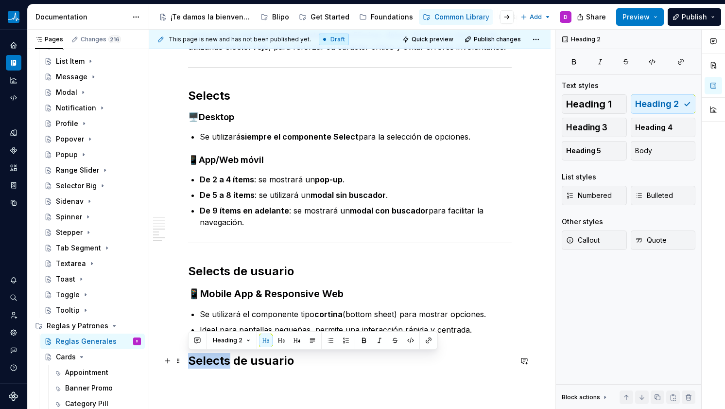
click at [217, 362] on h2 "Selects de usuario" at bounding box center [350, 361] width 324 height 16
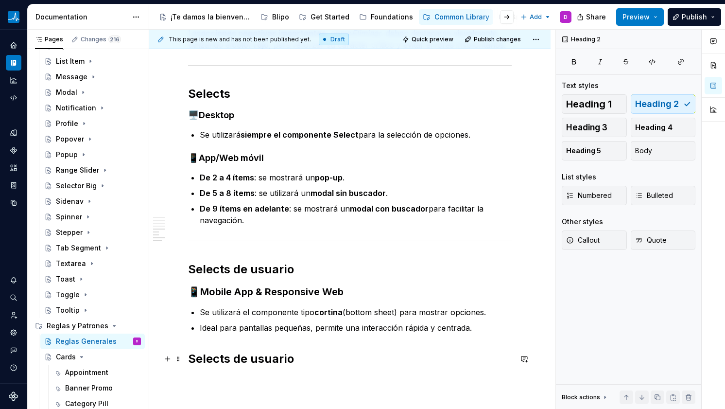
click at [349, 361] on h2 "Selects de usuario" at bounding box center [350, 359] width 324 height 16
click at [479, 332] on p "Ideal para pantallas pequeñas, permite una interacción rápida y centrada." at bounding box center [356, 328] width 312 height 12
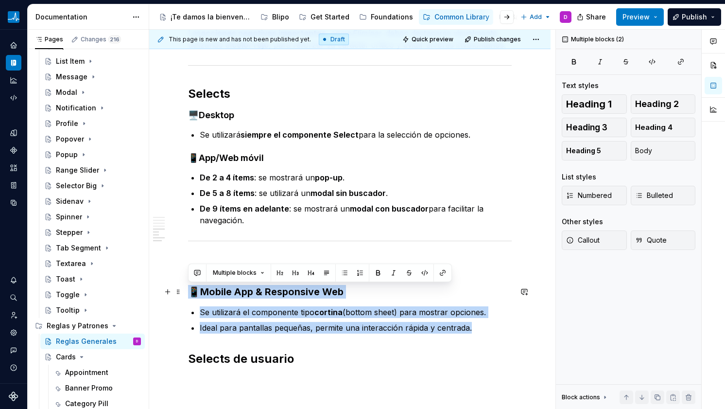
drag, startPoint x: 471, startPoint y: 329, endPoint x: 192, endPoint y: 290, distance: 282.1
copy div "📱 Mobile App & Responsive Web Se utilizará el componente tipo cortina (bottom s…"
click at [474, 329] on p "Ideal para pantallas pequeñas, permite una interacción rápida y centrada." at bounding box center [356, 328] width 312 height 12
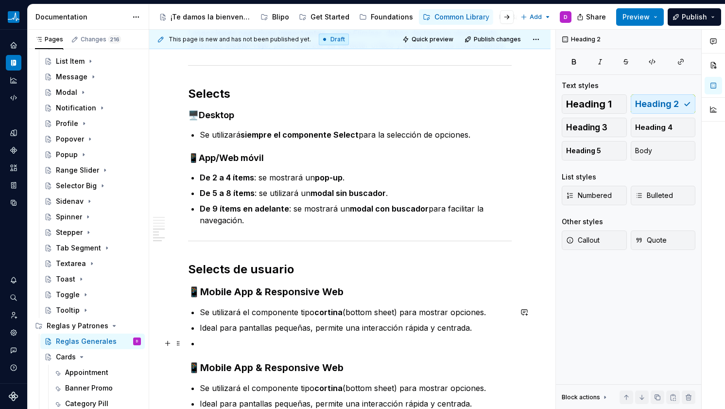
click at [201, 346] on p at bounding box center [356, 343] width 312 height 12
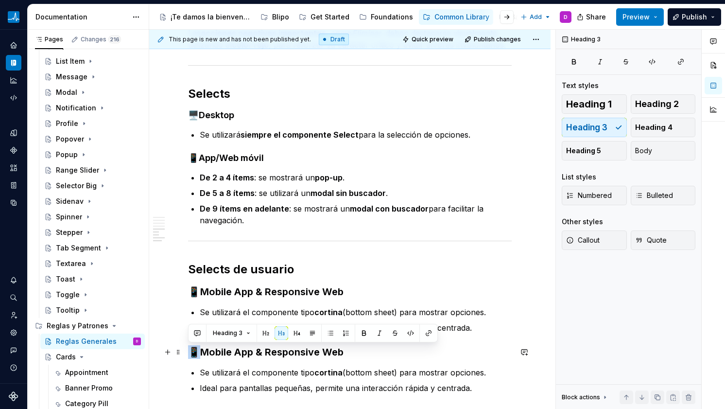
drag, startPoint x: 194, startPoint y: 351, endPoint x: 187, endPoint y: 351, distance: 7.3
click at [187, 351] on div "Márgenes entre elementos Para estructurar correctamente los elementos de diseño…" at bounding box center [349, 3] width 401 height 1153
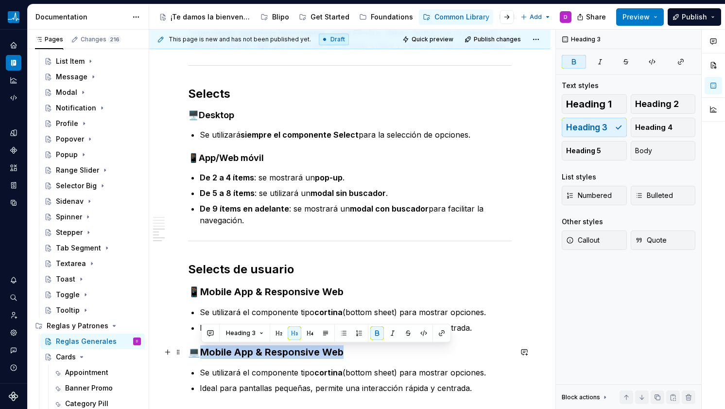
drag, startPoint x: 203, startPoint y: 350, endPoint x: 344, endPoint y: 351, distance: 141.0
click at [344, 351] on strong "Mobile App & Responsive Web" at bounding box center [271, 352] width 143 height 12
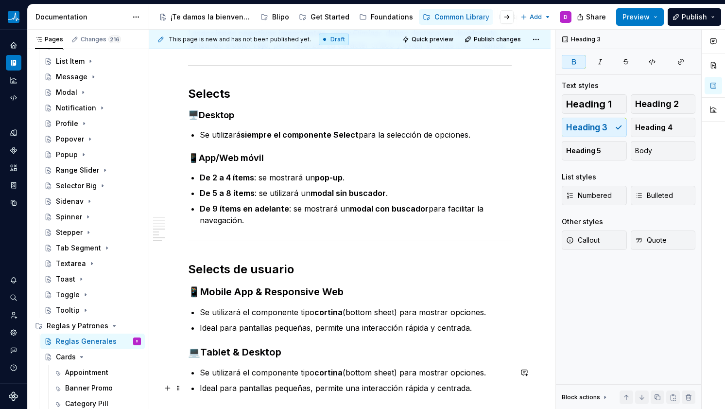
drag, startPoint x: 465, startPoint y: 389, endPoint x: 473, endPoint y: 388, distance: 7.9
click at [473, 388] on p "Ideal para pantallas pequeñas, permite una interacción rápida y centrada." at bounding box center [356, 388] width 312 height 12
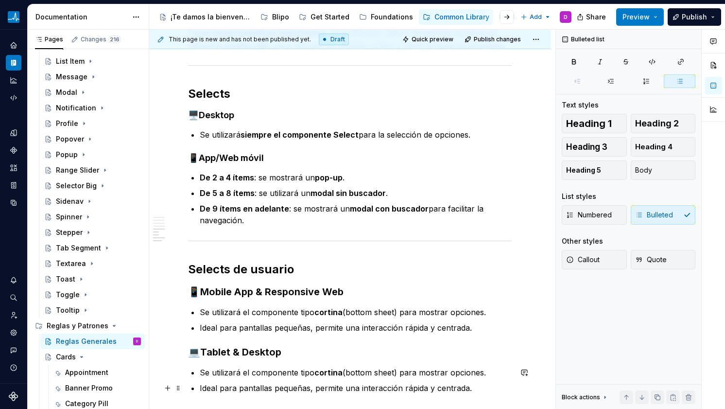
click at [473, 388] on p "Ideal para pantallas pequeñas, permite una interacción rápida y centrada." at bounding box center [356, 388] width 312 height 12
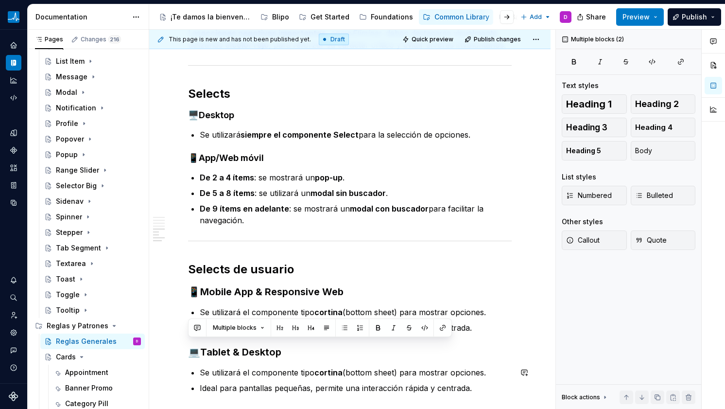
scroll to position [782, 0]
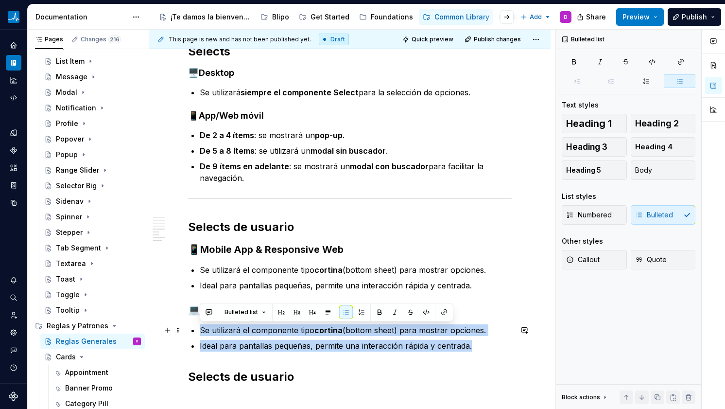
drag, startPoint x: 474, startPoint y: 388, endPoint x: 191, endPoint y: 326, distance: 290.5
click at [200, 326] on ul "Se utilizará el componente tipo cortina (bottom sheet) para mostrar opciones. I…" at bounding box center [356, 337] width 312 height 27
drag, startPoint x: 486, startPoint y: 347, endPoint x: 199, endPoint y: 329, distance: 286.9
click at [200, 329] on ul "Se utilizará el componente tipo cortina (bottom sheet) para mostrar opciones. I…" at bounding box center [356, 337] width 312 height 27
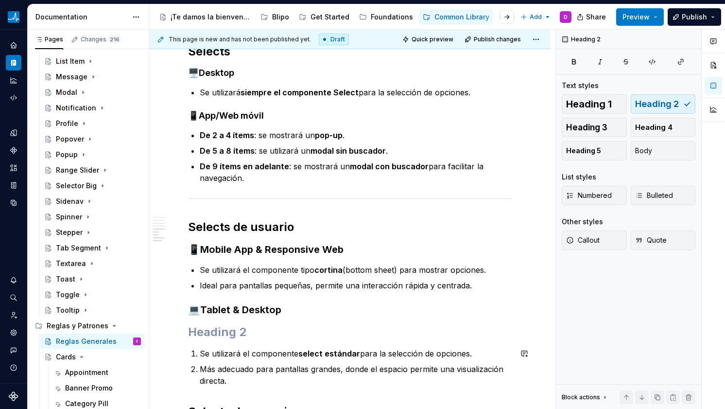
click at [204, 352] on p "Se utilizará el componente select estándar para la selección de opciones." at bounding box center [356, 354] width 312 height 12
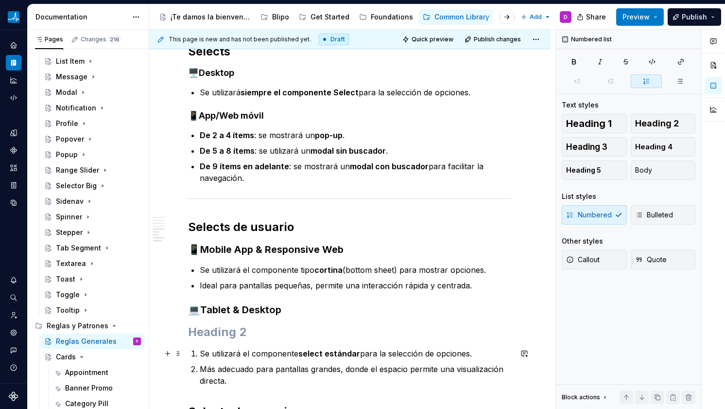
click at [200, 353] on p "Se utilizará el componente select estándar para la selección de opciones." at bounding box center [356, 354] width 312 height 12
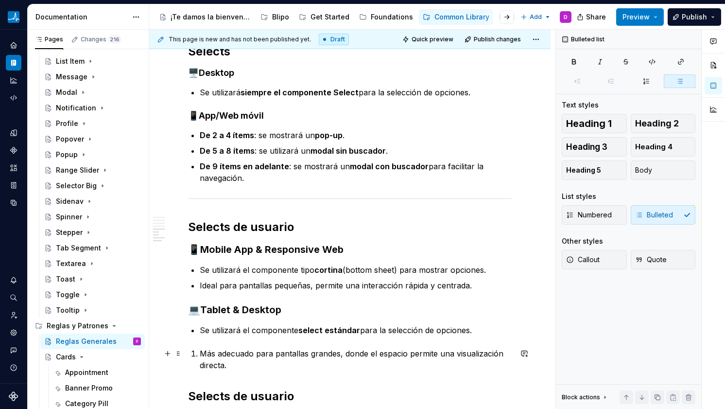
click at [200, 353] on p "Más adecuado para pantallas grandes, donde el espacio permite una visualización…" at bounding box center [356, 359] width 312 height 23
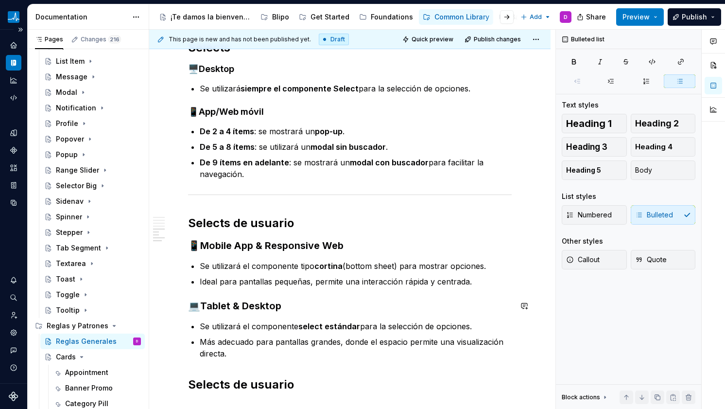
scroll to position [796, 0]
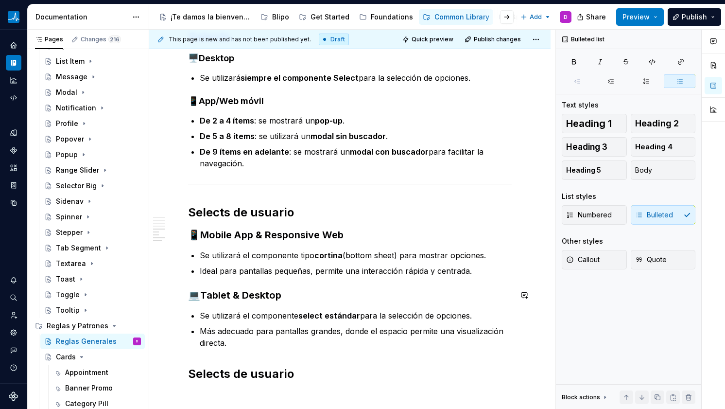
click at [222, 371] on h2 "Selects de usuario" at bounding box center [350, 374] width 324 height 16
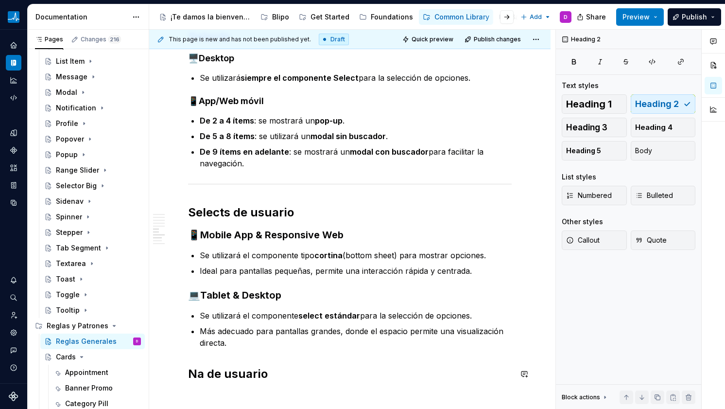
scroll to position [816, 0]
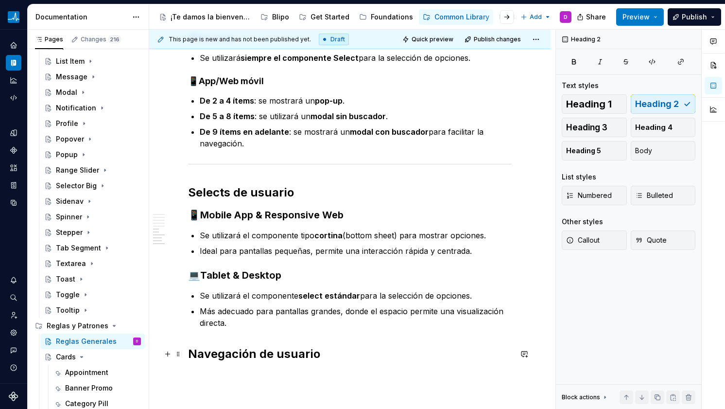
click at [260, 356] on h2 "Navegación de usuario" at bounding box center [350, 354] width 324 height 16
click at [262, 356] on h2 "Navegación de usuario" at bounding box center [350, 354] width 324 height 16
click at [181, 165] on span at bounding box center [178, 166] width 8 height 14
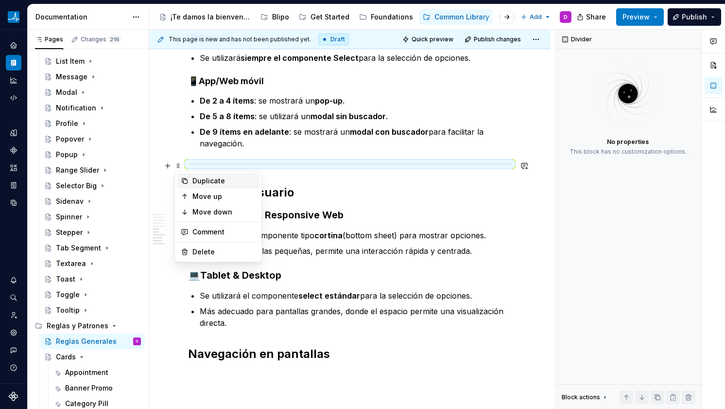
click at [192, 182] on div "Duplicate" at bounding box center [218, 181] width 83 height 16
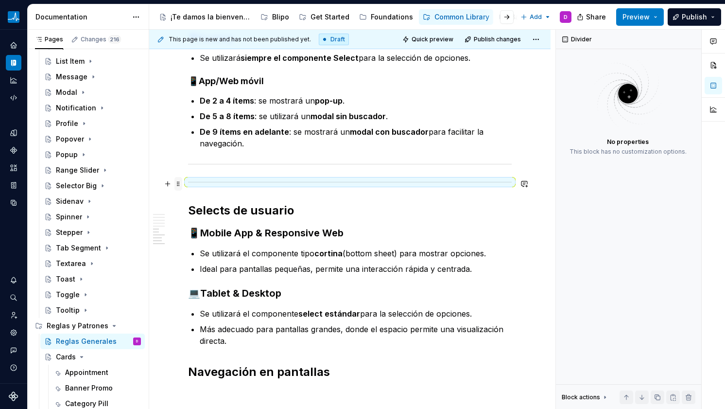
click at [179, 183] on span at bounding box center [178, 184] width 8 height 14
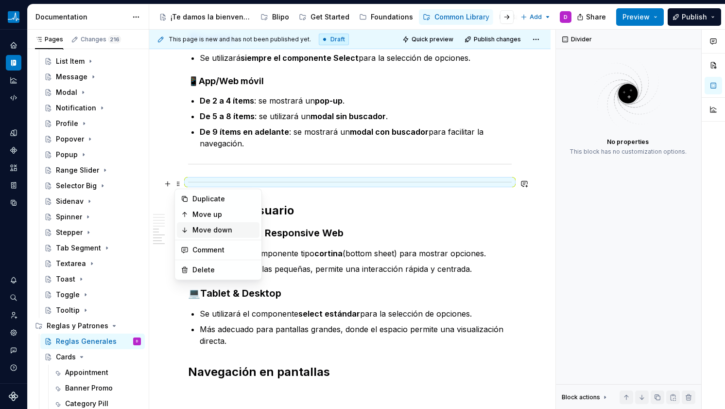
click at [185, 230] on icon at bounding box center [185, 230] width 8 height 8
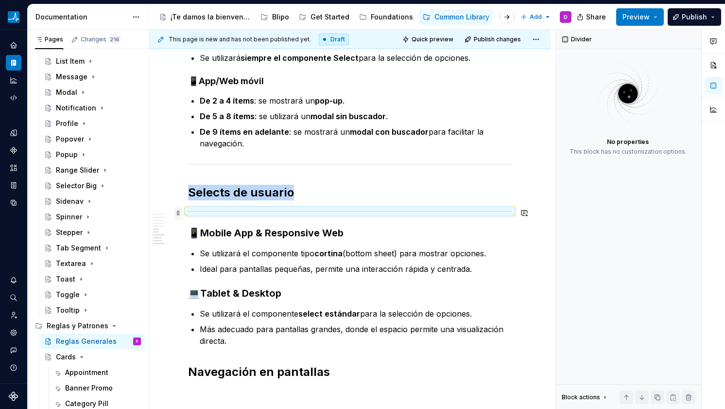
click at [177, 210] on span at bounding box center [178, 213] width 8 height 14
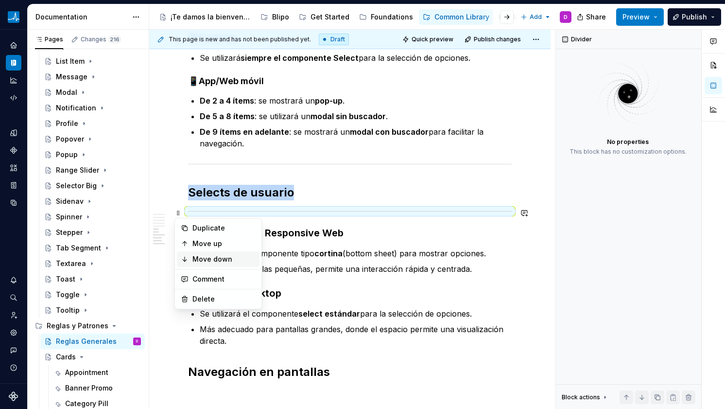
click at [185, 253] on div "Move down" at bounding box center [218, 259] width 83 height 16
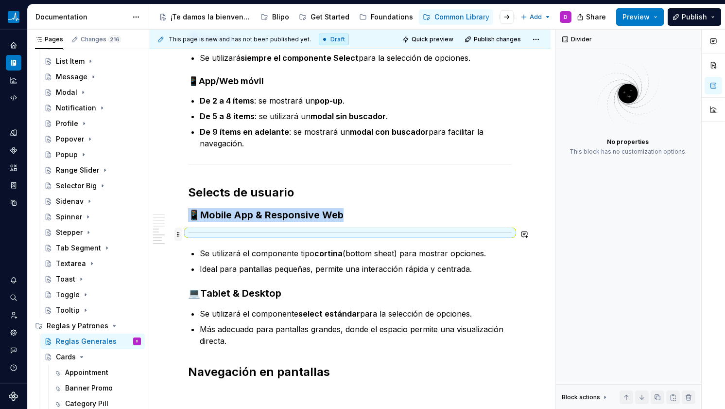
click at [178, 233] on span at bounding box center [178, 234] width 8 height 14
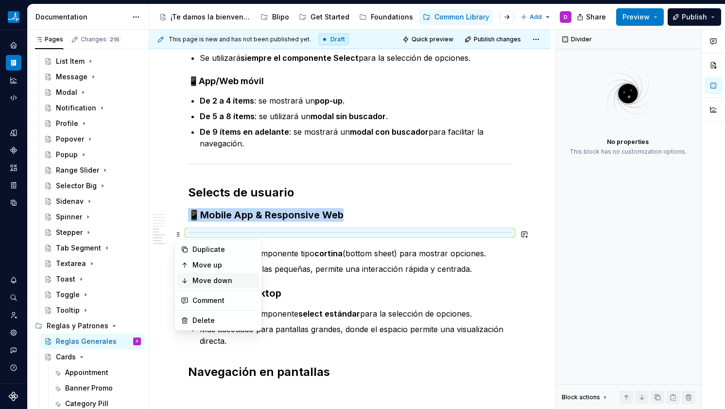
click at [190, 277] on div "Move down" at bounding box center [218, 281] width 83 height 16
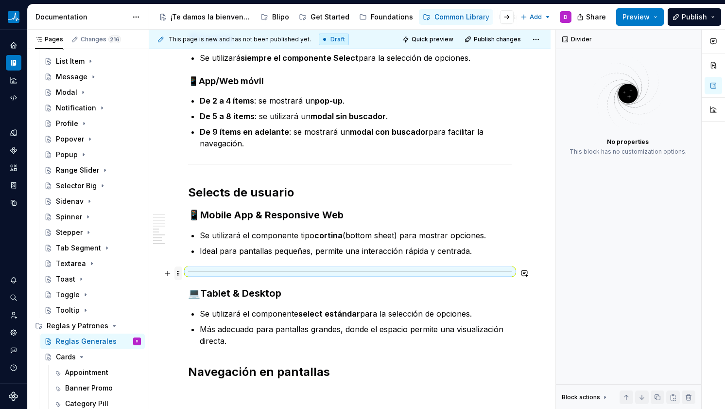
click at [178, 271] on span at bounding box center [178, 273] width 8 height 14
click at [195, 320] on div "Move down" at bounding box center [223, 319] width 63 height 10
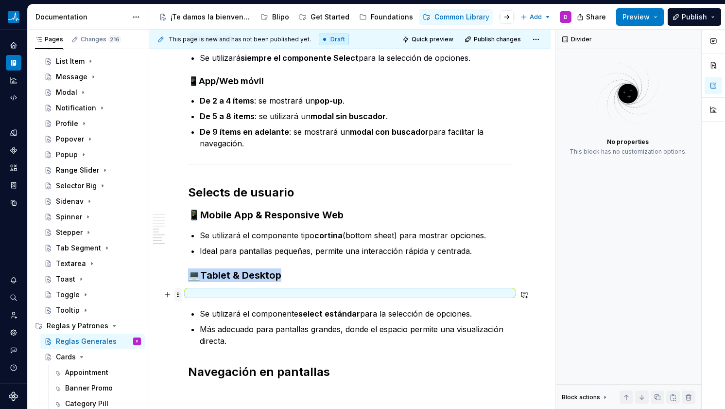
click at [177, 292] on span at bounding box center [178, 295] width 8 height 14
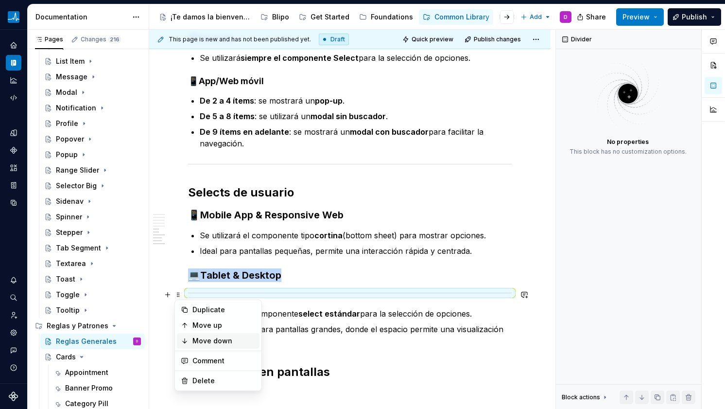
click at [191, 334] on div "Move down" at bounding box center [218, 341] width 83 height 16
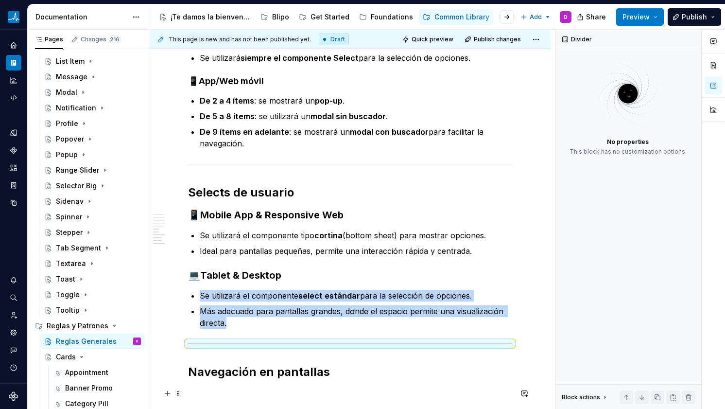
click at [241, 391] on p at bounding box center [350, 393] width 324 height 12
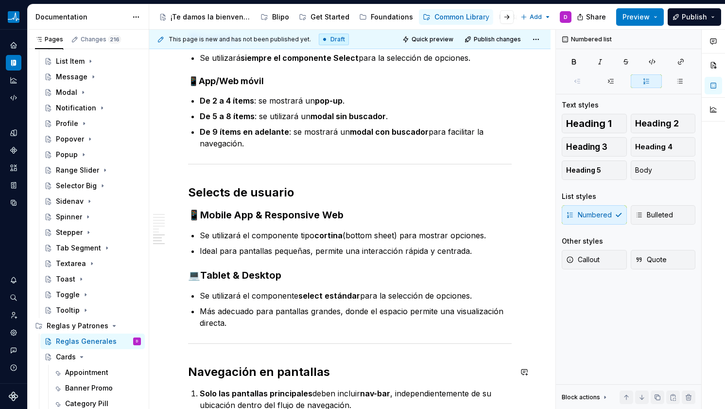
scroll to position [912, 0]
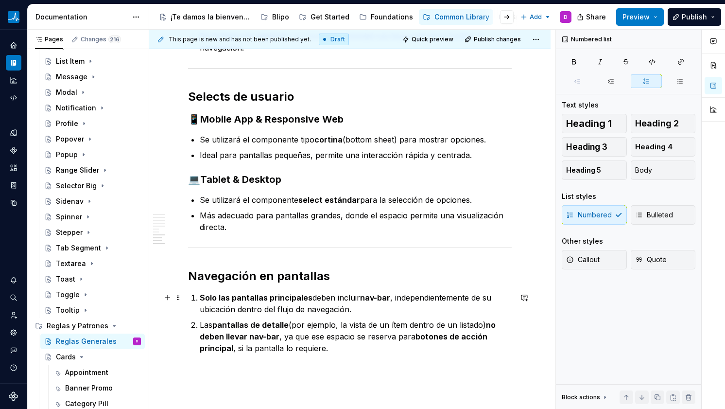
click at [200, 300] on strong "Solo las pantallas principales" at bounding box center [256, 298] width 113 height 10
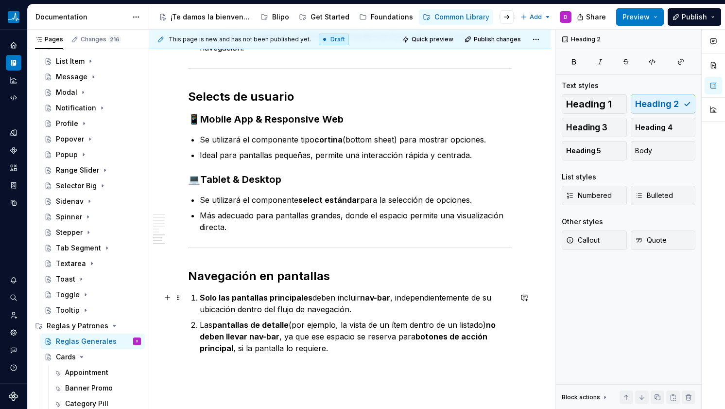
click at [201, 299] on strong "Solo las pantallas principales" at bounding box center [256, 298] width 113 height 10
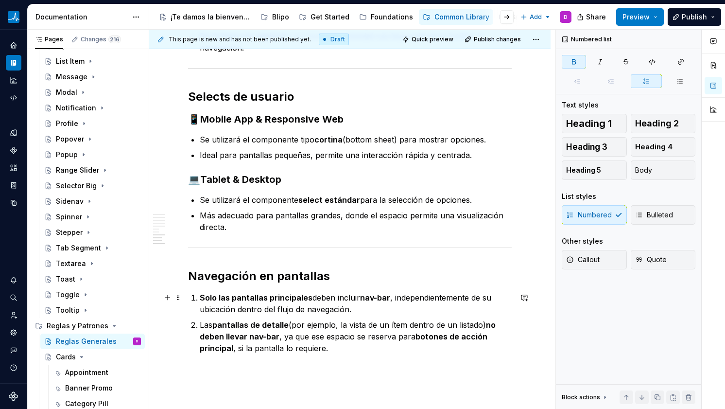
drag, startPoint x: 199, startPoint y: 300, endPoint x: 188, endPoint y: 298, distance: 11.8
click at [180, 300] on span at bounding box center [178, 298] width 8 height 14
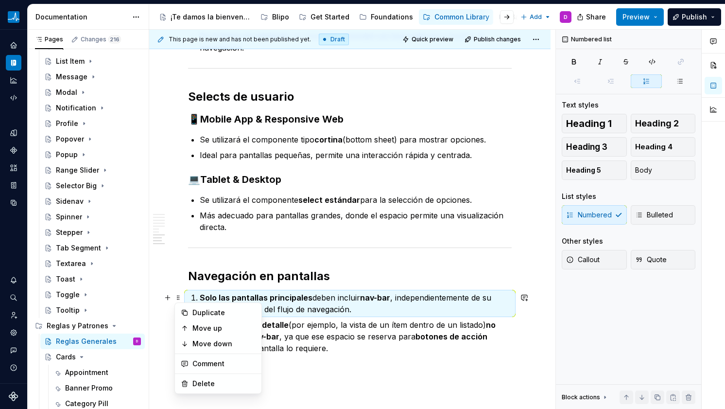
click at [200, 293] on li "Solo las pantallas principales deben incluir nav-bar , independientemente de su…" at bounding box center [356, 303] width 312 height 23
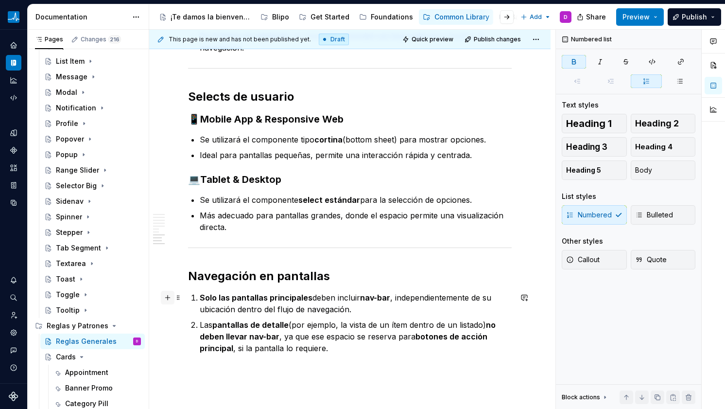
click at [170, 298] on button "button" at bounding box center [168, 298] width 14 height 14
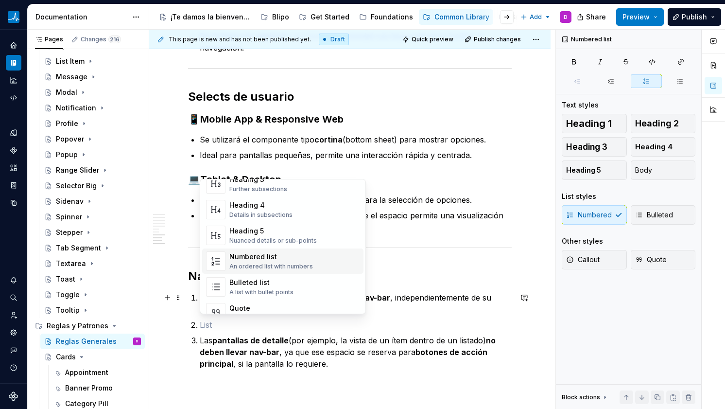
scroll to position [110, 0]
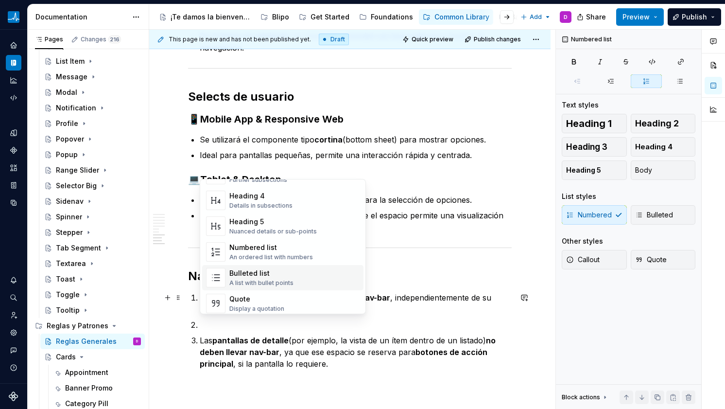
click at [295, 286] on div "Bulleted list A list with bullet points" at bounding box center [294, 277] width 130 height 19
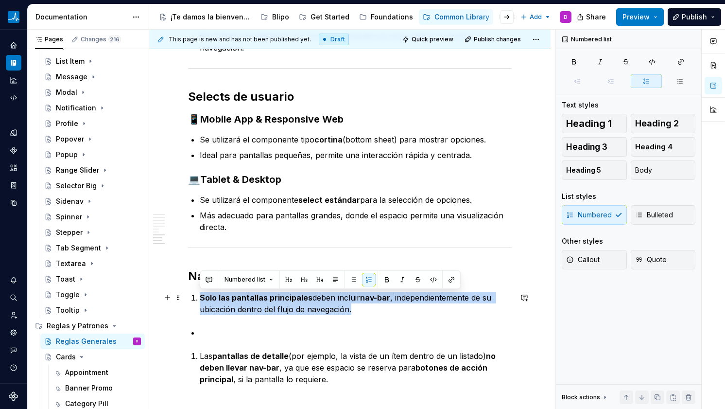
drag, startPoint x: 375, startPoint y: 309, endPoint x: 202, endPoint y: 297, distance: 173.4
click at [202, 297] on p "Solo las pantallas principales deben incluir nav-bar , independientemente de su…" at bounding box center [356, 303] width 312 height 23
copy p "Solo las pantallas principales deben incluir nav-bar , independientemente de su…"
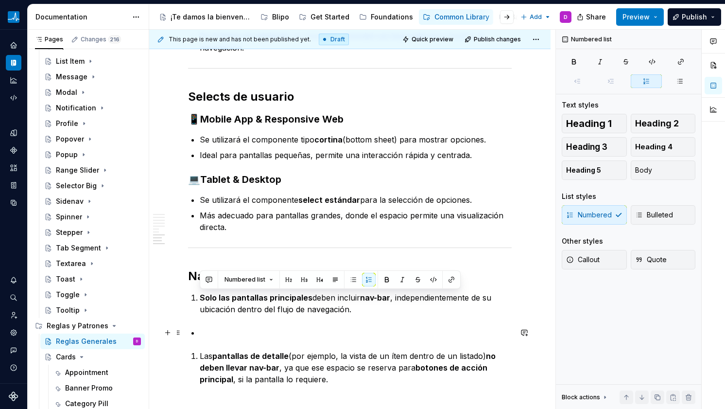
click at [204, 333] on p at bounding box center [356, 333] width 312 height 12
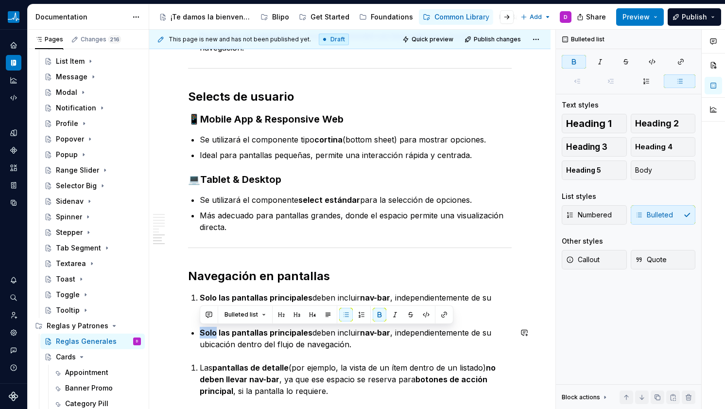
click at [420, 345] on p "Solo las pantallas principales deben incluir nav-bar , independientemente de su…" at bounding box center [356, 338] width 312 height 23
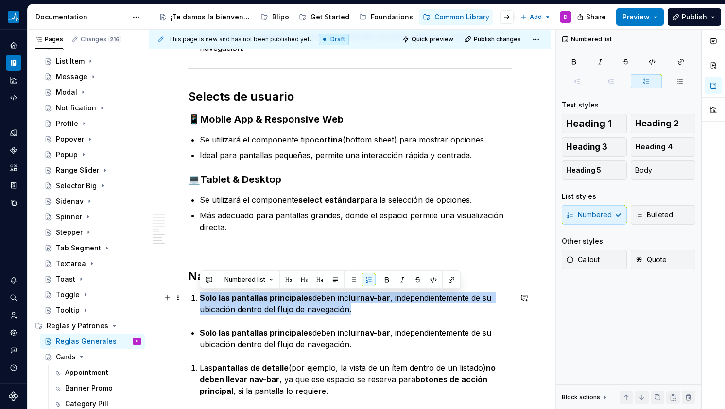
drag, startPoint x: 379, startPoint y: 307, endPoint x: 202, endPoint y: 303, distance: 177.0
click at [202, 303] on p "Solo las pantallas principales deben incluir nav-bar , independientemente de su…" at bounding box center [356, 303] width 312 height 23
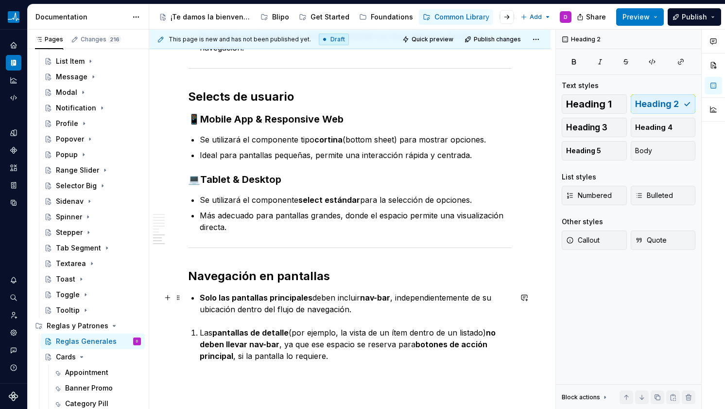
click at [367, 309] on p "Solo las pantallas principales deben incluir nav-bar , independientemente de su…" at bounding box center [356, 303] width 312 height 23
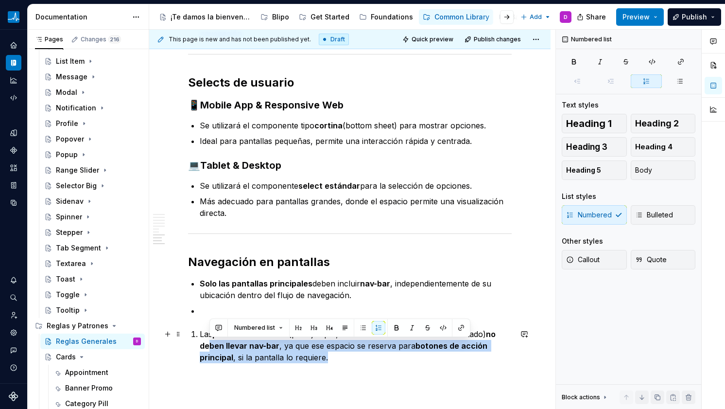
drag, startPoint x: 338, startPoint y: 370, endPoint x: 207, endPoint y: 347, distance: 132.7
click at [207, 347] on p "Las pantallas de detalle (por ejemplo, la vista de un ítem dentro de un listado…" at bounding box center [356, 345] width 312 height 35
drag, startPoint x: 330, startPoint y: 372, endPoint x: 331, endPoint y: 363, distance: 9.7
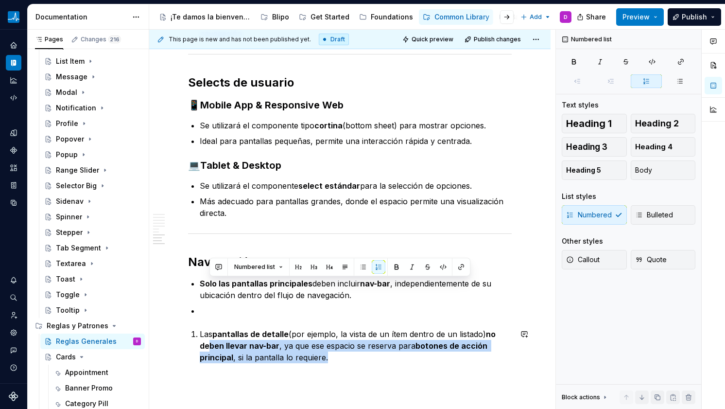
scroll to position [987, 0]
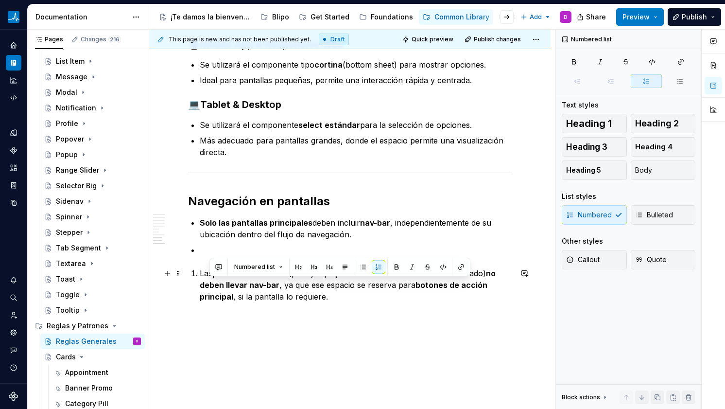
click at [330, 292] on p "Las pantallas de detalle (por ejemplo, la vista de un ítem dentro de un listado…" at bounding box center [356, 284] width 312 height 35
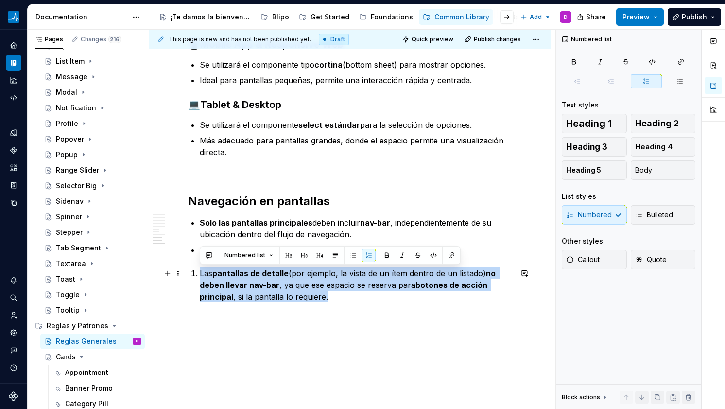
drag, startPoint x: 331, startPoint y: 297, endPoint x: 200, endPoint y: 274, distance: 133.2
click at [200, 274] on p "Las pantallas de detalle (por ejemplo, la vista de un ítem dentro de un listado…" at bounding box center [356, 284] width 312 height 35
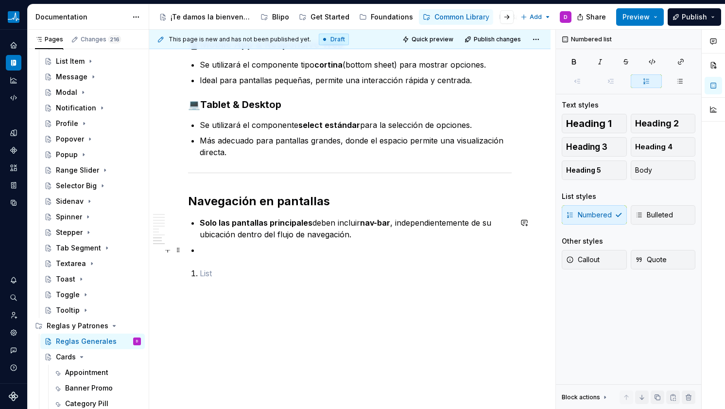
click at [203, 249] on p at bounding box center [356, 250] width 312 height 12
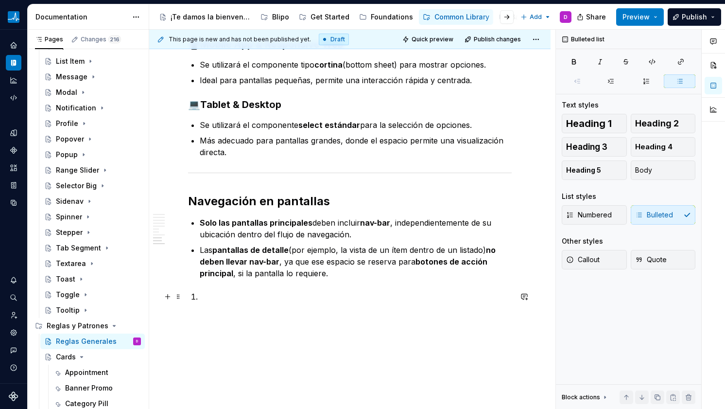
click at [208, 298] on p at bounding box center [356, 297] width 312 height 12
click at [382, 278] on p "Las pantallas de detalle (por ejemplo, la vista de un ítem dentro de un listado…" at bounding box center [356, 261] width 312 height 35
click at [177, 173] on span at bounding box center [178, 175] width 8 height 14
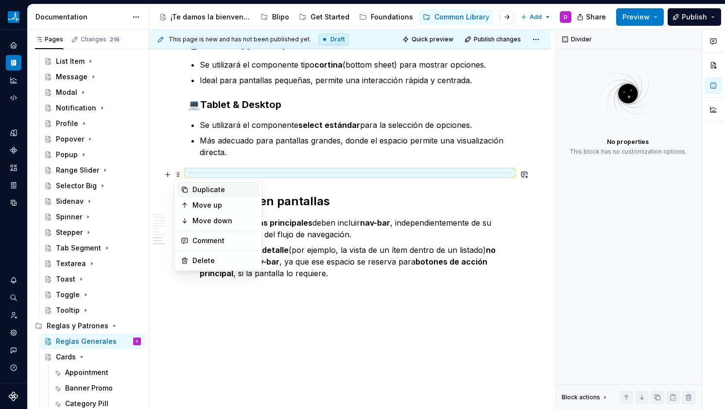
click at [189, 187] on div "Duplicate" at bounding box center [218, 190] width 83 height 16
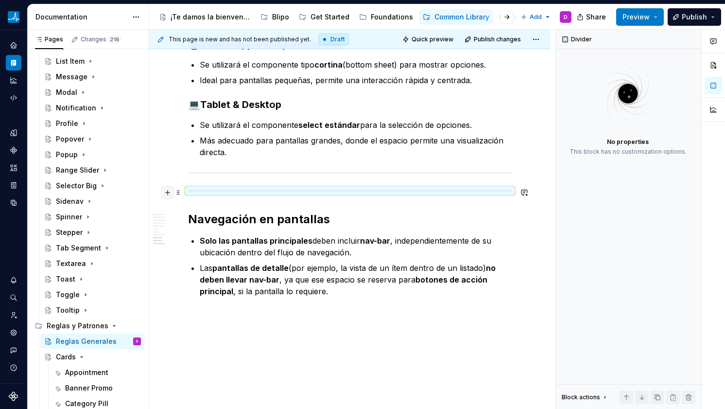
click at [166, 190] on button "button" at bounding box center [168, 193] width 14 height 14
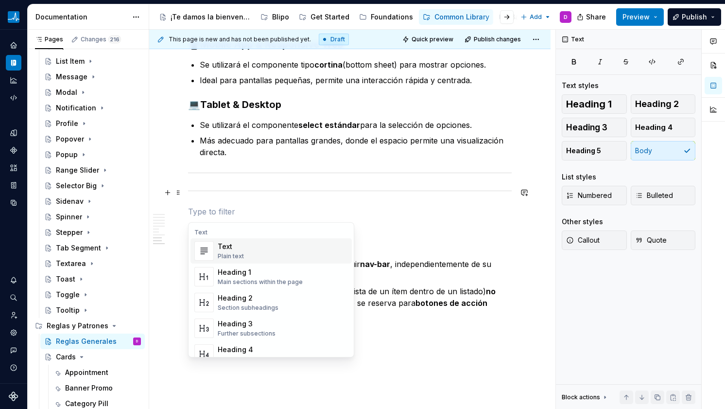
click at [207, 188] on div at bounding box center [350, 191] width 324 height 6
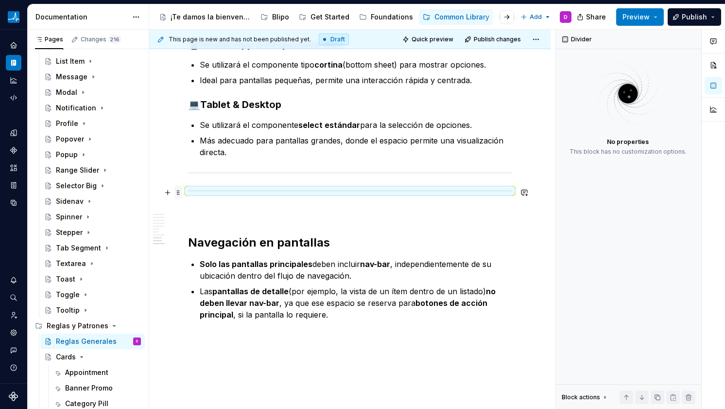
click at [178, 192] on span at bounding box center [178, 193] width 8 height 14
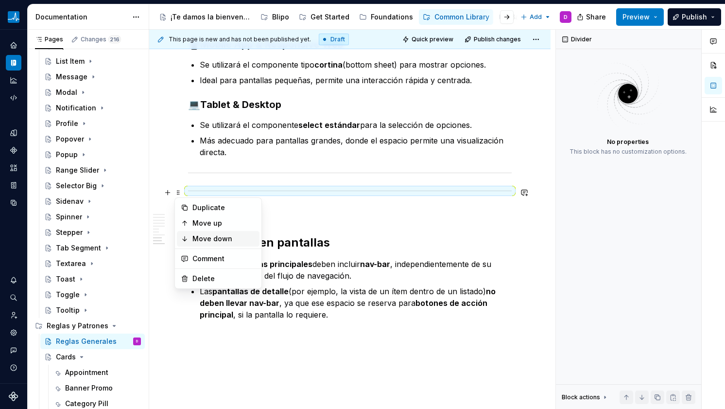
click at [202, 238] on div "Move down" at bounding box center [223, 239] width 63 height 10
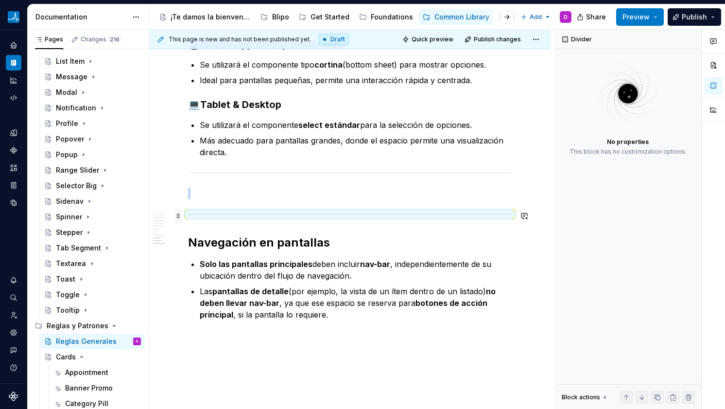
click at [179, 215] on span at bounding box center [178, 216] width 8 height 14
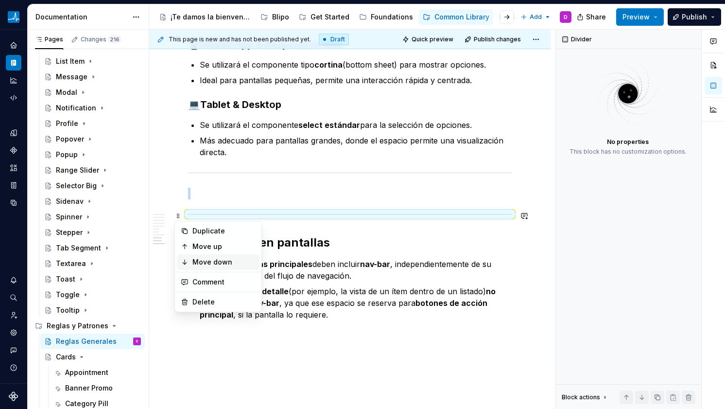
drag, startPoint x: 192, startPoint y: 262, endPoint x: 187, endPoint y: 252, distance: 10.4
click at [192, 262] on div "Move down" at bounding box center [218, 262] width 83 height 16
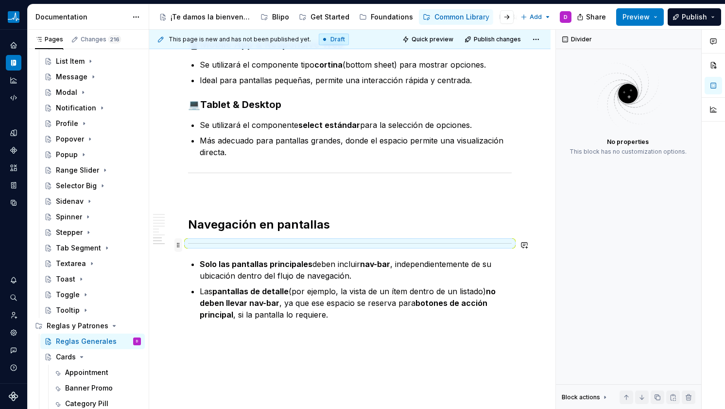
click at [178, 244] on span at bounding box center [178, 245] width 8 height 14
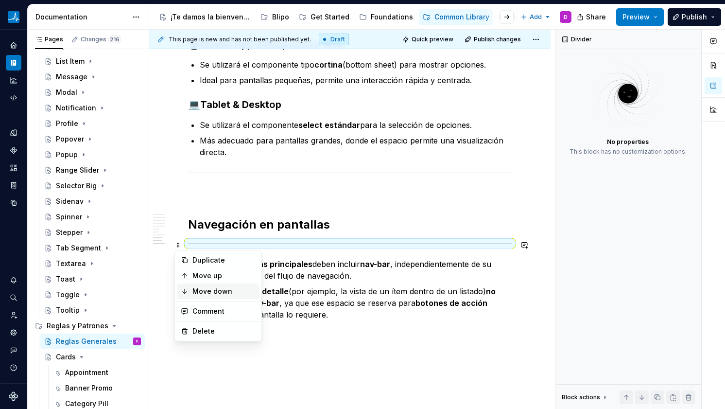
click at [198, 292] on div "Move down" at bounding box center [223, 291] width 63 height 10
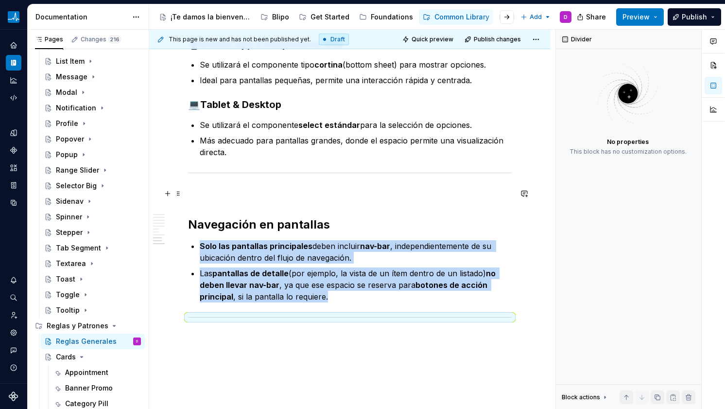
click at [279, 193] on p at bounding box center [350, 194] width 324 height 12
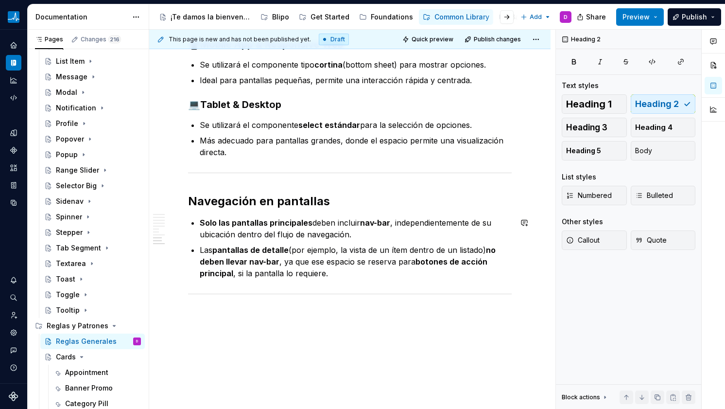
click at [252, 272] on p "Las pantallas de detalle (por ejemplo, la vista de un ítem dentro de un listado…" at bounding box center [356, 261] width 312 height 35
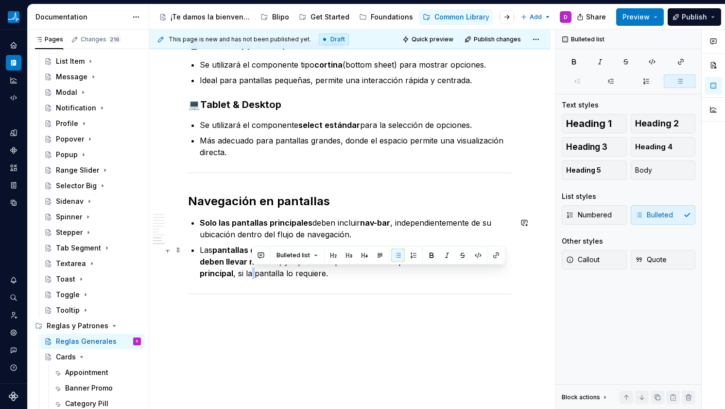
click at [252, 272] on p "Las pantallas de detalle (por ejemplo, la vista de un ítem dentro de un listado…" at bounding box center [356, 261] width 312 height 35
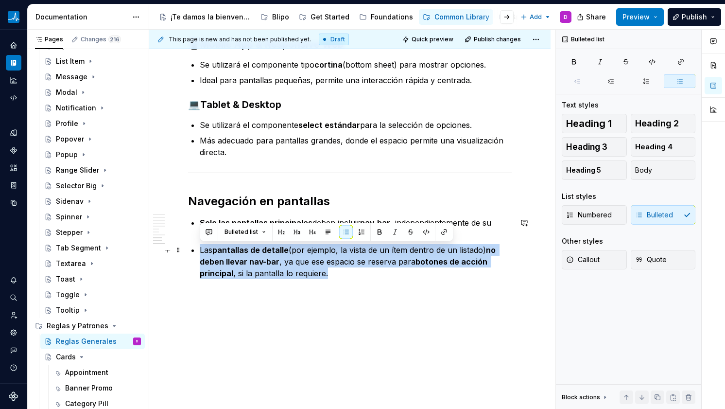
click at [251, 272] on p "Las pantallas de detalle (por ejemplo, la vista de un ítem dentro de un listado…" at bounding box center [356, 261] width 312 height 35
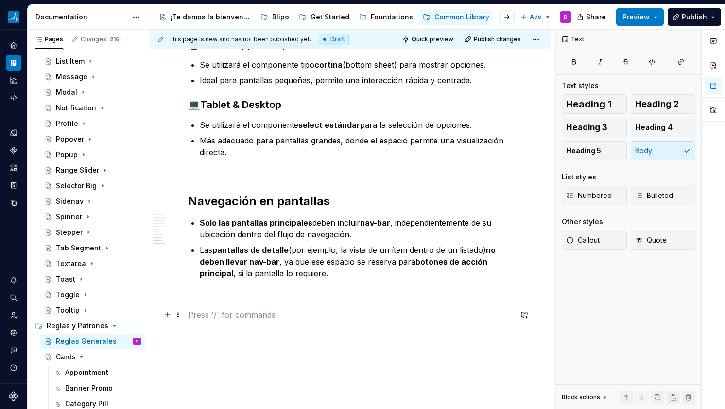
click at [280, 317] on p at bounding box center [350, 315] width 324 height 12
click at [176, 200] on span at bounding box center [178, 201] width 8 height 14
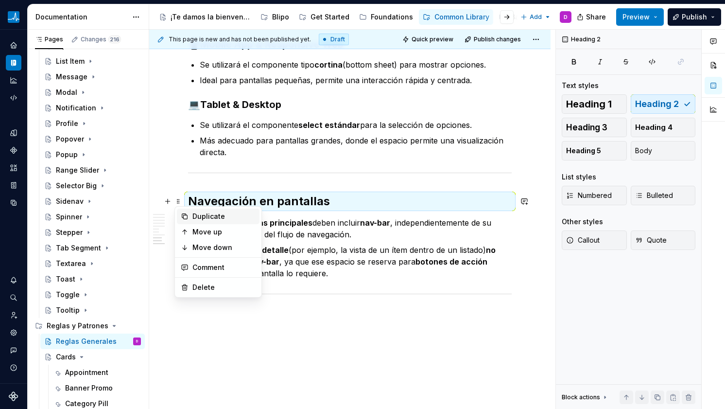
click at [192, 213] on div "Duplicate" at bounding box center [218, 217] width 83 height 16
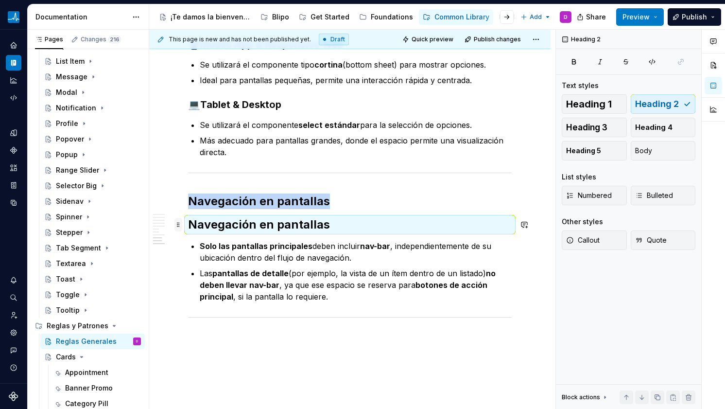
click at [178, 224] on span at bounding box center [178, 225] width 8 height 14
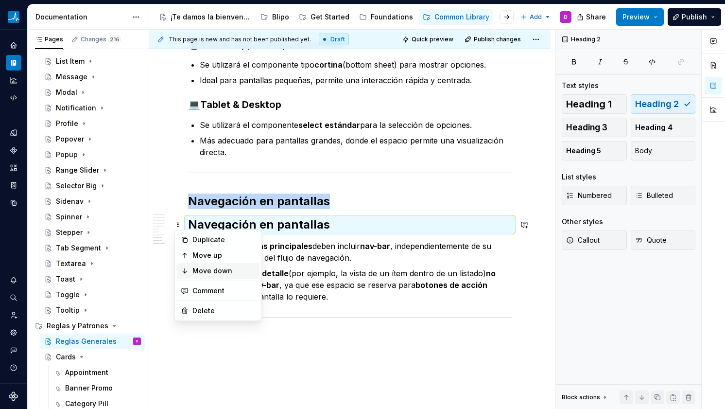
click at [196, 270] on div "Move down" at bounding box center [223, 271] width 63 height 10
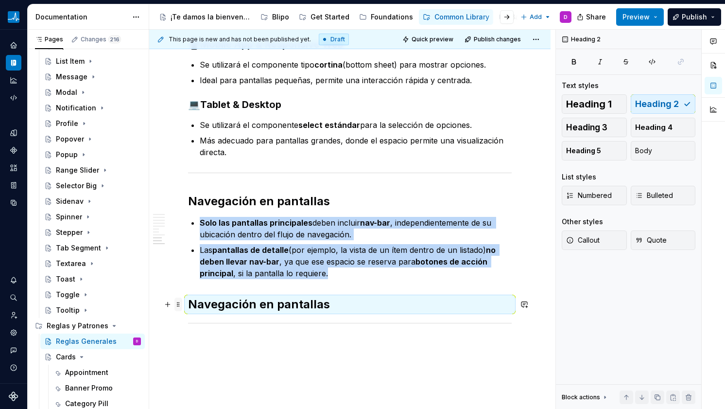
click at [180, 307] on span at bounding box center [178, 304] width 8 height 14
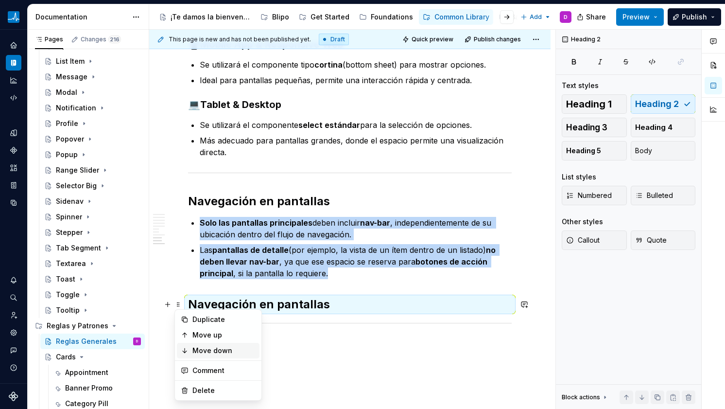
drag, startPoint x: 200, startPoint y: 350, endPoint x: 194, endPoint y: 274, distance: 76.1
click at [200, 350] on div "Move down" at bounding box center [223, 351] width 63 height 10
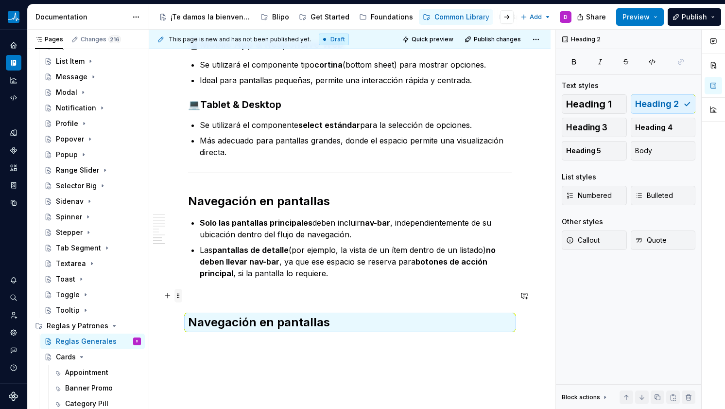
click at [179, 295] on span at bounding box center [178, 296] width 8 height 14
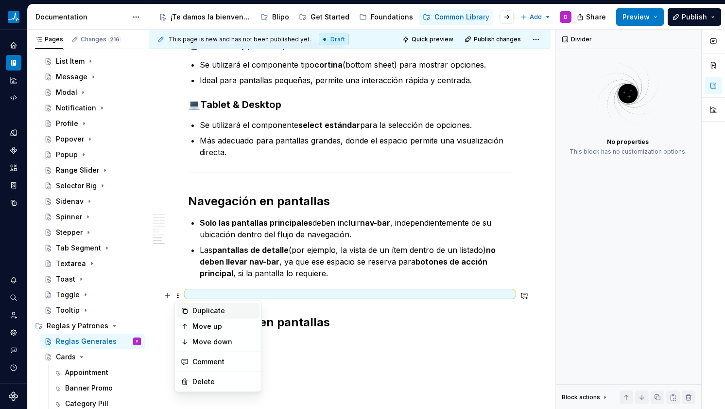
click at [192, 306] on div "Duplicate" at bounding box center [223, 311] width 63 height 10
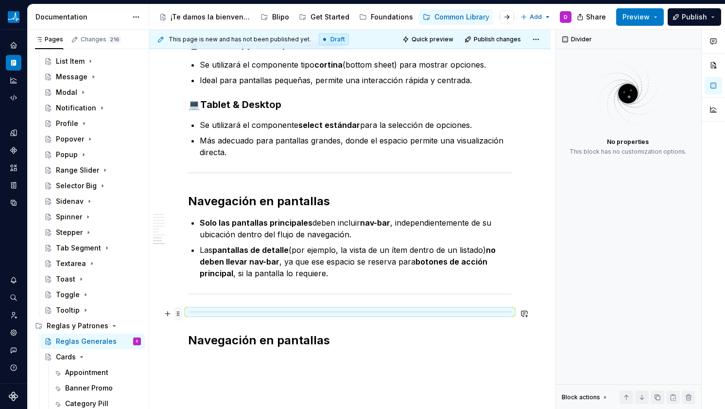
click at [180, 313] on span at bounding box center [178, 314] width 8 height 14
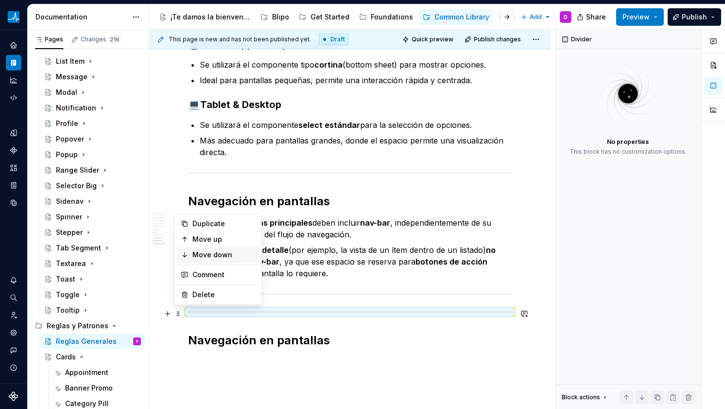
click at [199, 252] on div "Move down" at bounding box center [223, 255] width 63 height 10
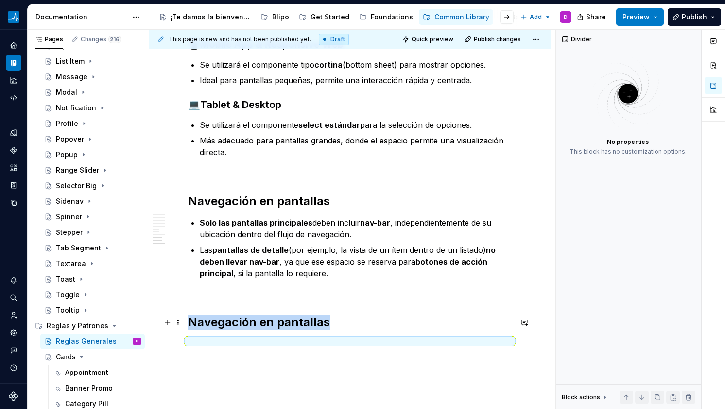
click at [335, 323] on h2 "Navegación en pantallas" at bounding box center [350, 322] width 324 height 16
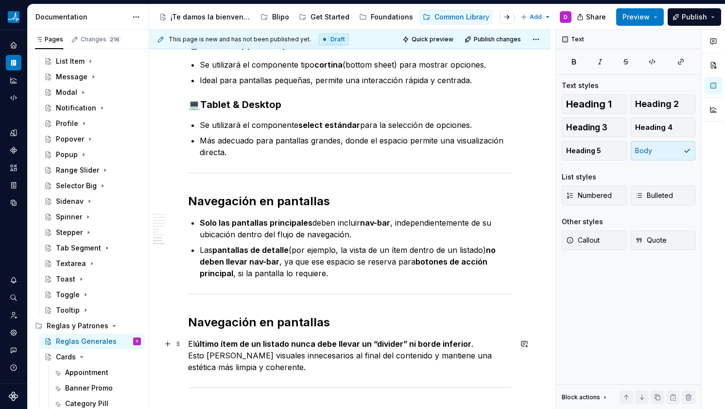
scroll to position [1028, 0]
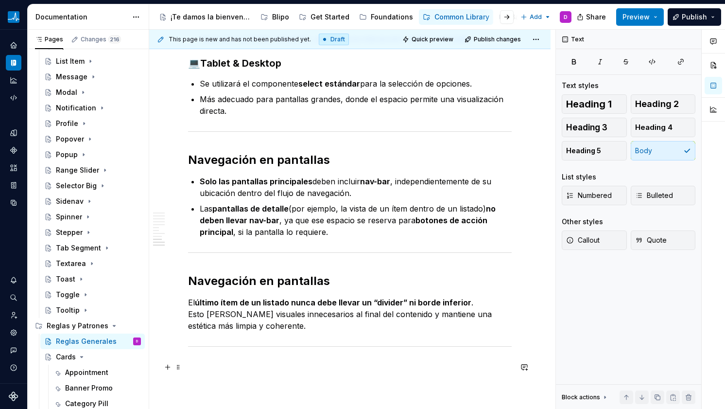
click at [237, 370] on p at bounding box center [350, 367] width 324 height 12
click at [235, 363] on p at bounding box center [350, 367] width 324 height 12
click at [209, 285] on h2 "Navegación en pantallas" at bounding box center [350, 281] width 324 height 16
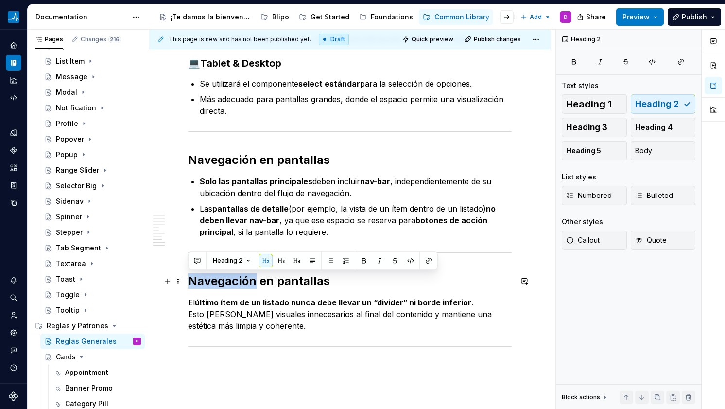
click at [209, 285] on h2 "Navegación en pantallas" at bounding box center [350, 281] width 324 height 16
copy h2 "Navegación en pantallas"
drag, startPoint x: 239, startPoint y: 397, endPoint x: 230, endPoint y: 379, distance: 20.7
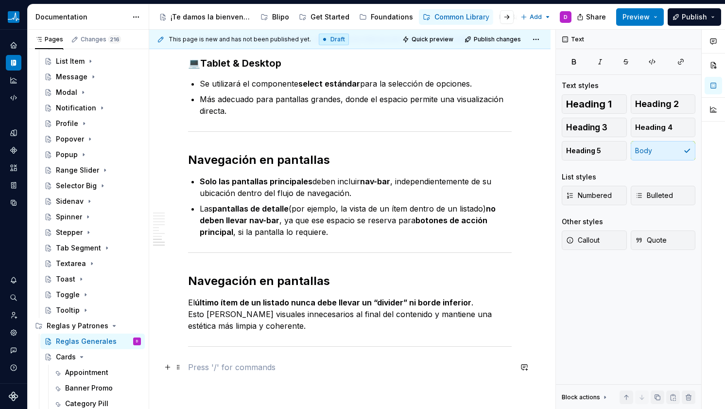
click at [225, 371] on p at bounding box center [350, 367] width 324 height 12
click at [225, 371] on p "Navegación en pantallas" at bounding box center [350, 367] width 324 height 12
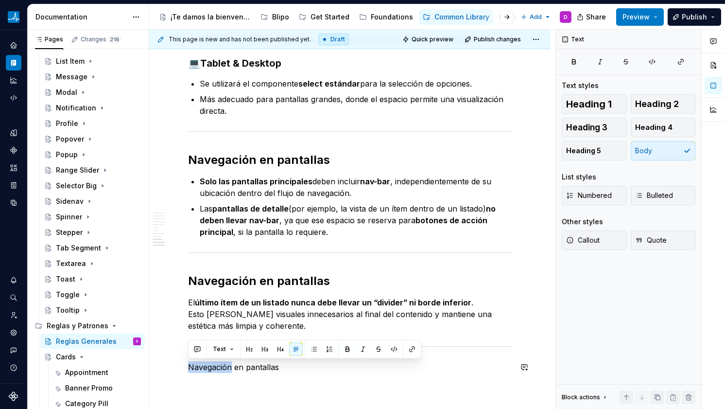
click at [225, 371] on p "Navegación en pantallas" at bounding box center [350, 367] width 324 height 12
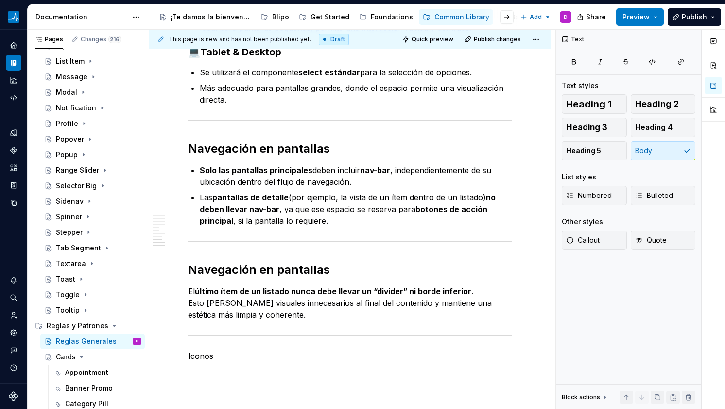
click at [208, 355] on p "Iconos" at bounding box center [350, 356] width 324 height 12
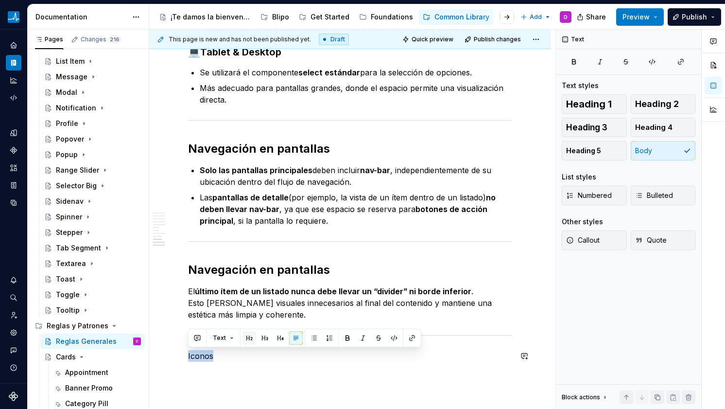
click at [248, 340] on button "button" at bounding box center [250, 338] width 14 height 14
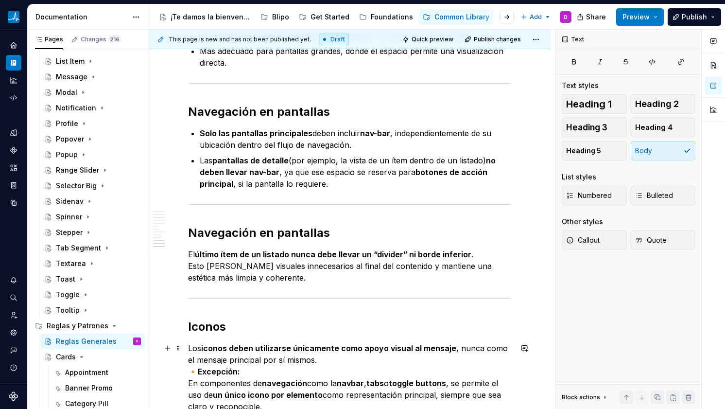
scroll to position [1103, 0]
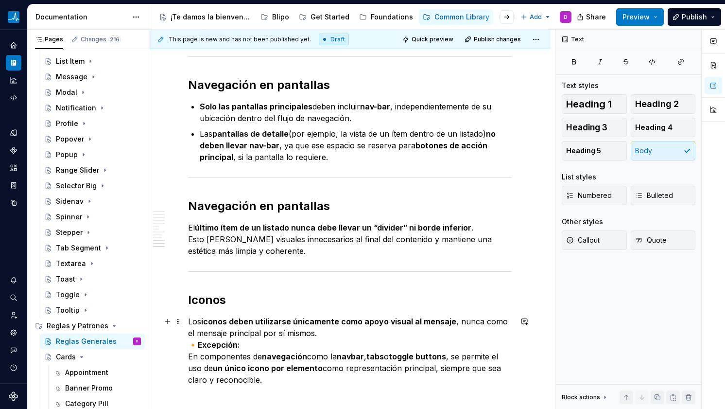
click at [202, 342] on strong "Excepción:" at bounding box center [219, 345] width 42 height 10
click at [201, 345] on strong "Excepción:" at bounding box center [219, 345] width 42 height 10
click at [291, 384] on p "Los iconos deben utilizarse únicamente como apoyo visual al mensaje , nunca com…" at bounding box center [350, 350] width 324 height 70
click at [353, 360] on strong "navbar" at bounding box center [350, 356] width 27 height 10
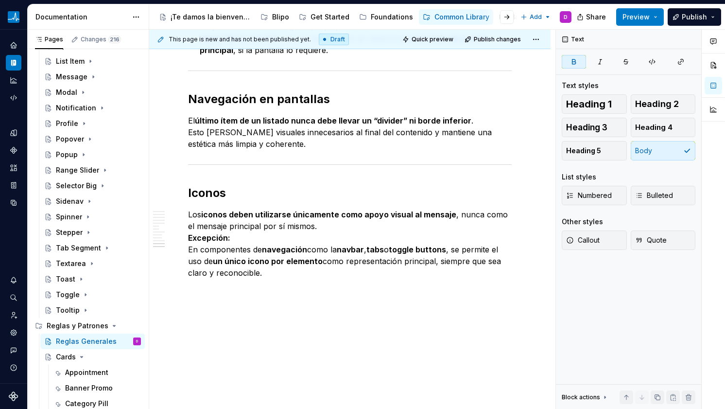
click at [276, 292] on p at bounding box center [350, 290] width 324 height 12
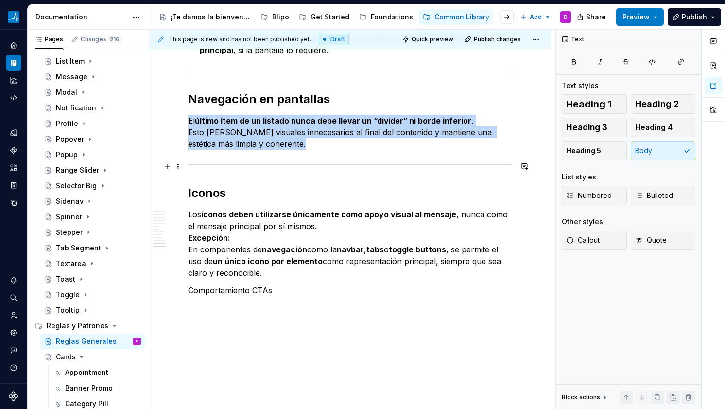
click at [203, 167] on div at bounding box center [350, 164] width 324 height 6
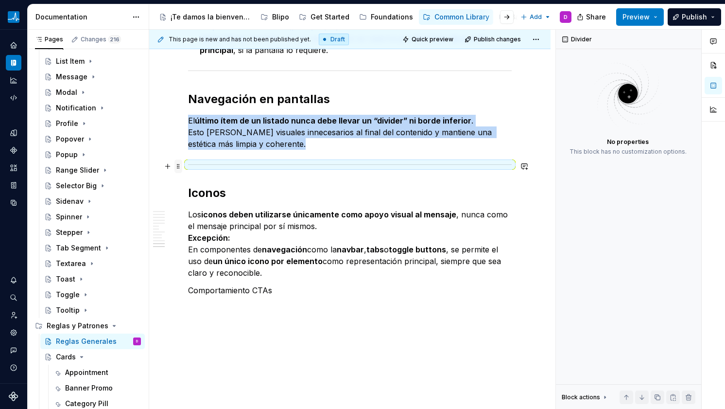
click at [180, 167] on span at bounding box center [178, 166] width 8 height 14
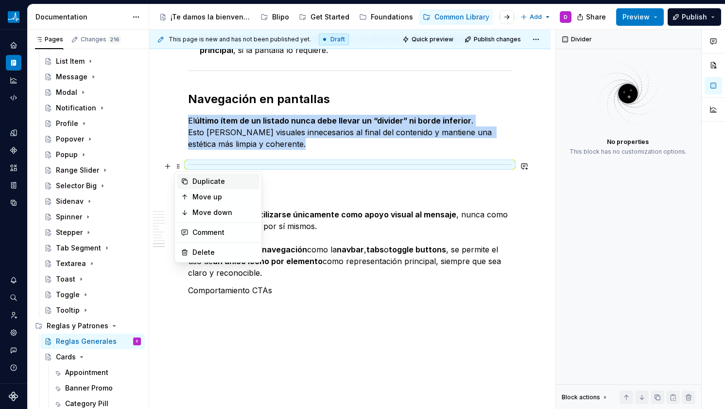
click at [193, 183] on div "Duplicate" at bounding box center [223, 181] width 63 height 10
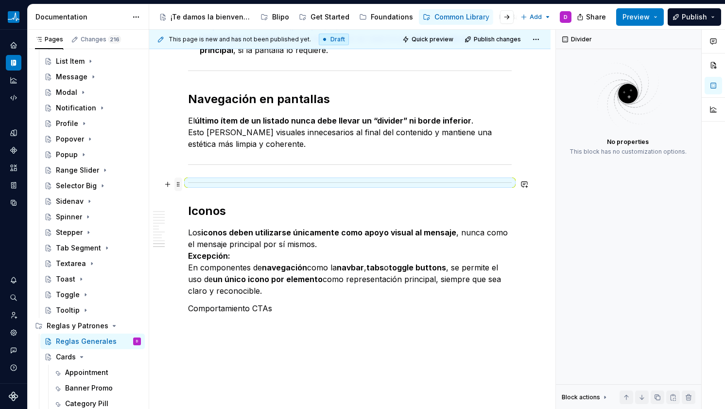
click at [178, 184] on span at bounding box center [178, 184] width 8 height 14
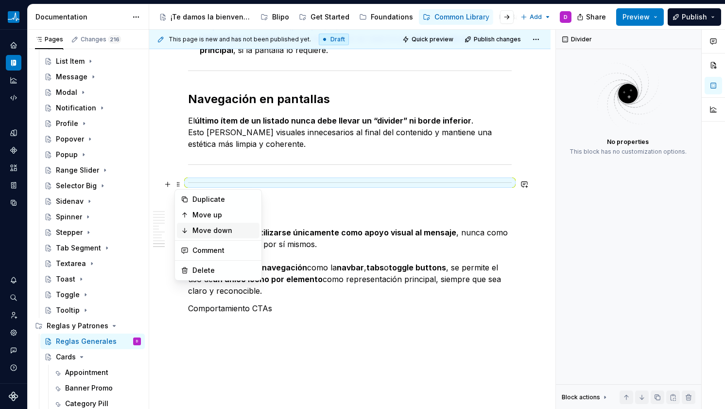
click at [193, 233] on div "Move down" at bounding box center [223, 231] width 63 height 10
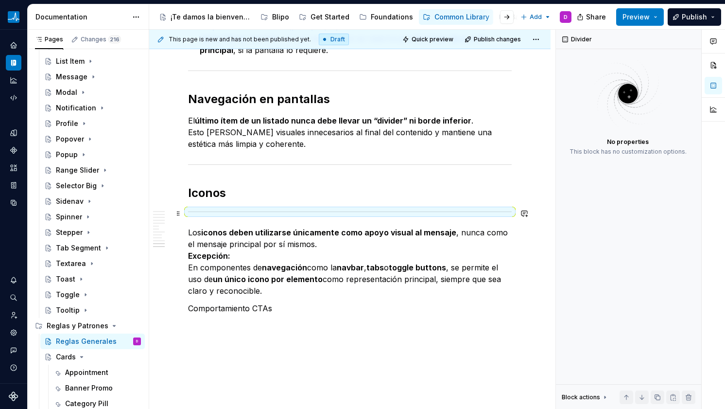
click at [176, 215] on span at bounding box center [178, 214] width 8 height 14
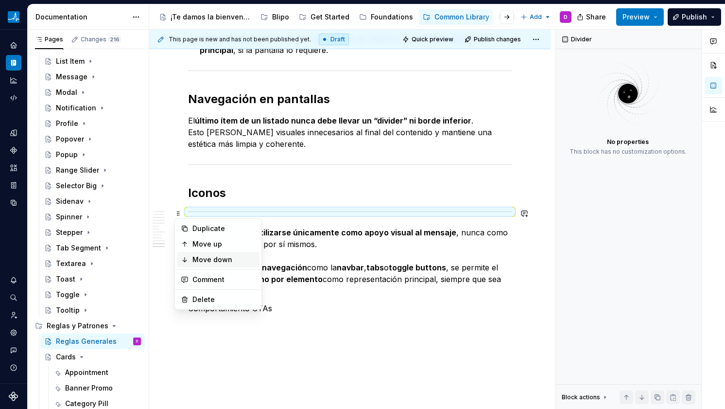
click at [211, 259] on div "Move down" at bounding box center [223, 260] width 63 height 10
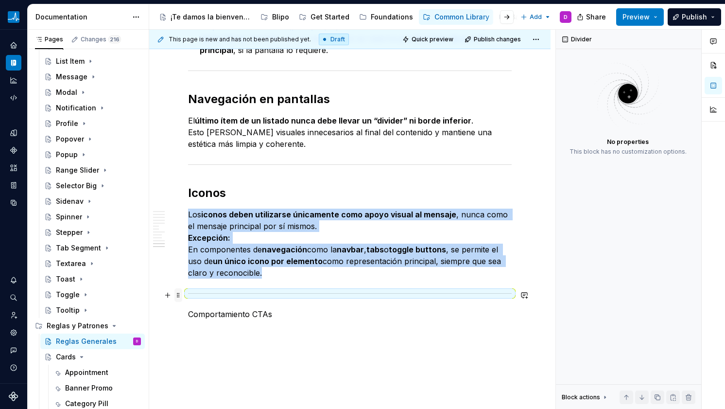
click at [178, 294] on span at bounding box center [178, 295] width 8 height 14
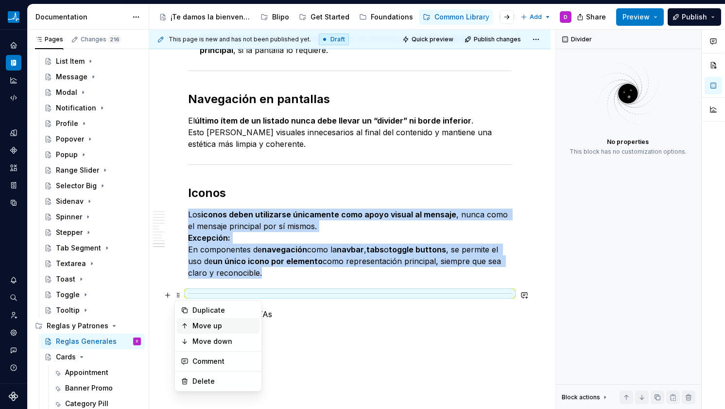
click at [207, 324] on div "Move up" at bounding box center [223, 326] width 63 height 10
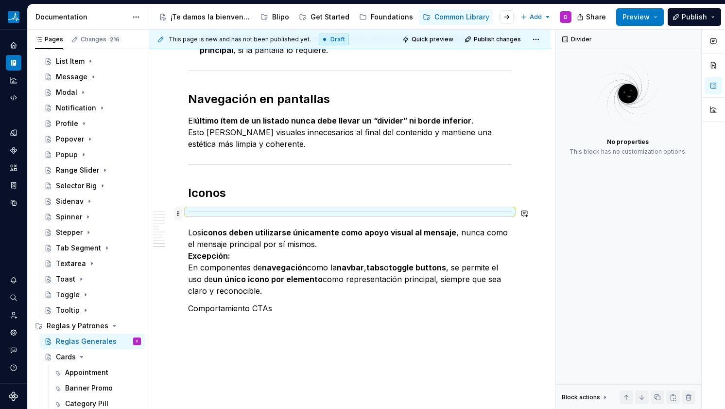
click at [179, 212] on span at bounding box center [178, 214] width 8 height 14
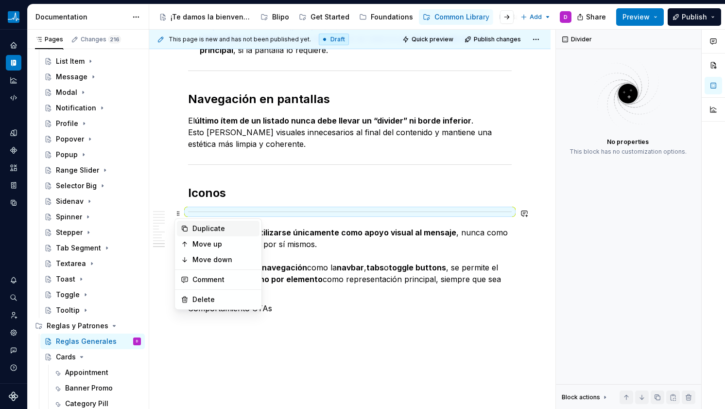
click at [192, 223] on div "Duplicate" at bounding box center [218, 229] width 83 height 16
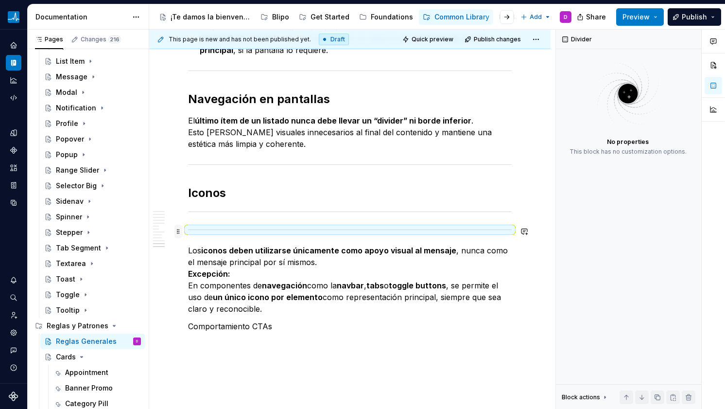
click at [175, 230] on span at bounding box center [178, 232] width 8 height 14
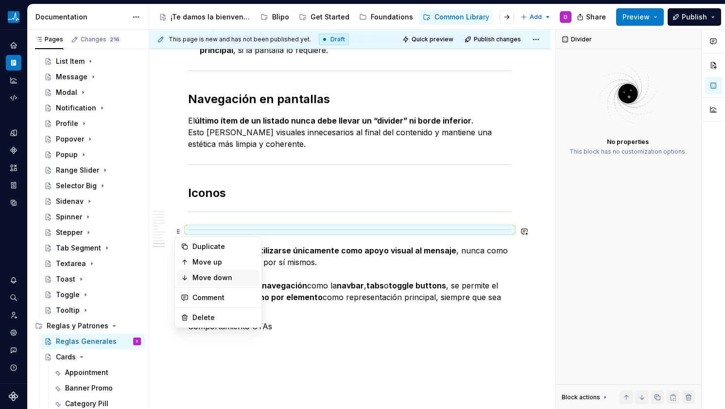
click at [206, 275] on div "Move down" at bounding box center [223, 278] width 63 height 10
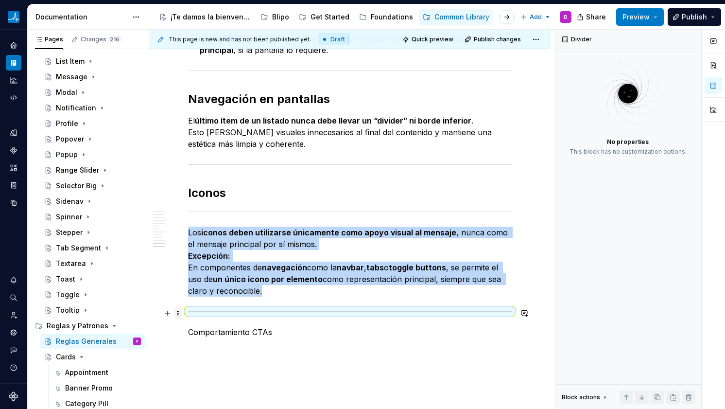
click at [179, 310] on span at bounding box center [178, 313] width 8 height 14
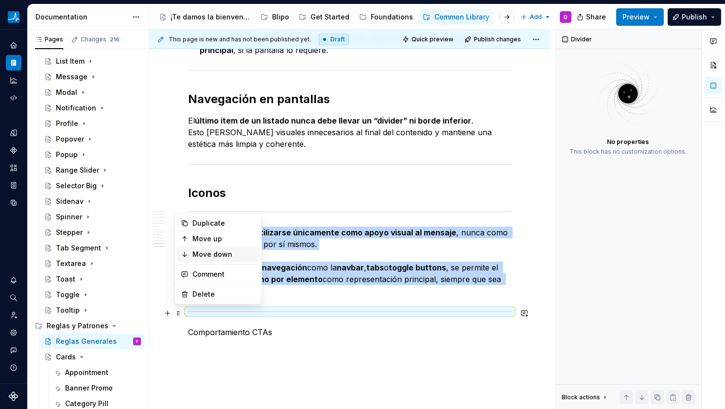
click at [202, 250] on div "Move down" at bounding box center [223, 254] width 63 height 10
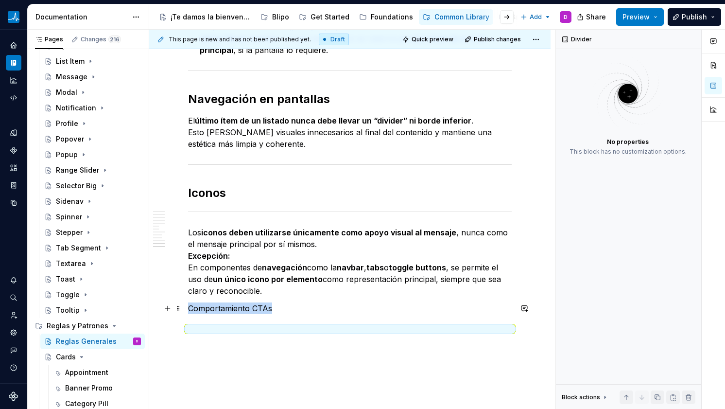
click at [220, 308] on p "Comportamiento CTAs" at bounding box center [350, 308] width 324 height 12
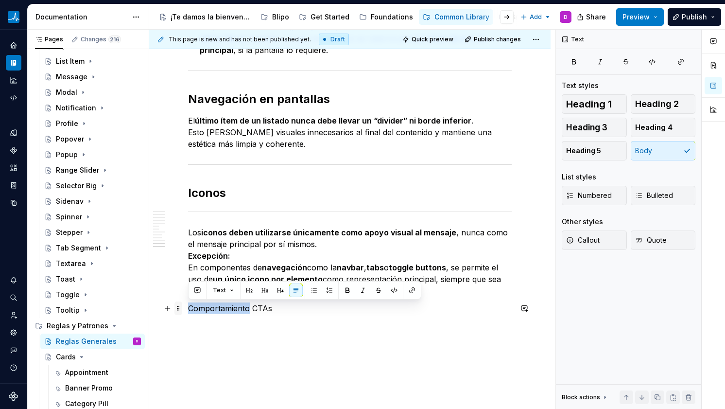
click at [178, 310] on span at bounding box center [178, 308] width 8 height 14
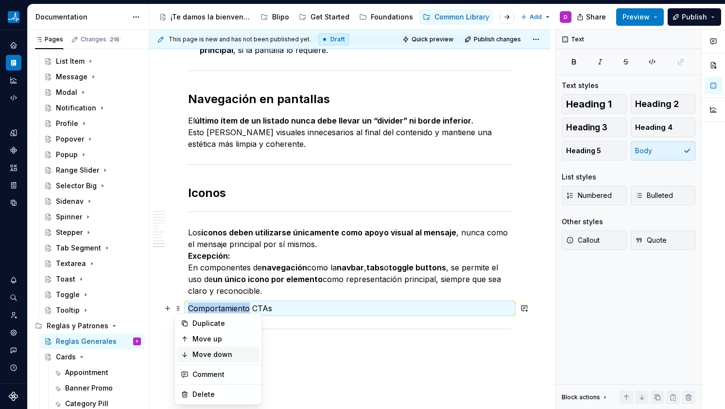
click at [210, 350] on div "Move down" at bounding box center [223, 354] width 63 height 10
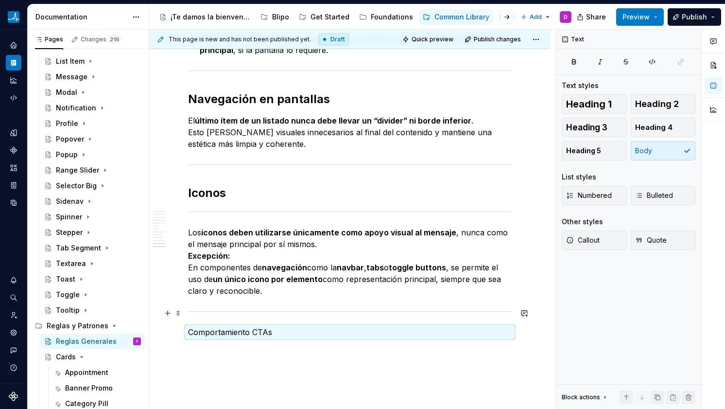
drag, startPoint x: 192, startPoint y: 311, endPoint x: 183, endPoint y: 312, distance: 9.8
click at [192, 311] on hr at bounding box center [350, 311] width 324 height 0
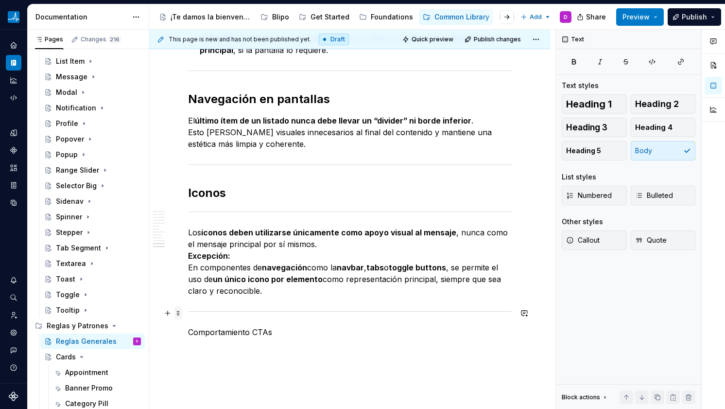
click at [178, 312] on span at bounding box center [178, 313] width 8 height 14
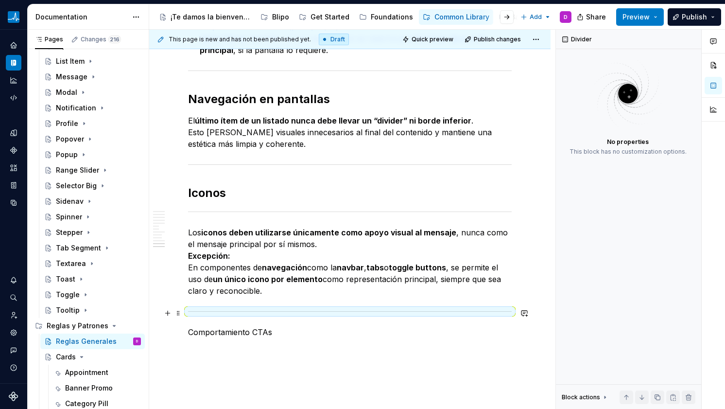
click at [272, 308] on div at bounding box center [350, 311] width 324 height 6
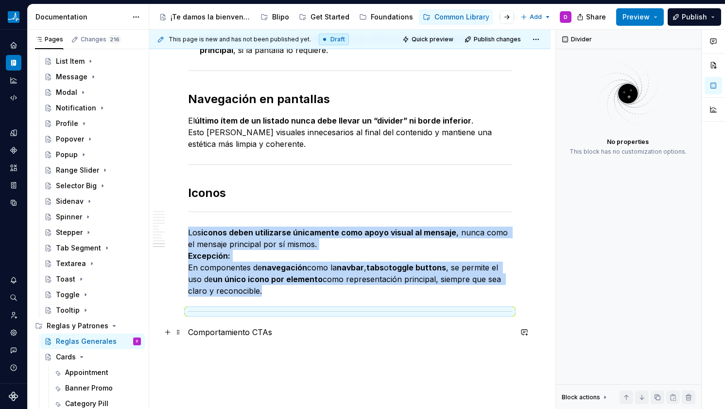
click at [201, 333] on p "Comportamiento CTAs" at bounding box center [350, 332] width 324 height 12
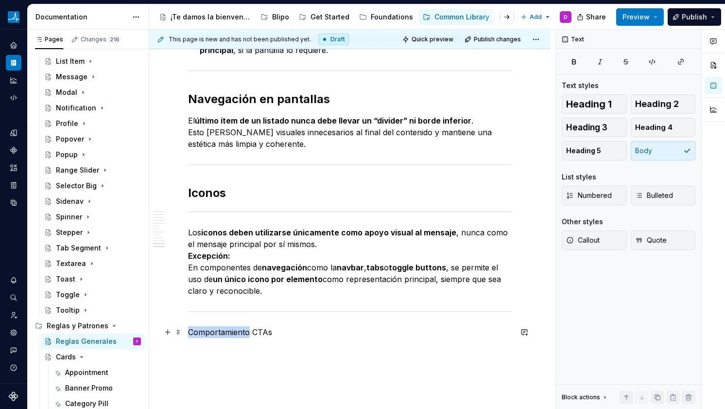
click at [201, 333] on p "Comportamiento CTAs" at bounding box center [350, 332] width 324 height 12
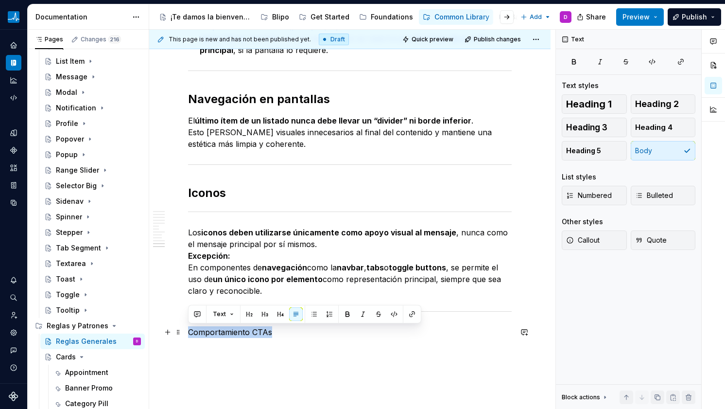
click at [201, 333] on p "Comportamiento CTAs" at bounding box center [350, 332] width 324 height 12
click at [247, 312] on button "button" at bounding box center [250, 314] width 14 height 14
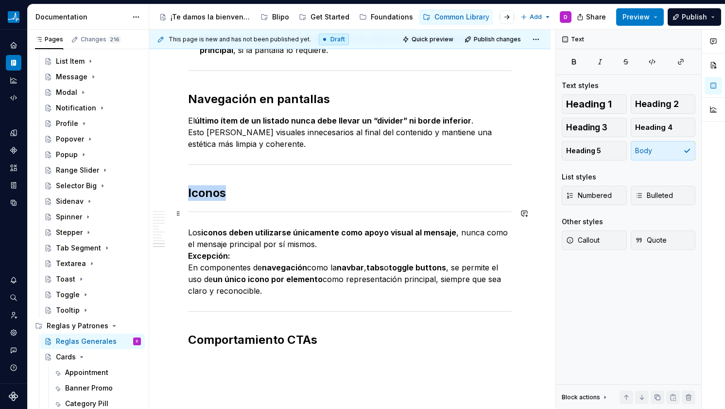
click at [221, 209] on div at bounding box center [350, 212] width 324 height 6
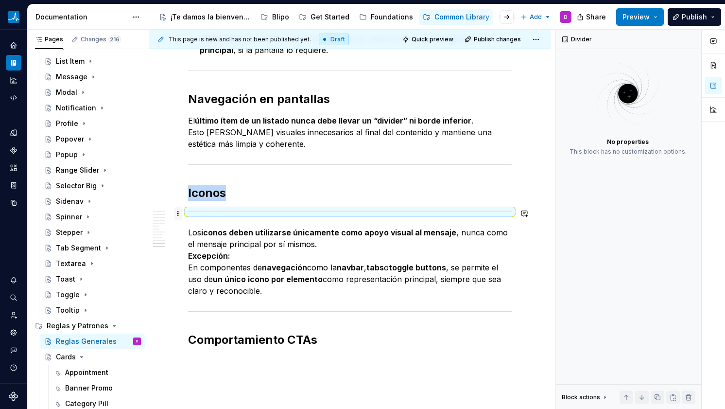
click at [175, 213] on span at bounding box center [178, 214] width 8 height 14
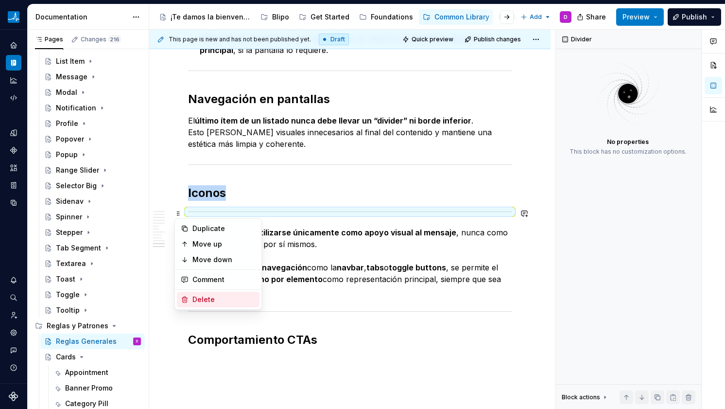
drag, startPoint x: 222, startPoint y: 300, endPoint x: 220, endPoint y: 293, distance: 7.9
click at [222, 300] on div "Delete" at bounding box center [223, 300] width 63 height 10
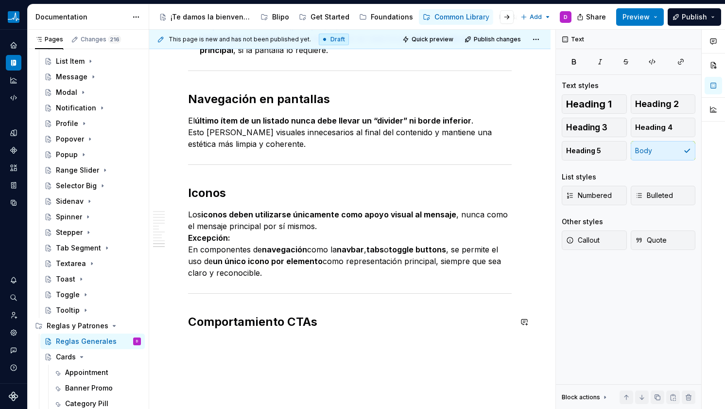
click at [214, 195] on h2 "Iconos" at bounding box center [350, 193] width 324 height 16
click at [244, 316] on h2 "Comportamiento CTAs" at bounding box center [350, 322] width 324 height 16
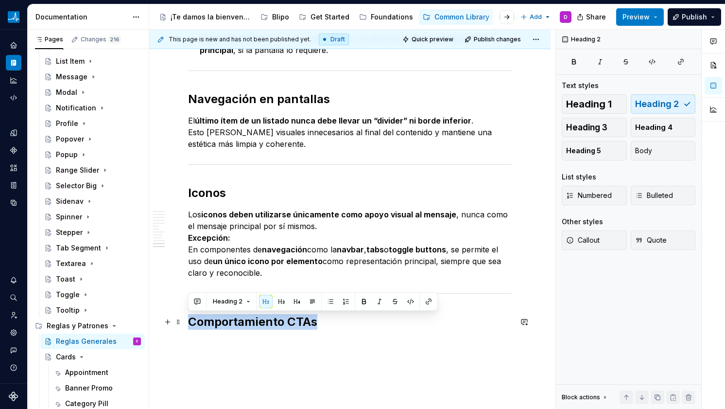
click at [244, 316] on h2 "Comportamiento CTAs" at bounding box center [350, 322] width 324 height 16
click at [200, 190] on h2 "Iconos" at bounding box center [350, 193] width 324 height 16
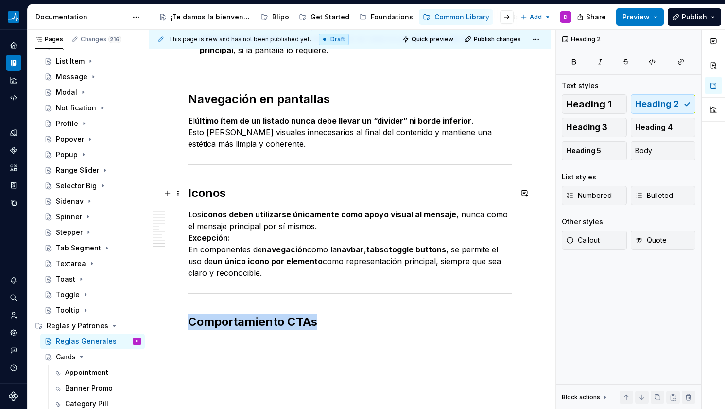
click at [200, 190] on h2 "Iconos" at bounding box center [350, 193] width 324 height 16
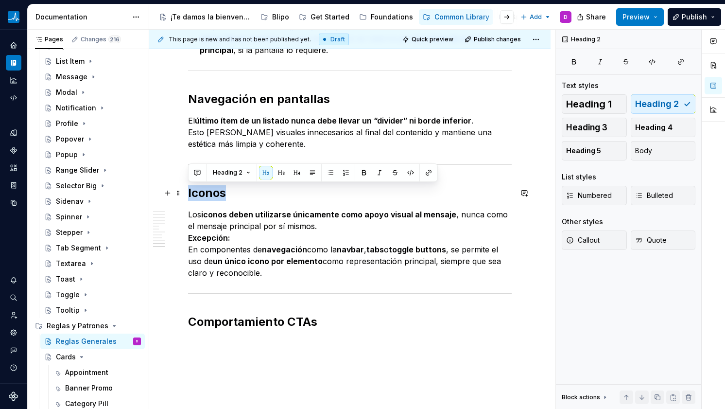
click at [200, 190] on h2 "Iconos" at bounding box center [350, 193] width 324 height 16
click at [235, 317] on h2 "Comportamiento CTAs" at bounding box center [350, 322] width 324 height 16
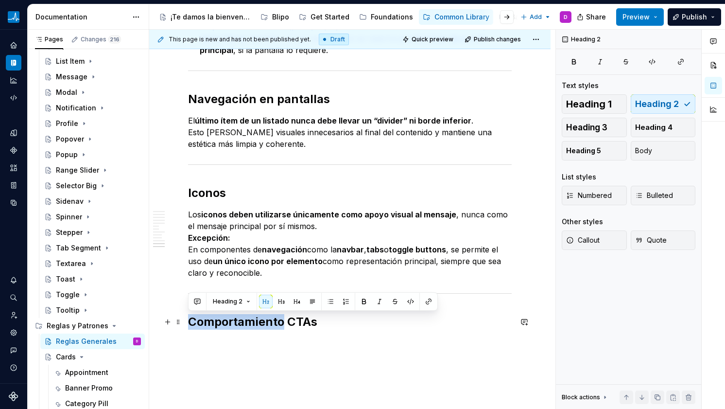
click at [235, 317] on h2 "Comportamiento CTAs" at bounding box center [350, 322] width 324 height 16
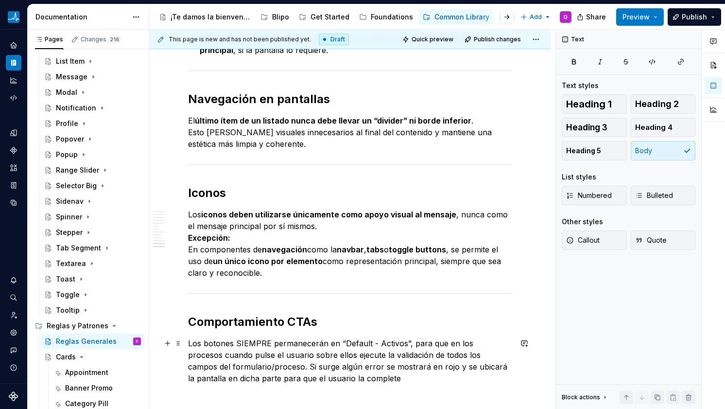
click at [209, 348] on p "Los botones SIEMPRE permanecerán en “Default - Activos”, para que en los proces…" at bounding box center [350, 360] width 324 height 47
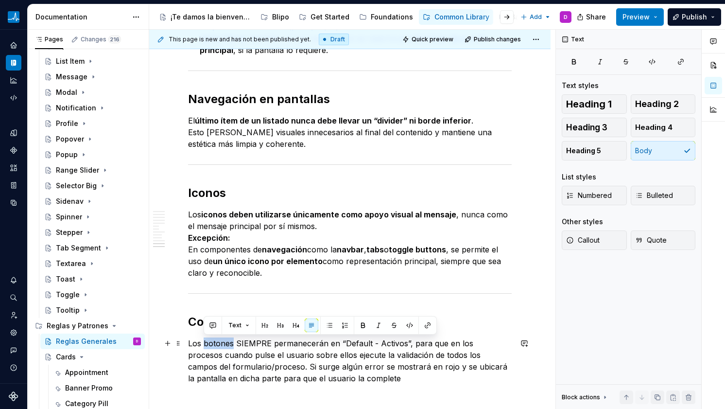
click at [209, 348] on p "Los botones SIEMPRE permanecerán en “Default - Activos”, para que en los proces…" at bounding box center [350, 360] width 324 height 47
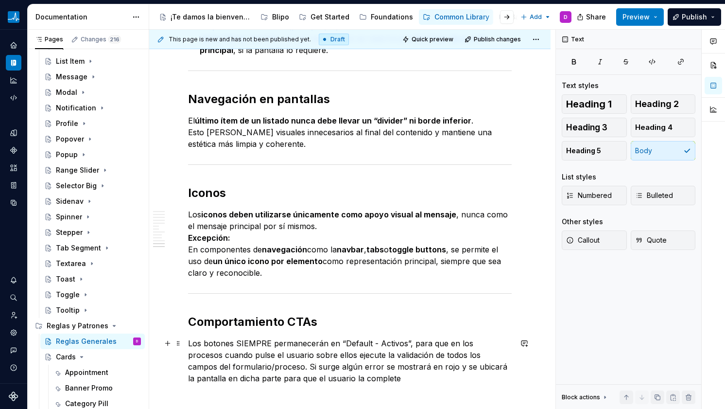
click at [203, 344] on p "Los botones SIEMPRE permanecerán en “Default - Activos”, para que en los proces…" at bounding box center [350, 360] width 324 height 47
click at [209, 344] on p "Los botones SIEMPRE permanecerán en “Default - Activos”, para que en los proces…" at bounding box center [350, 360] width 324 height 47
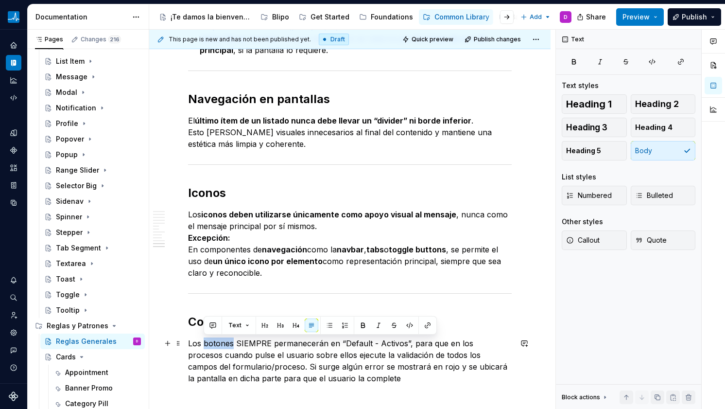
click at [209, 344] on p "Los botones SIEMPRE permanecerán en “Default - Activos”, para que en los proces…" at bounding box center [350, 360] width 324 height 47
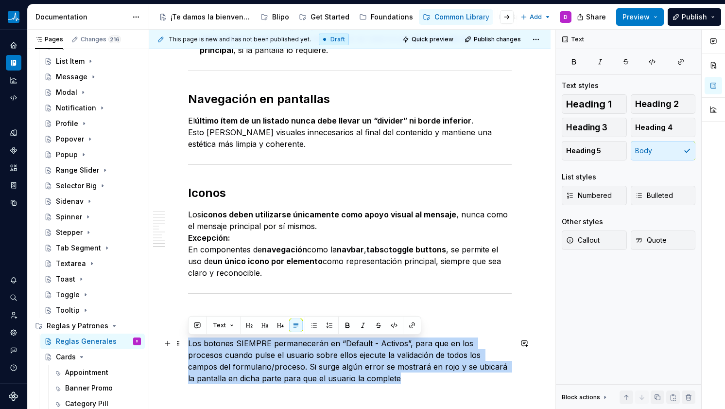
click at [240, 344] on p "Los botones SIEMPRE permanecerán en “Default - Activos”, para que en los proces…" at bounding box center [350, 360] width 324 height 47
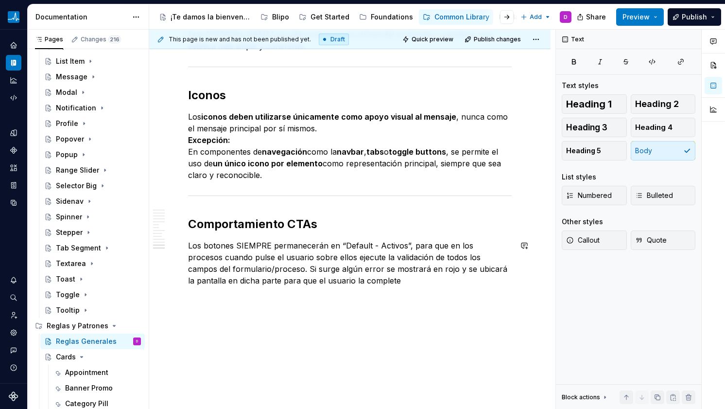
scroll to position [1312, 0]
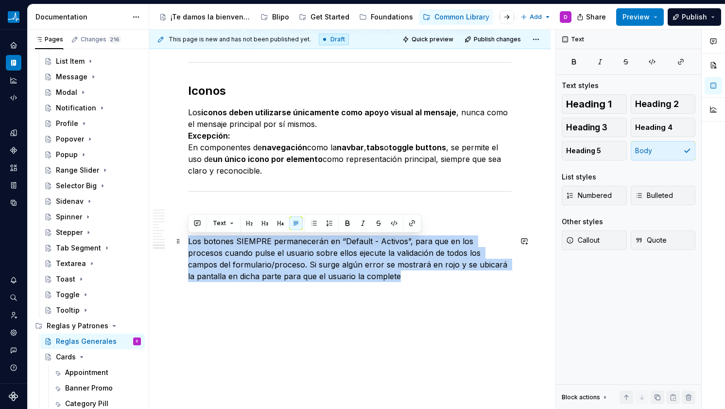
drag, startPoint x: 353, startPoint y: 270, endPoint x: 185, endPoint y: 240, distance: 170.9
drag, startPoint x: 354, startPoint y: 280, endPoint x: 185, endPoint y: 243, distance: 173.3
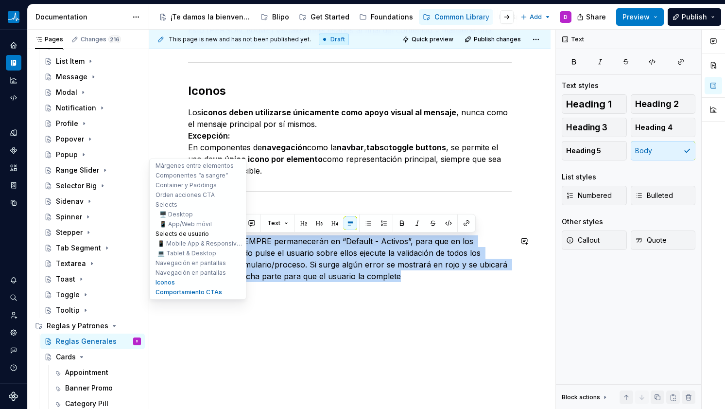
drag, startPoint x: 356, startPoint y: 279, endPoint x: 244, endPoint y: 236, distance: 120.3
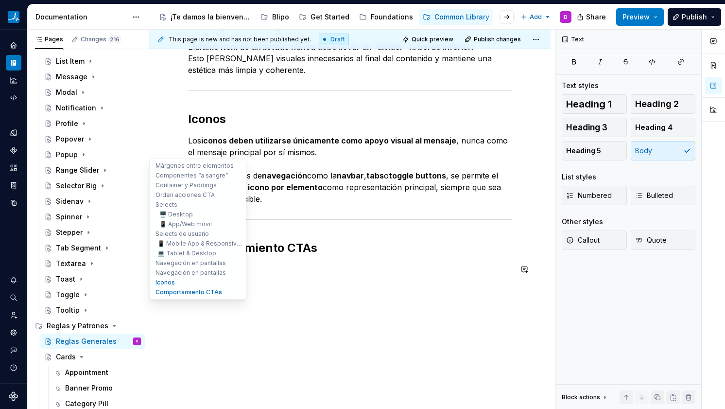
scroll to position [1284, 0]
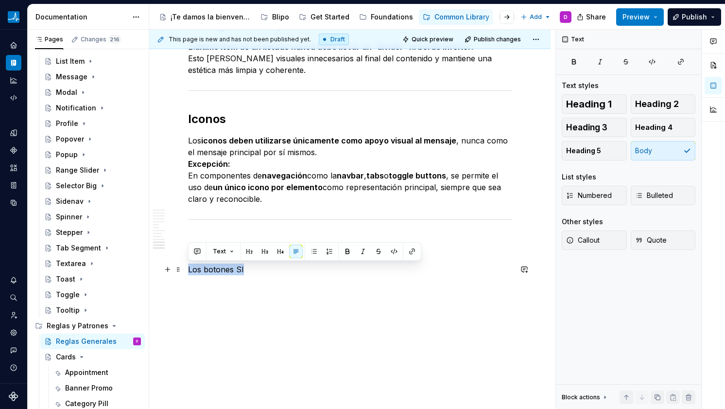
drag, startPoint x: 243, startPoint y: 267, endPoint x: 190, endPoint y: 269, distance: 53.0
click at [190, 269] on p "Los botones SI" at bounding box center [350, 269] width 324 height 12
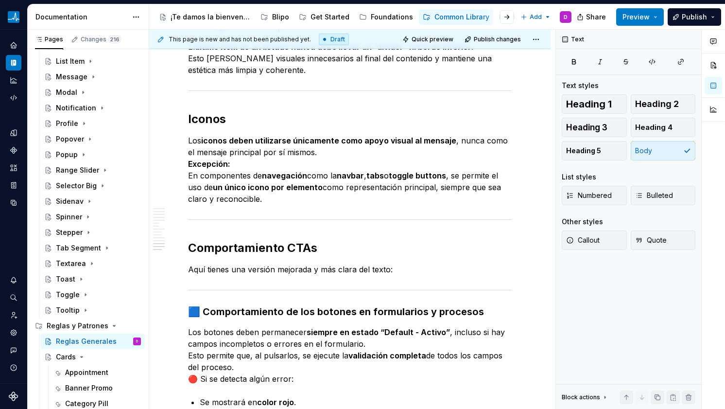
scroll to position [1312, 0]
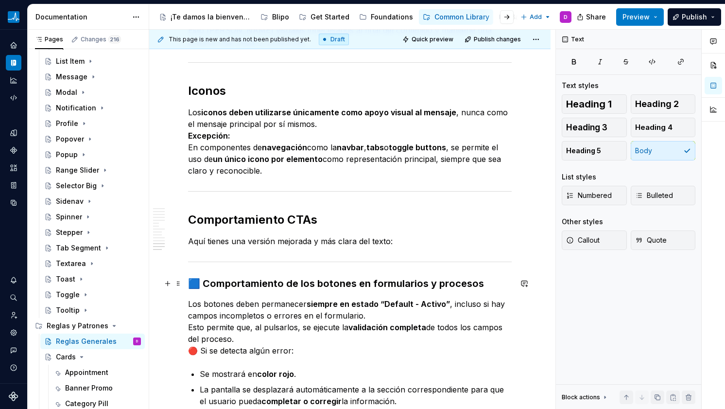
click at [415, 286] on h3 "🟦 Comportamiento de los botones en formularios y procesos" at bounding box center [350, 284] width 324 height 14
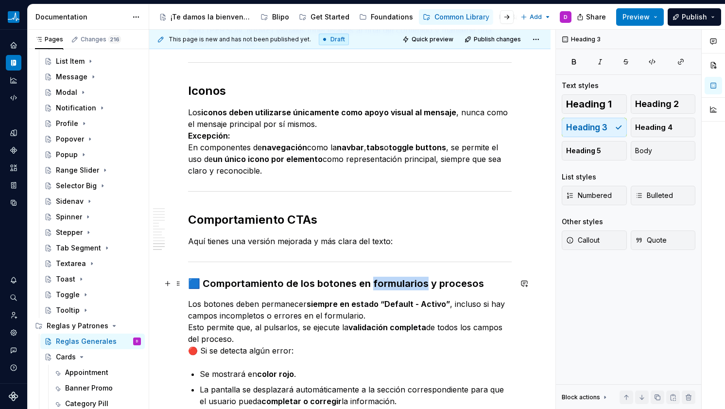
click at [415, 286] on h3 "🟦 Comportamiento de los botones en formularios y procesos" at bounding box center [350, 284] width 324 height 14
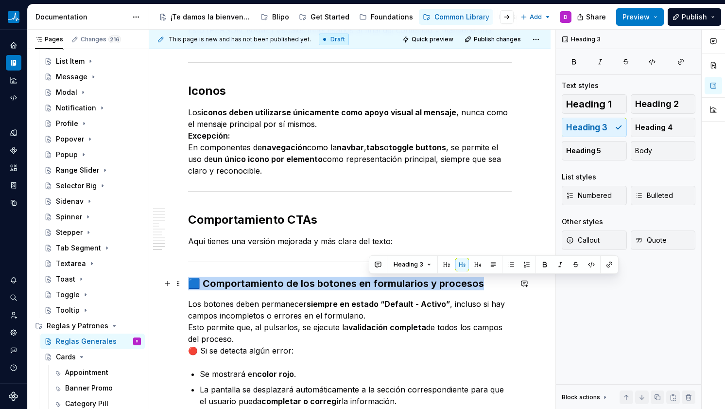
click at [415, 286] on h3 "🟦 Comportamiento de los botones en formularios y procesos" at bounding box center [350, 284] width 324 height 14
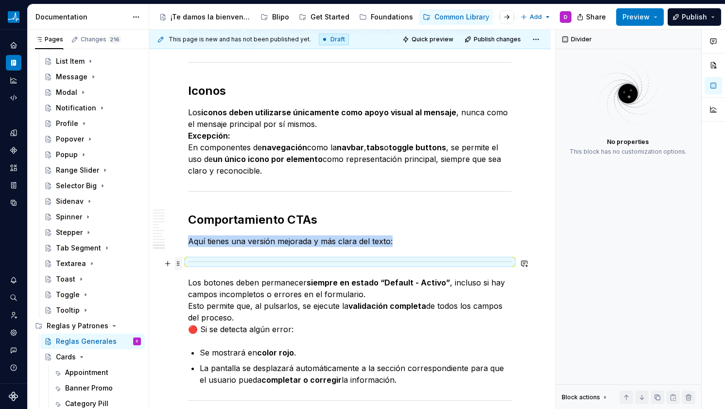
click at [179, 264] on span at bounding box center [178, 264] width 8 height 14
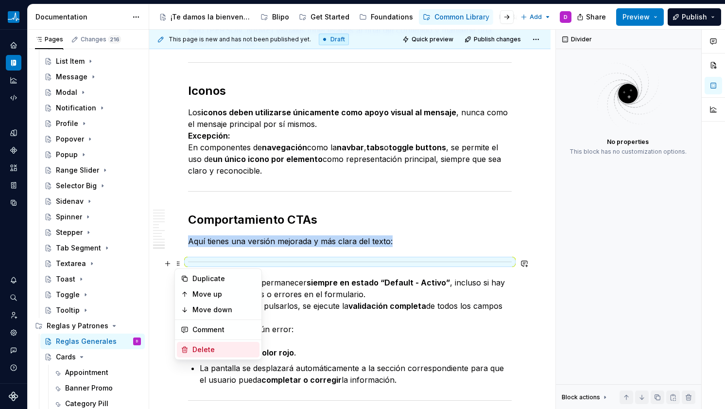
drag, startPoint x: 209, startPoint y: 342, endPoint x: 229, endPoint y: 322, distance: 28.9
click at [209, 342] on div "Delete" at bounding box center [218, 350] width 83 height 16
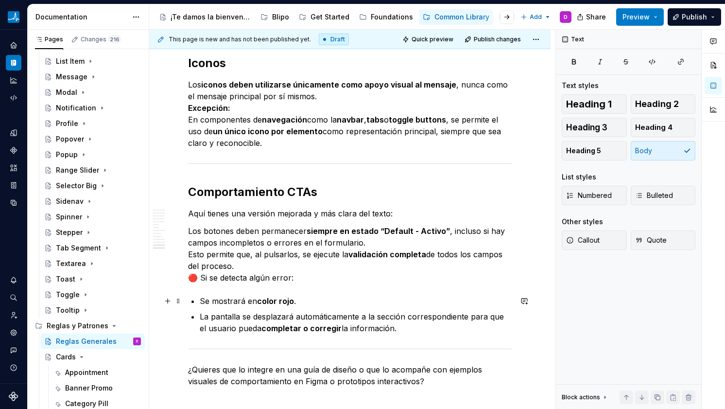
scroll to position [1451, 0]
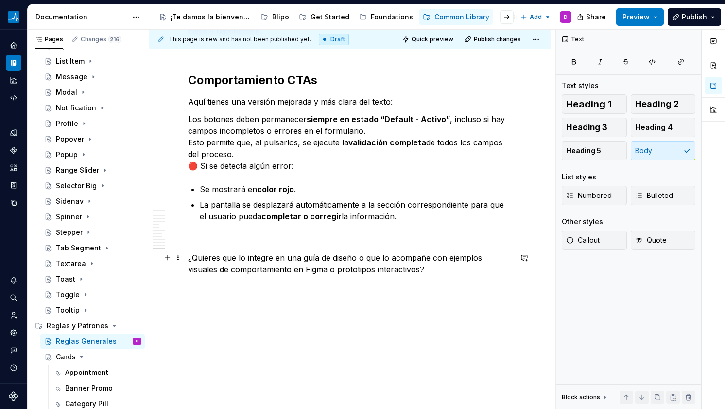
click at [248, 261] on p "¿Quieres que lo integre en una guía de diseño o que lo acompañe con ejemplos vi…" at bounding box center [350, 263] width 324 height 23
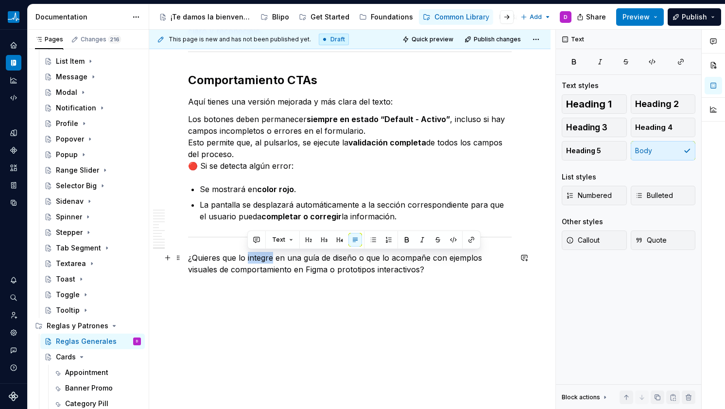
click at [248, 261] on p "¿Quieres que lo integre en una guía de diseño o que lo acompañe con ejemplos vi…" at bounding box center [350, 263] width 324 height 23
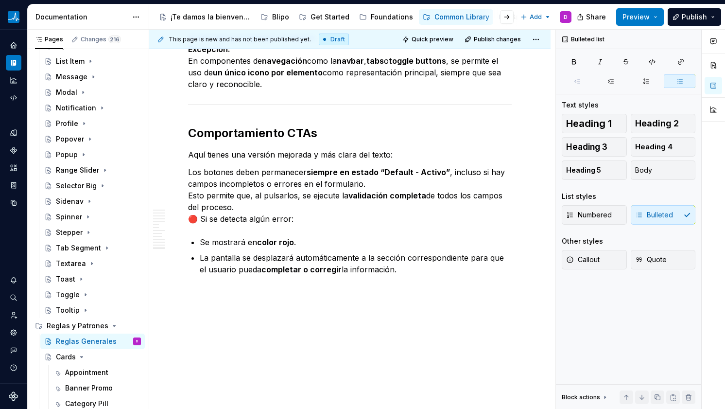
scroll to position [1398, 0]
click at [200, 223] on p "Los botones deben permanecer siempre en estado “Default - Activo” , incluso si …" at bounding box center [350, 195] width 324 height 58
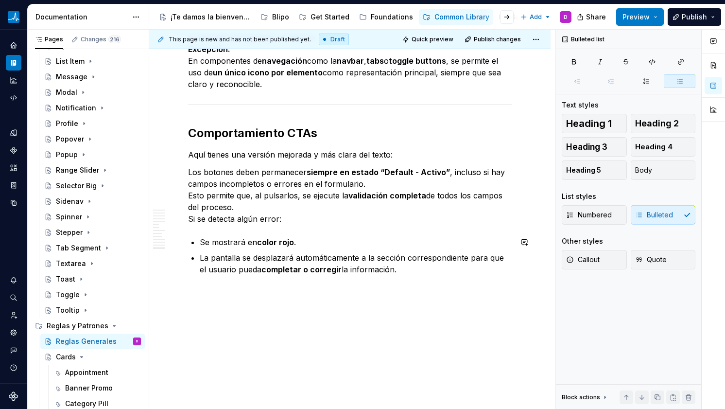
click at [311, 217] on p "Los botones deben permanecer siempre en estado “Default - Activo” , incluso si …" at bounding box center [350, 195] width 324 height 58
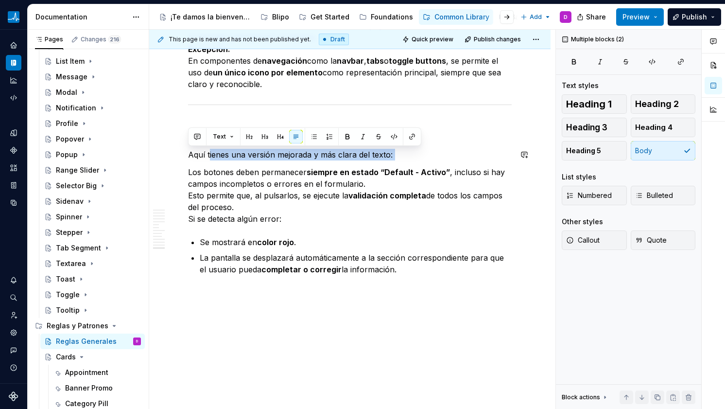
drag, startPoint x: 209, startPoint y: 155, endPoint x: 309, endPoint y: 164, distance: 100.6
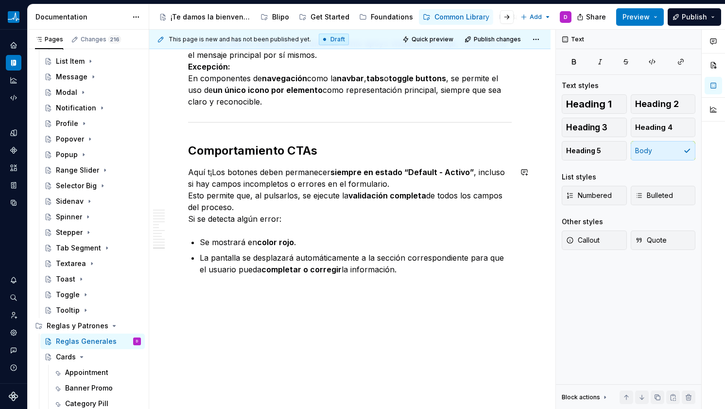
scroll to position [1381, 0]
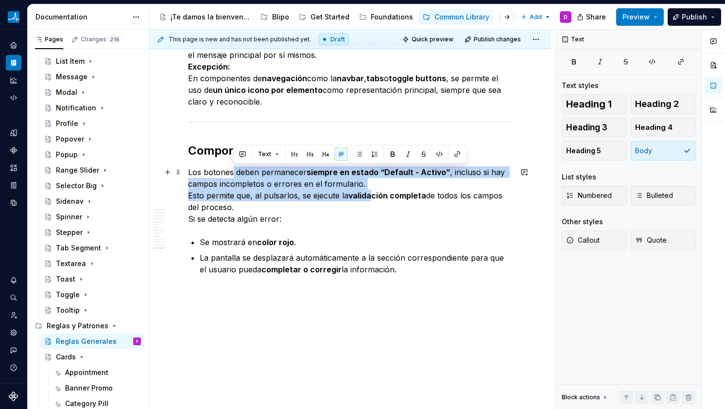
drag, startPoint x: 232, startPoint y: 169, endPoint x: 375, endPoint y: 197, distance: 146.1
click at [375, 197] on p "Los botones deben permanecer siempre en estado “Default - Activo” , incluso si …" at bounding box center [350, 195] width 324 height 58
click at [375, 197] on strong "validación completa" at bounding box center [388, 196] width 78 height 10
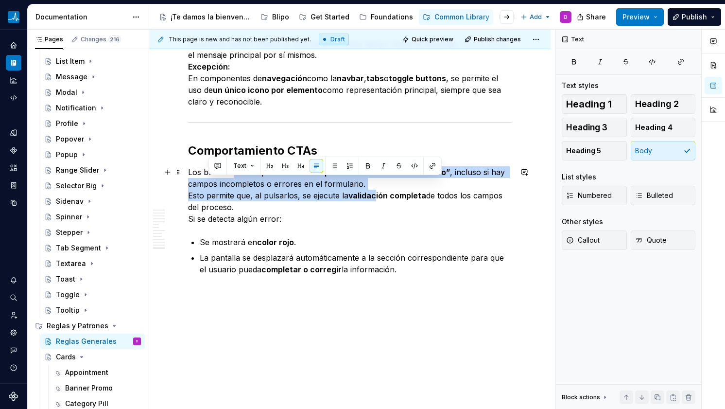
drag, startPoint x: 209, startPoint y: 185, endPoint x: 325, endPoint y: 206, distance: 118.1
click at [325, 206] on p "Los botones deben permanecer siempre en estado “Default - Activo” , incluso si …" at bounding box center [350, 195] width 324 height 58
click at [321, 198] on p "Los botones deben permanecer siempre en estado “Default - Activo” , incluso si …" at bounding box center [350, 195] width 324 height 58
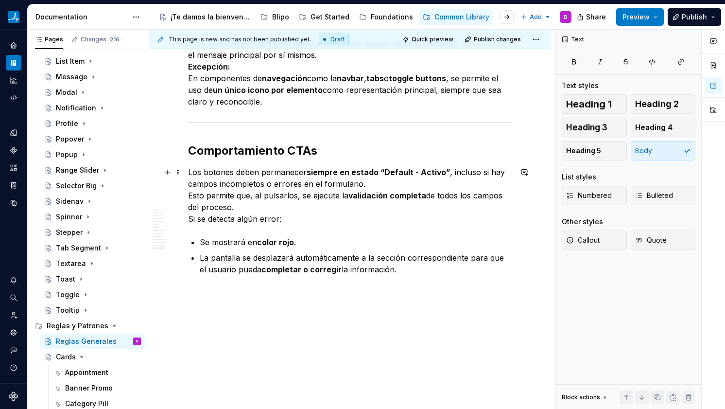
click at [330, 205] on p "Los botones deben permanecer siempre en estado “Default - Activo” , incluso si …" at bounding box center [350, 195] width 324 height 58
drag, startPoint x: 254, startPoint y: 208, endPoint x: 292, endPoint y: 233, distance: 45.2
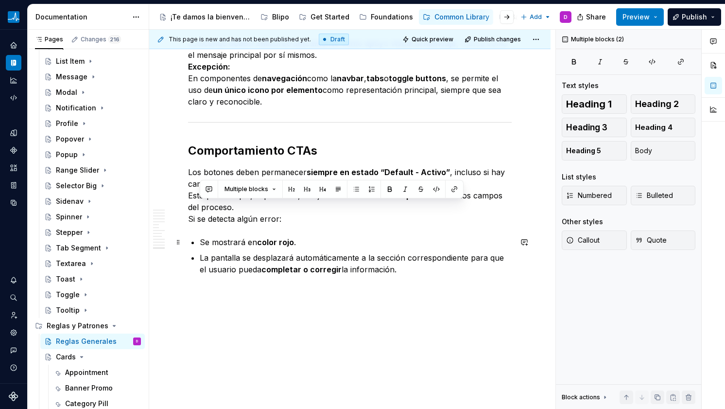
drag, startPoint x: 233, startPoint y: 243, endPoint x: 329, endPoint y: 264, distance: 98.1
click at [309, 262] on ul "Se mostrará en color rojo . La pantalla se desplazará automáticamente a la secc…" at bounding box center [356, 255] width 312 height 39
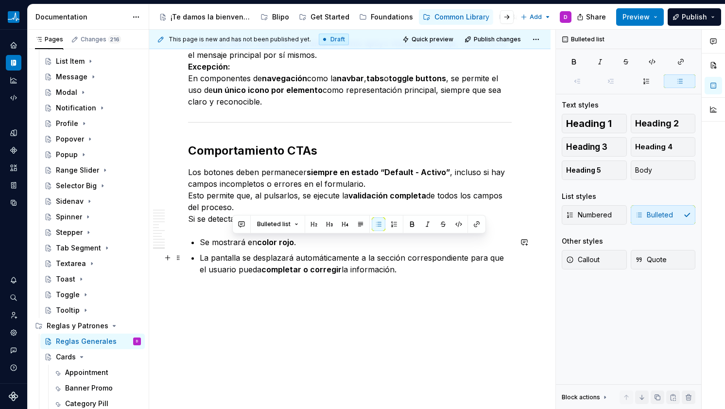
click at [330, 264] on strong "completar o corregir" at bounding box center [302, 269] width 80 height 10
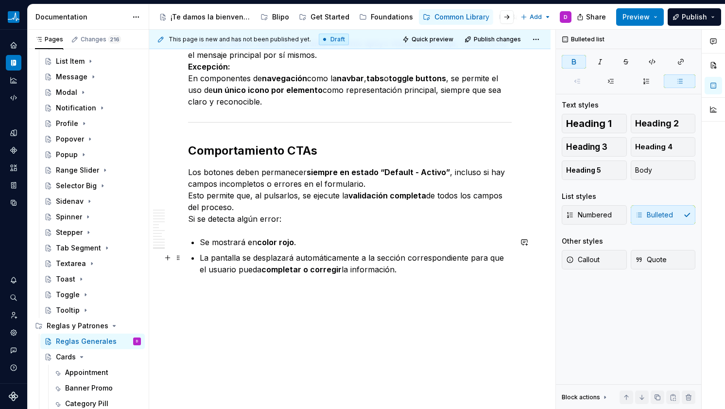
click at [436, 267] on p "La pantalla se desplazará automáticamente a la sección correspondiente para que…" at bounding box center [356, 263] width 312 height 23
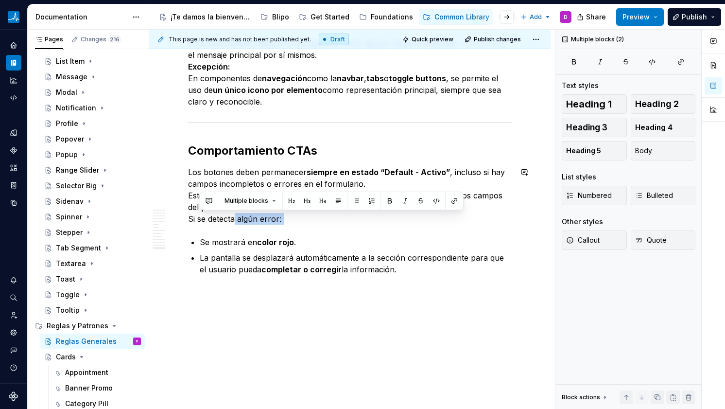
drag, startPoint x: 235, startPoint y: 221, endPoint x: 266, endPoint y: 233, distance: 34.0
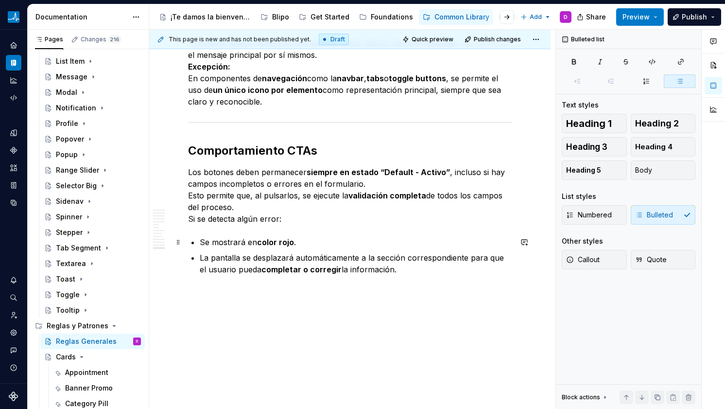
drag, startPoint x: 221, startPoint y: 242, endPoint x: 244, endPoint y: 256, distance: 27.5
click at [229, 247] on p "Se mostrará en color rojo ." at bounding box center [356, 242] width 312 height 12
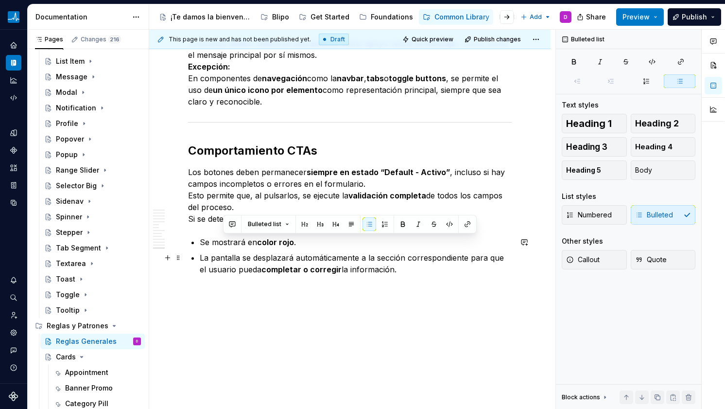
click at [247, 257] on p "La pantalla se desplazará automáticamente a la sección correspondiente para que…" at bounding box center [356, 263] width 312 height 23
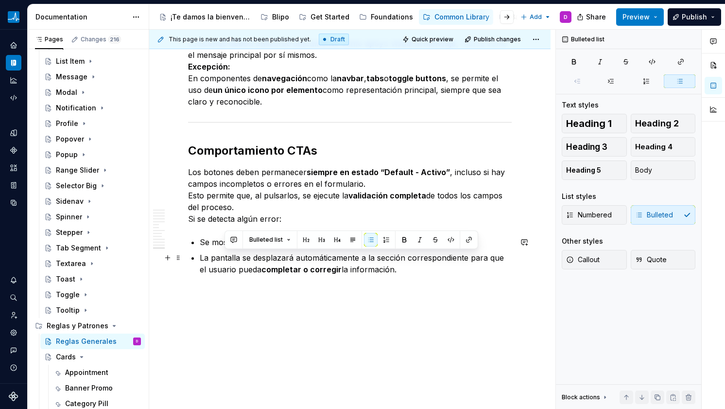
drag, startPoint x: 223, startPoint y: 260, endPoint x: 391, endPoint y: 267, distance: 168.4
click at [391, 267] on p "La pantalla se desplazará automáticamente a la sección correspondiente para que…" at bounding box center [356, 263] width 312 height 23
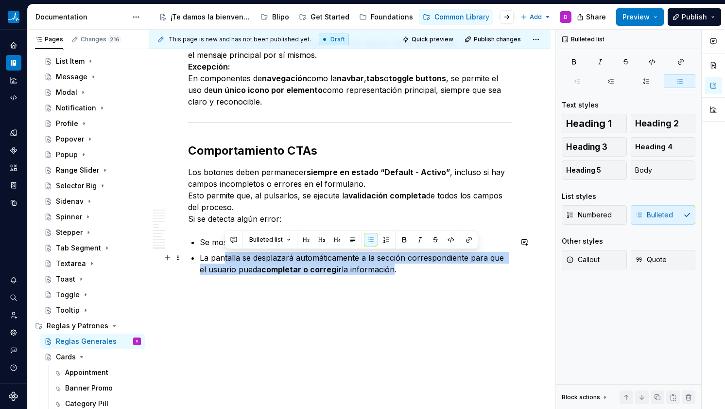
click at [391, 267] on p "La pantalla se desplazará automáticamente a la sección correspondiente para que…" at bounding box center [356, 263] width 312 height 23
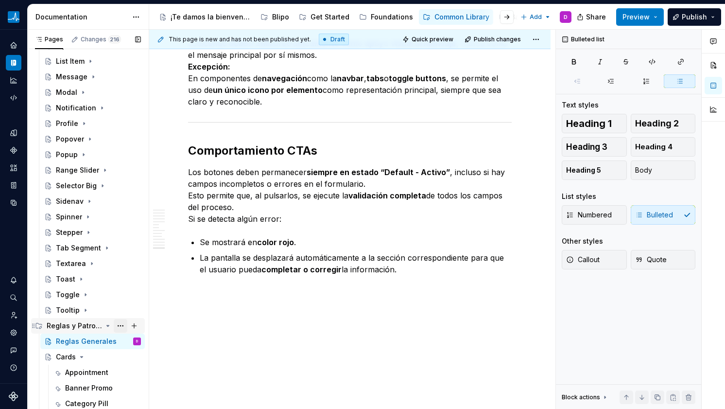
click at [114, 328] on button "Page tree" at bounding box center [121, 326] width 14 height 14
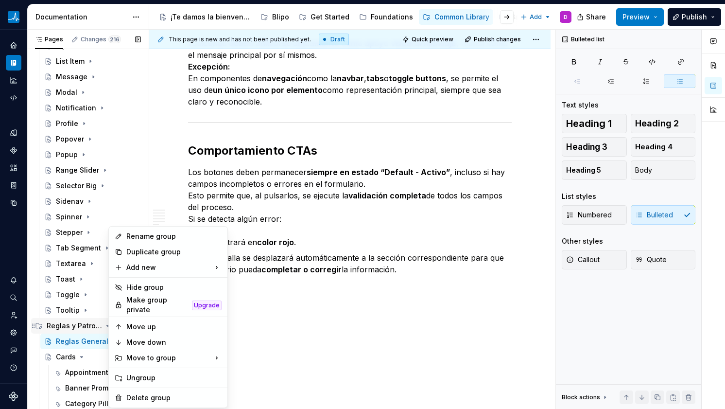
click at [105, 328] on div "Pages Changes 216 Add Accessibility guide for tree Page tree. Navigate the tree…" at bounding box center [88, 222] width 122 height 384
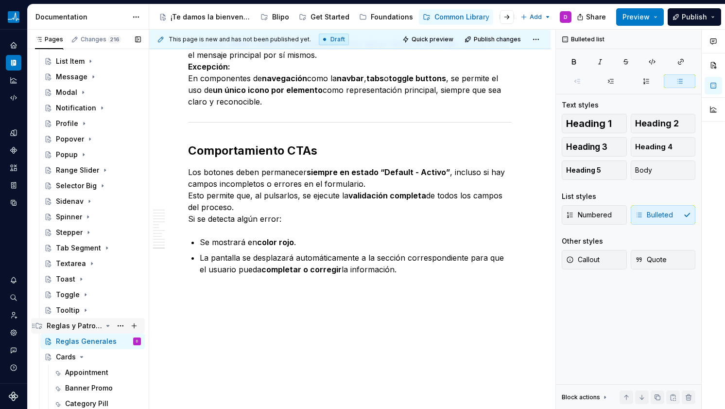
click at [104, 328] on icon "Page tree" at bounding box center [108, 326] width 8 height 8
click at [75, 356] on div "Cards" at bounding box center [66, 357] width 20 height 10
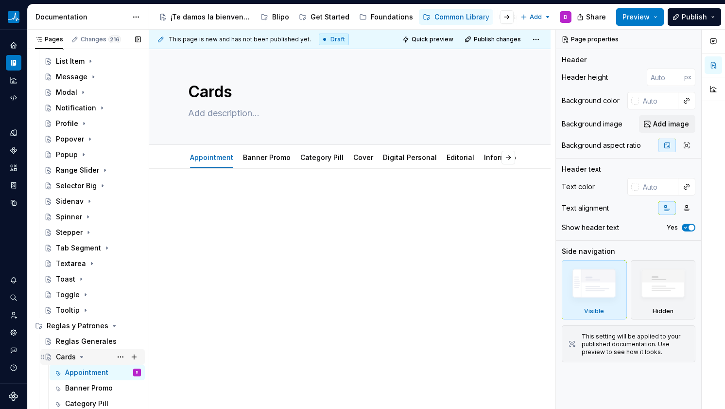
click at [81, 358] on icon "Page tree" at bounding box center [82, 357] width 8 height 8
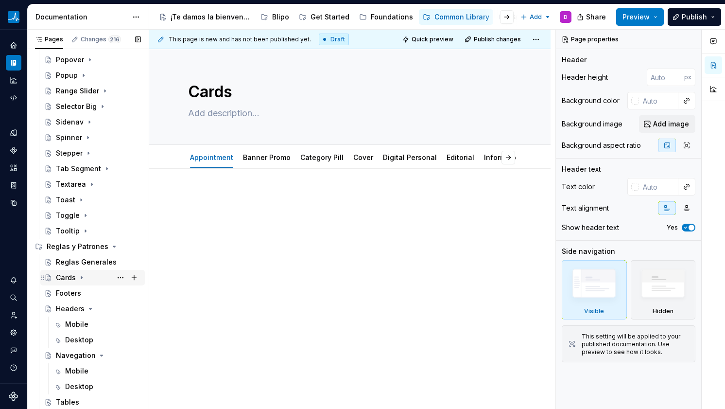
scroll to position [490, 0]
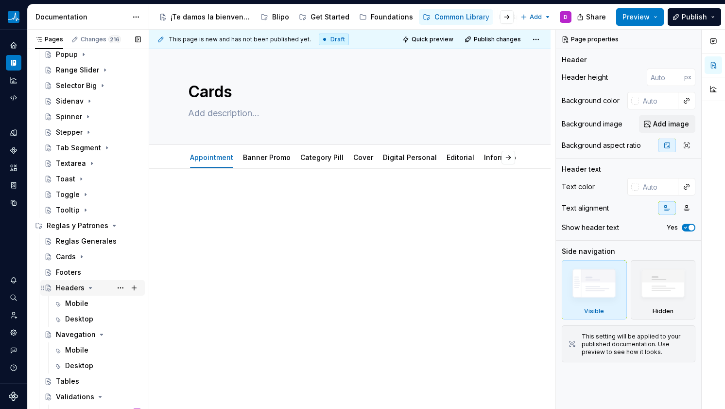
click at [87, 290] on icon "Page tree" at bounding box center [91, 288] width 8 height 8
click at [99, 305] on icon "Page tree" at bounding box center [102, 303] width 8 height 8
click at [98, 335] on icon "Page tree" at bounding box center [100, 335] width 8 height 8
click at [107, 350] on icon "Page tree" at bounding box center [108, 349] width 2 height 1
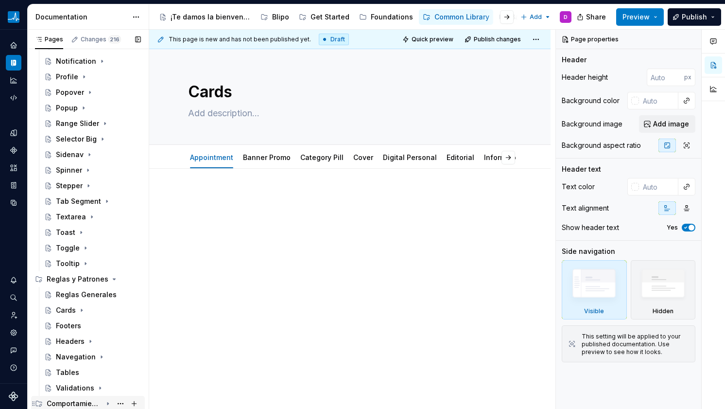
scroll to position [437, 0]
click at [74, 326] on div "Footers" at bounding box center [68, 326] width 25 height 10
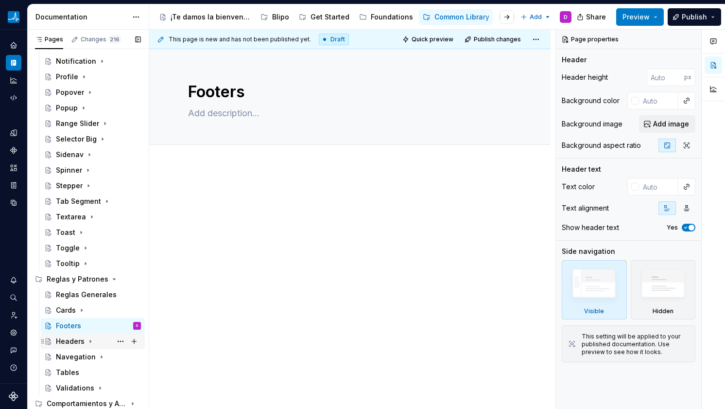
click at [72, 340] on div "Headers" at bounding box center [70, 341] width 29 height 10
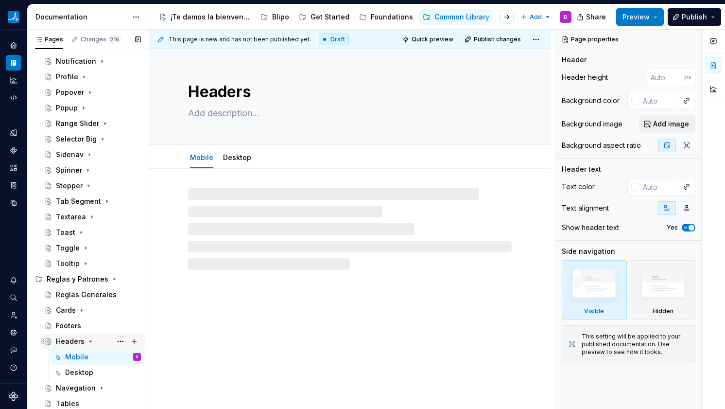
click at [88, 341] on icon "Page tree" at bounding box center [91, 341] width 8 height 8
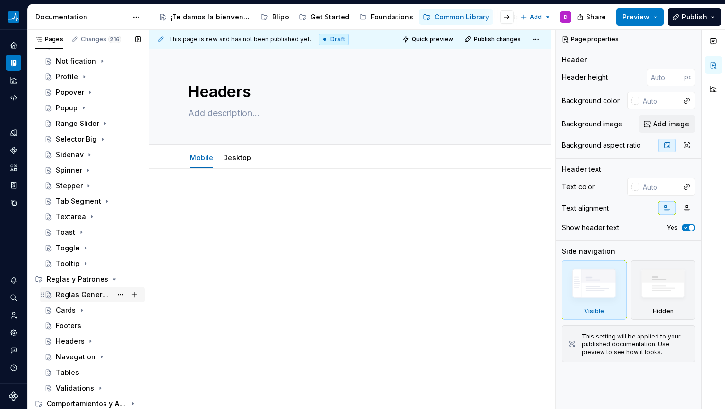
click at [72, 297] on div "Reglas Generales" at bounding box center [84, 295] width 56 height 10
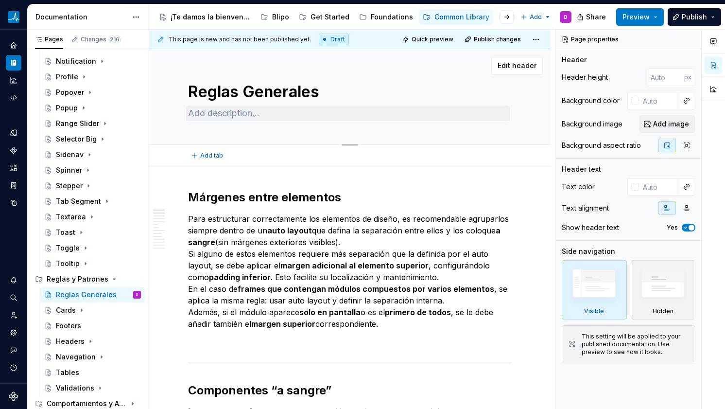
click at [194, 121] on div "Reglas Generales" at bounding box center [350, 96] width 324 height 95
click at [203, 111] on textarea at bounding box center [348, 113] width 324 height 16
type textarea "*"
type textarea "S"
type textarea "*"
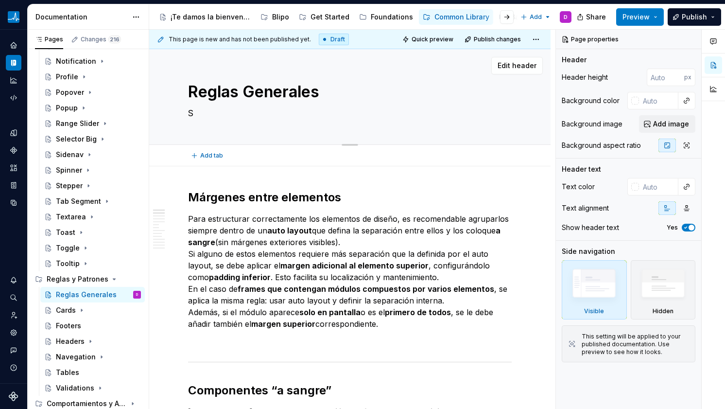
type textarea "Sa"
type textarea "*"
type textarea "Sani"
type textarea "*"
type textarea "Sanit"
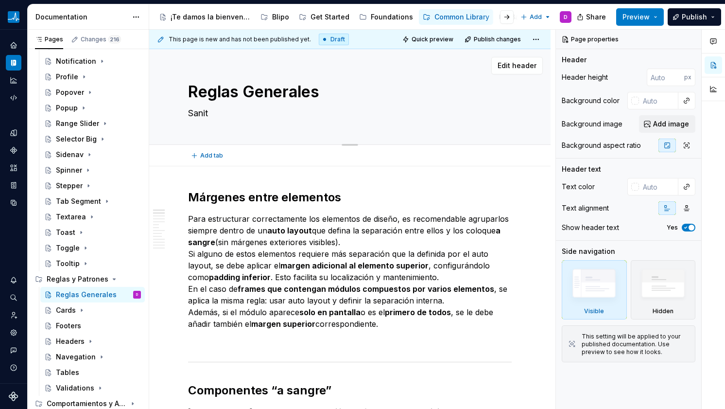
type textarea "*"
type textarea "Sanita"
type textarea "*"
type textarea "[DEMOGRAPHIC_DATA]"
type textarea "*"
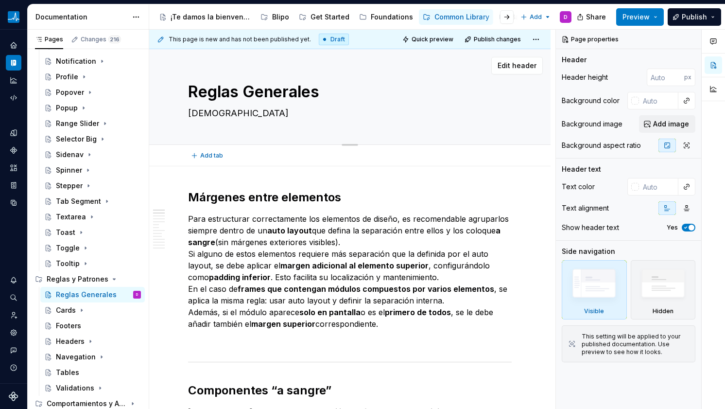
type textarea "Sanitas C"
type textarea "*"
type textarea "Sanitas Co"
type textarea "*"
type textarea "Sanitas Com"
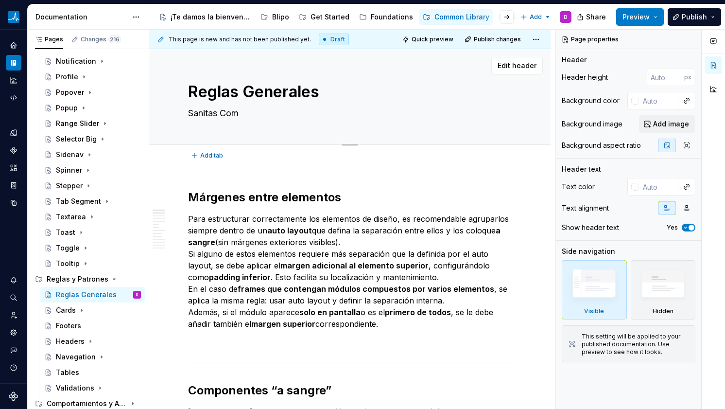
type textarea "*"
type textarea "Sanitas Comm"
type textarea "*"
type textarea "[DEMOGRAPHIC_DATA][GEOGRAPHIC_DATA]"
type textarea "*"
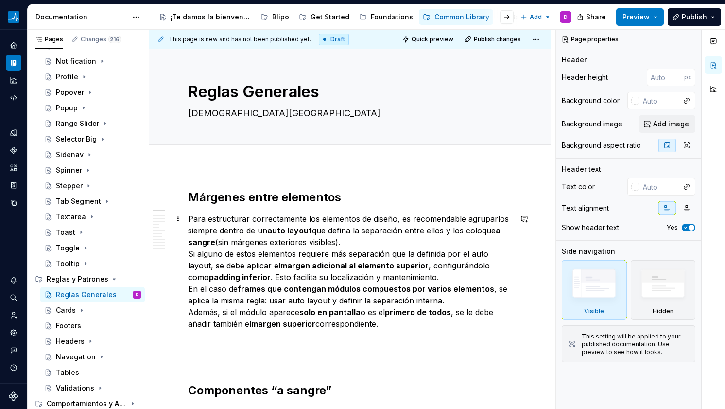
type textarea "[DEMOGRAPHIC_DATA][GEOGRAPHIC_DATA]"
click at [226, 226] on p "Para estructurar correctamente los elementos de diseño, es recomendable agrupar…" at bounding box center [350, 271] width 324 height 117
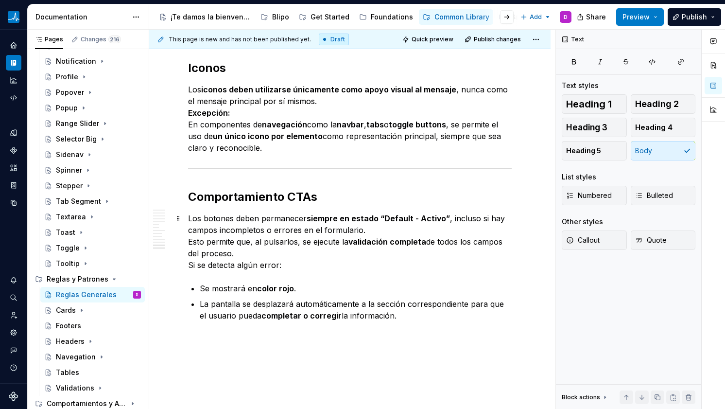
scroll to position [1381, 0]
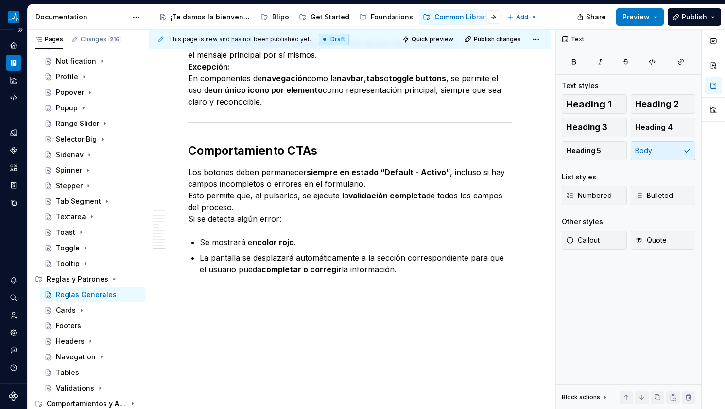
type textarea "*"
